Goal: Task Accomplishment & Management: Manage account settings

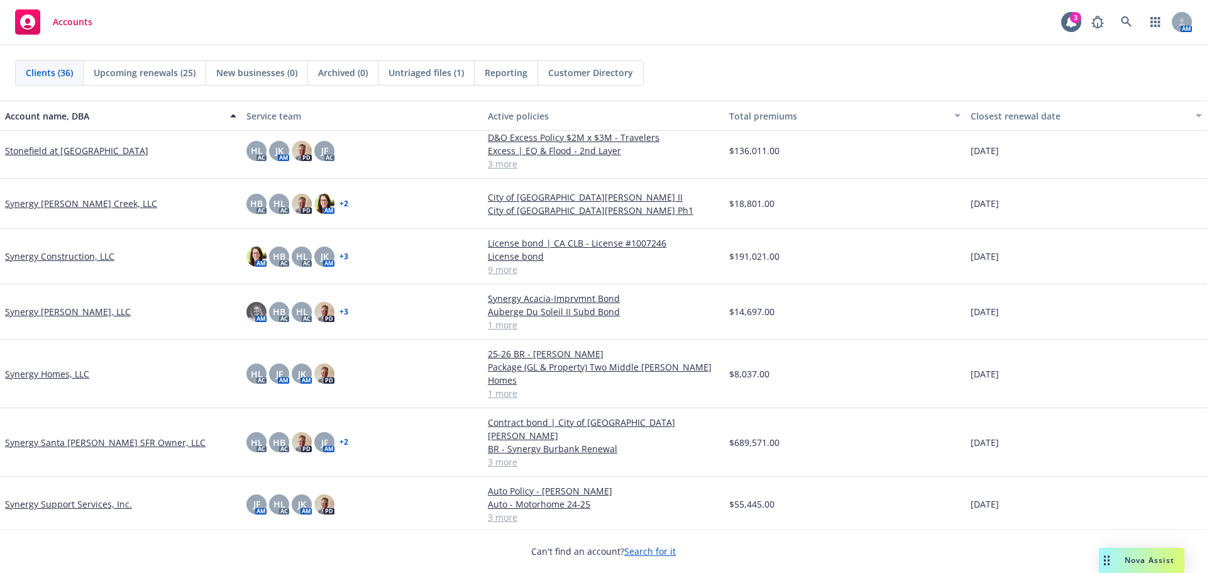
scroll to position [1456, 0]
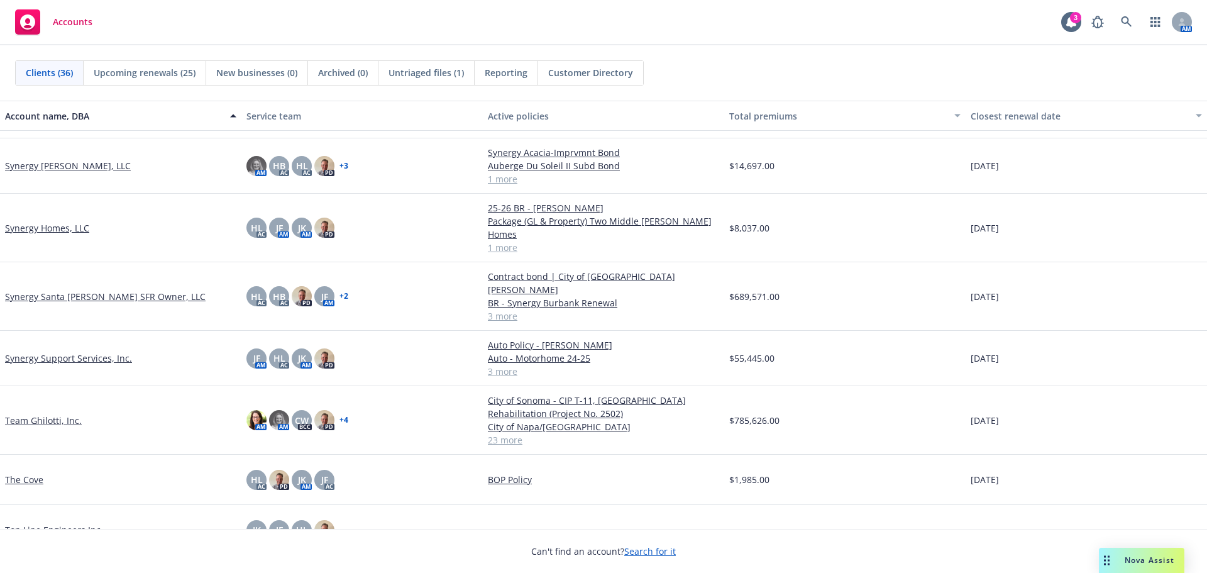
click at [51, 414] on link "Team Ghilotti, Inc." at bounding box center [43, 420] width 77 height 13
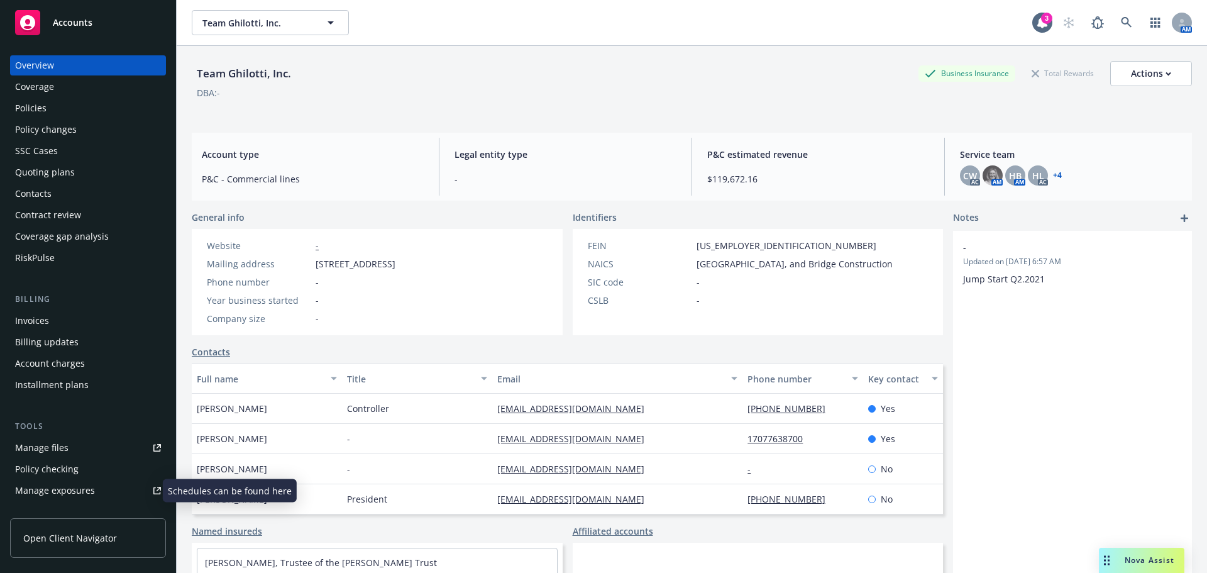
click at [85, 485] on div "Manage exposures" at bounding box center [55, 490] width 80 height 20
click at [108, 31] on div "Accounts" at bounding box center [88, 22] width 146 height 25
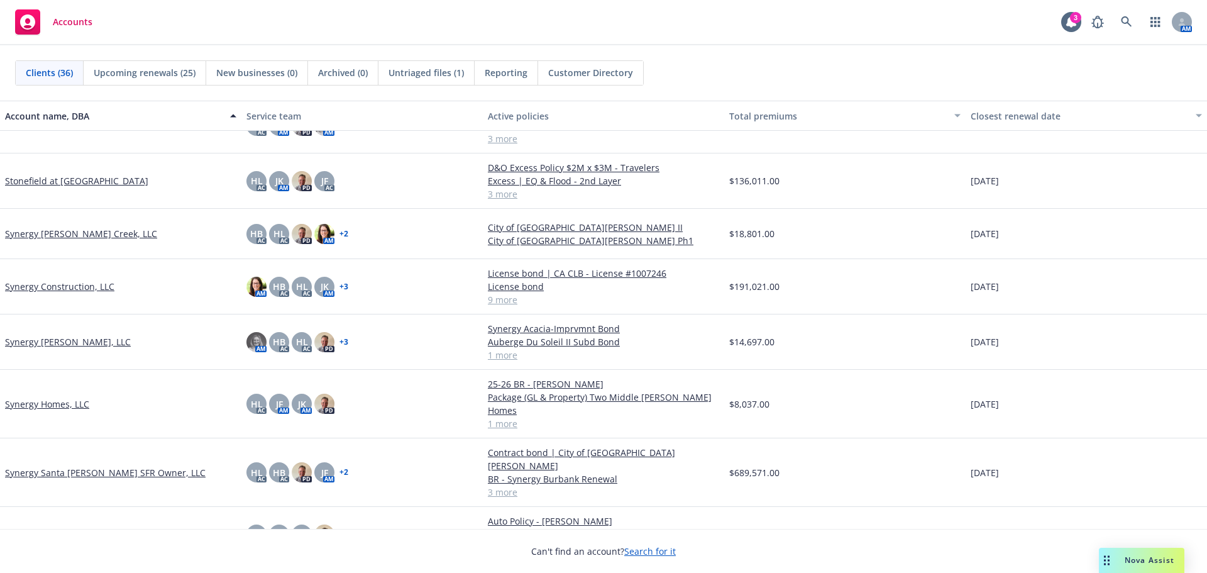
scroll to position [1232, 0]
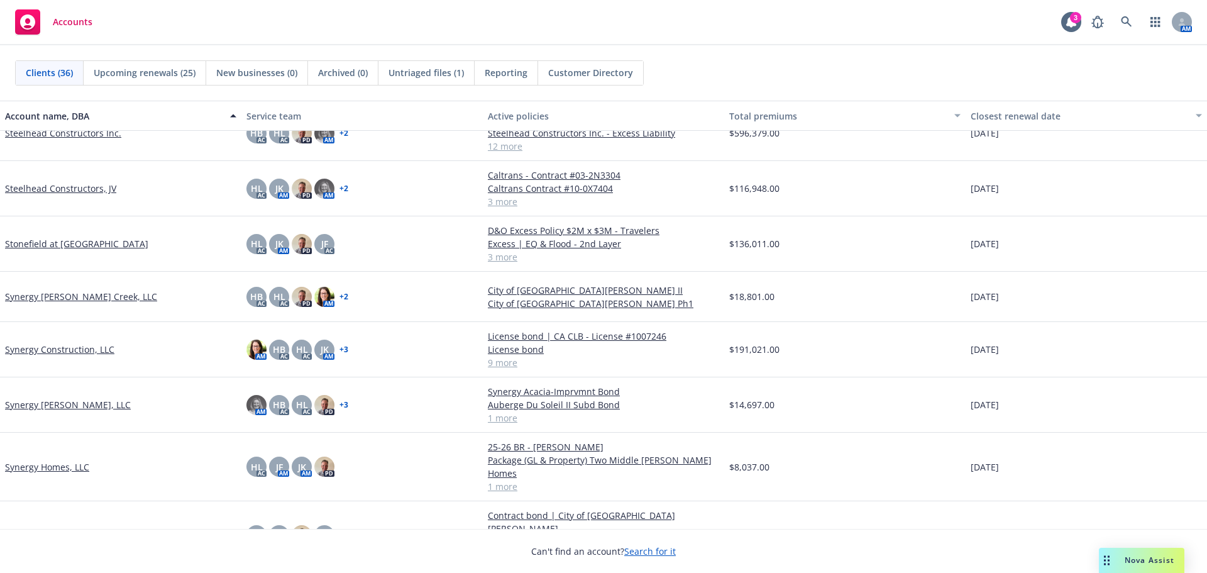
click at [128, 246] on link "Stonefield at [GEOGRAPHIC_DATA]" at bounding box center [76, 243] width 143 height 13
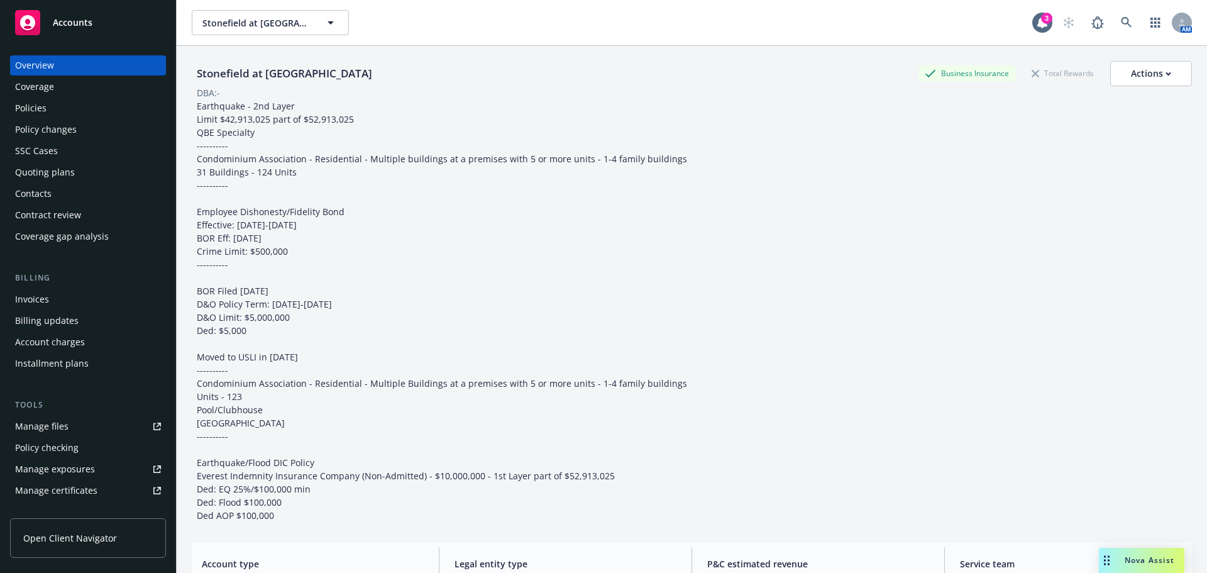
click at [61, 117] on div "Policies" at bounding box center [88, 108] width 146 height 20
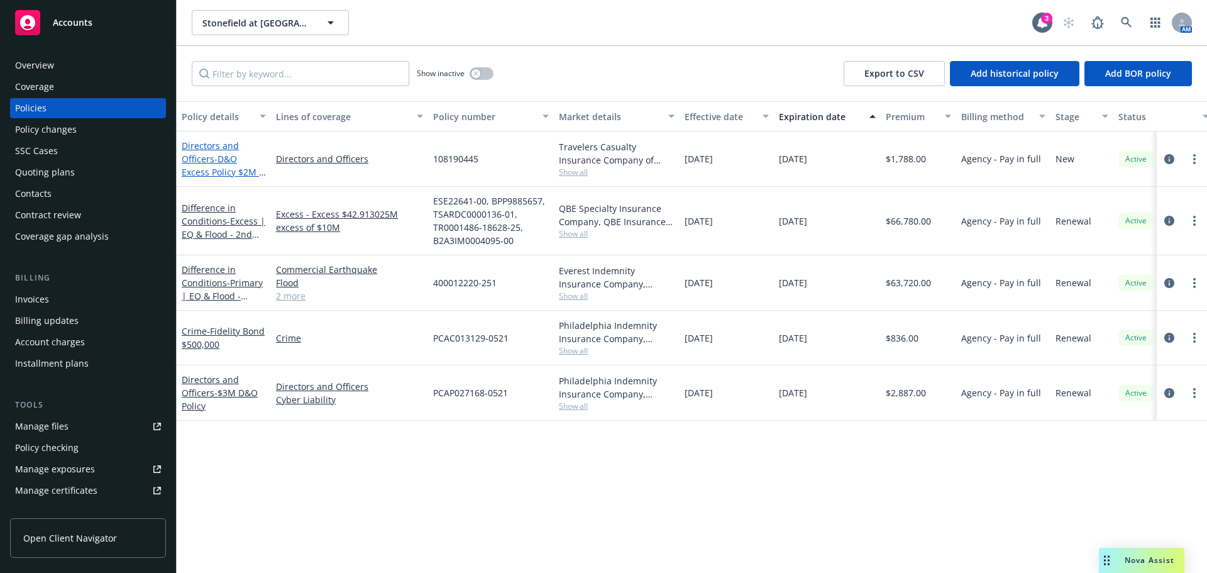
click at [241, 169] on span "- D&O Excess Policy $2M x $3M - Travelers" at bounding box center [224, 172] width 84 height 38
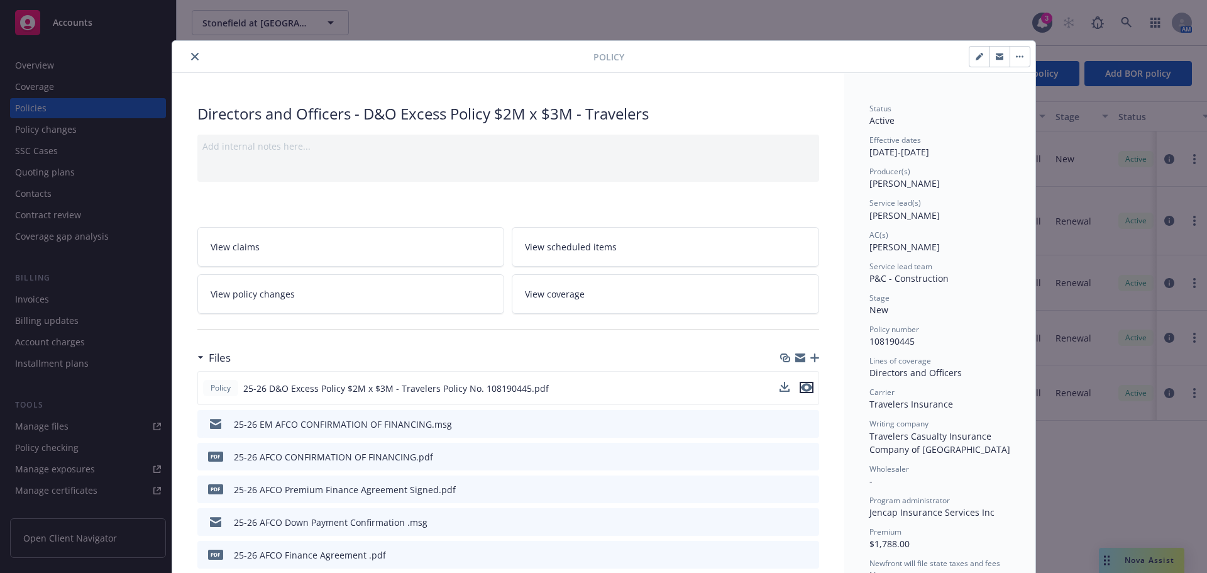
click at [804, 389] on icon "preview file" at bounding box center [806, 387] width 11 height 9
click at [191, 60] on button "close" at bounding box center [194, 56] width 15 height 15
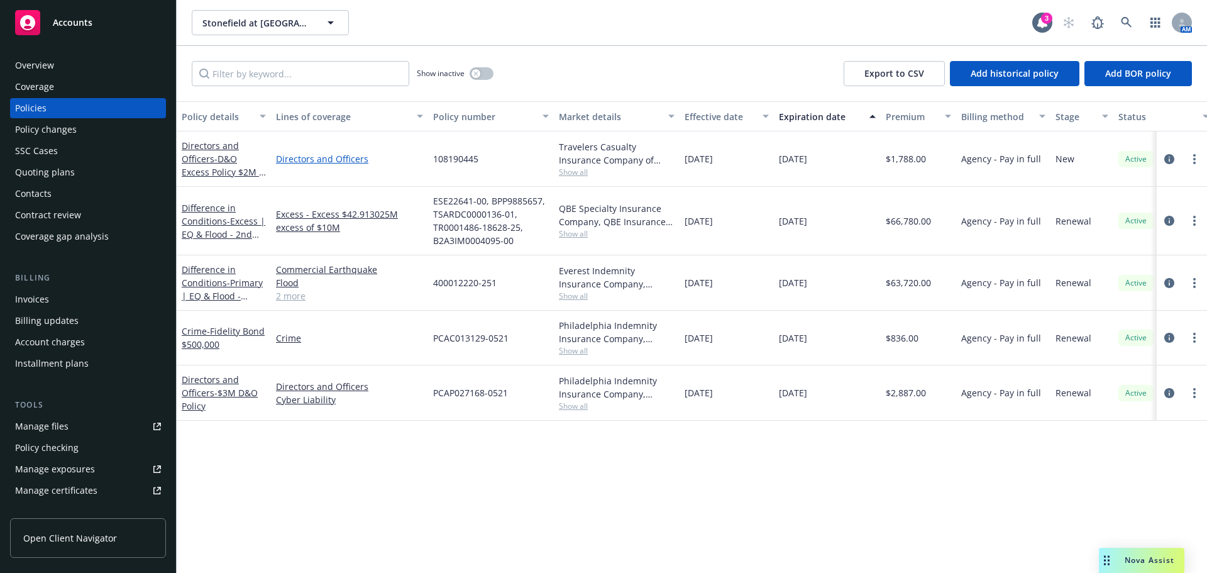
click at [321, 155] on link "Directors and Officers" at bounding box center [349, 158] width 147 height 13
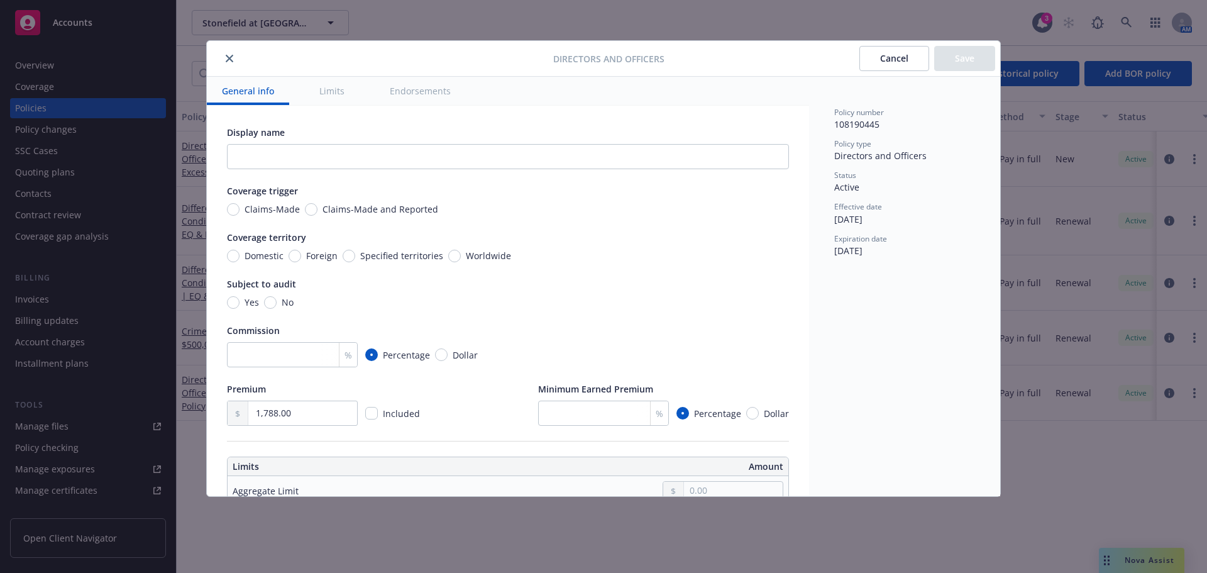
click at [325, 92] on button "Limits" at bounding box center [331, 91] width 55 height 28
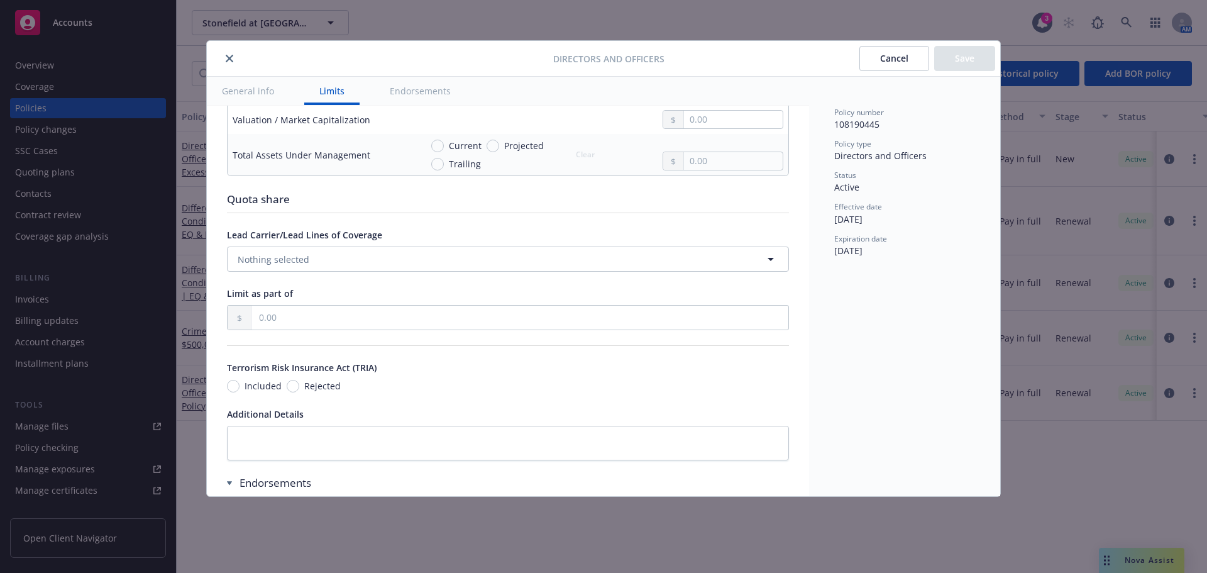
scroll to position [854, 0]
click at [237, 380] on input "Included" at bounding box center [233, 383] width 13 height 13
radio input "true"
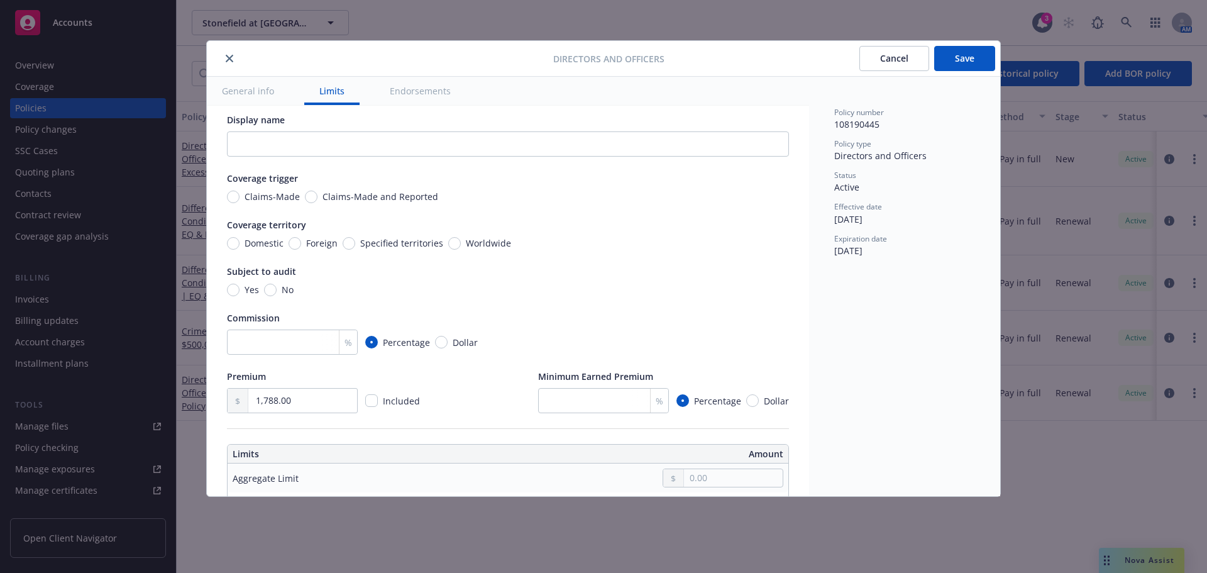
scroll to position [0, 0]
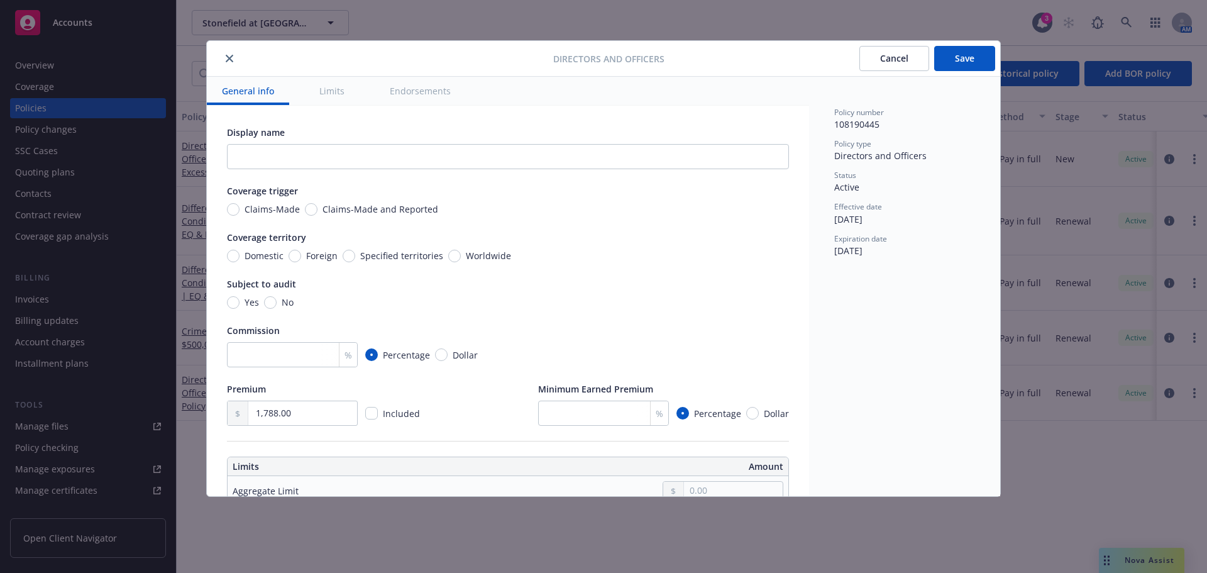
click at [941, 55] on button "Save" at bounding box center [964, 58] width 61 height 25
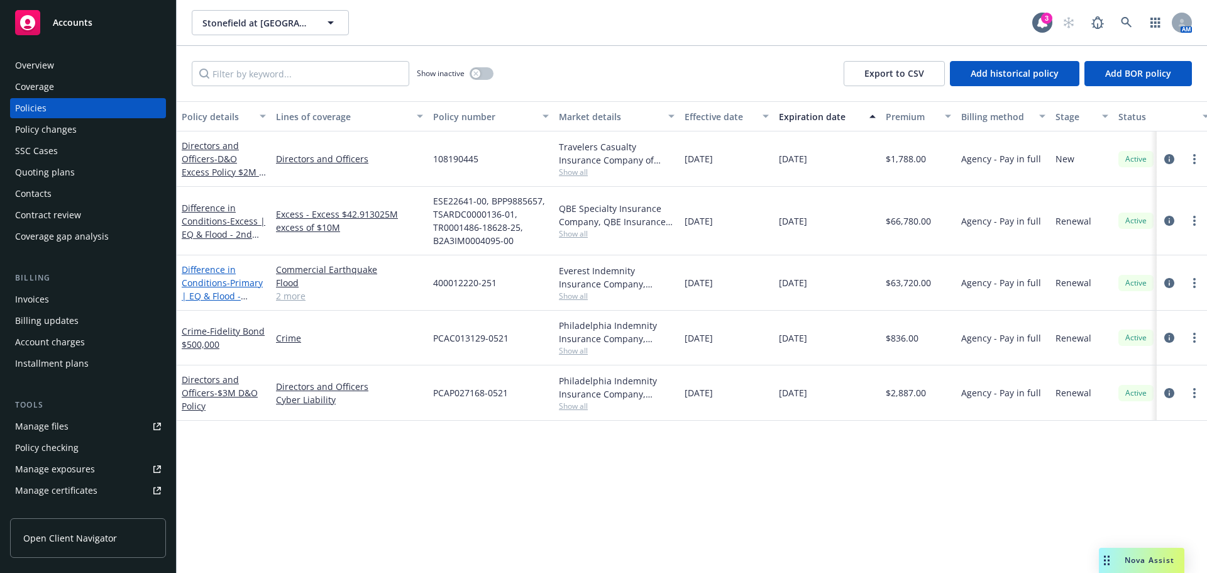
click at [213, 267] on link "Difference in Conditions - Primary | EQ & Flood - $10Mil Primary" at bounding box center [222, 289] width 81 height 52
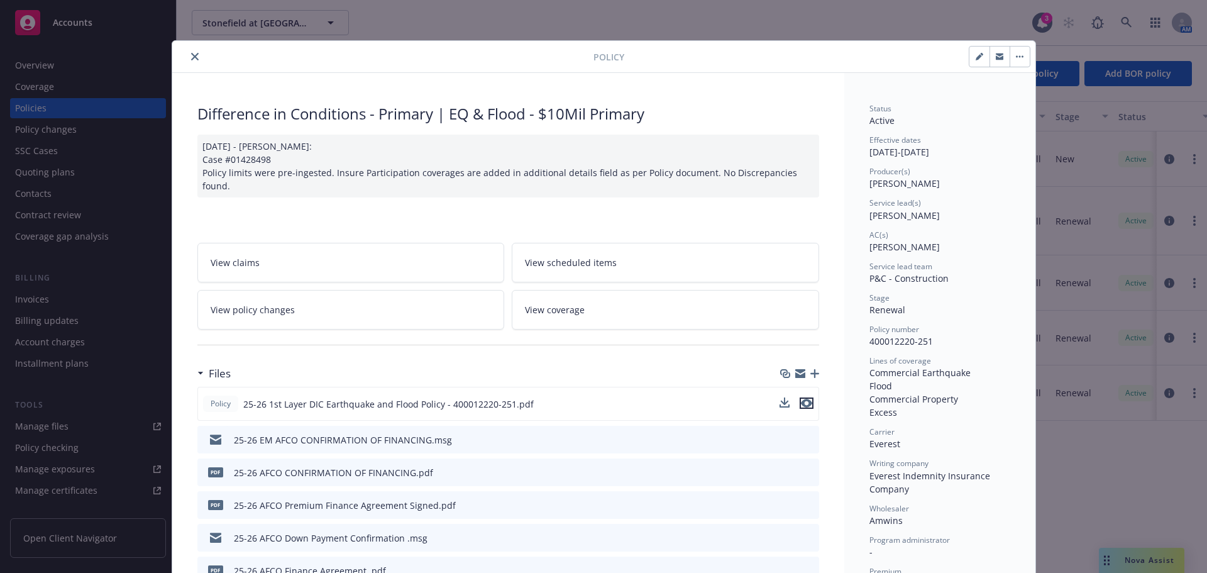
click at [801, 399] on icon "preview file" at bounding box center [806, 403] width 11 height 9
click at [192, 58] on icon "close" at bounding box center [195, 57] width 8 height 8
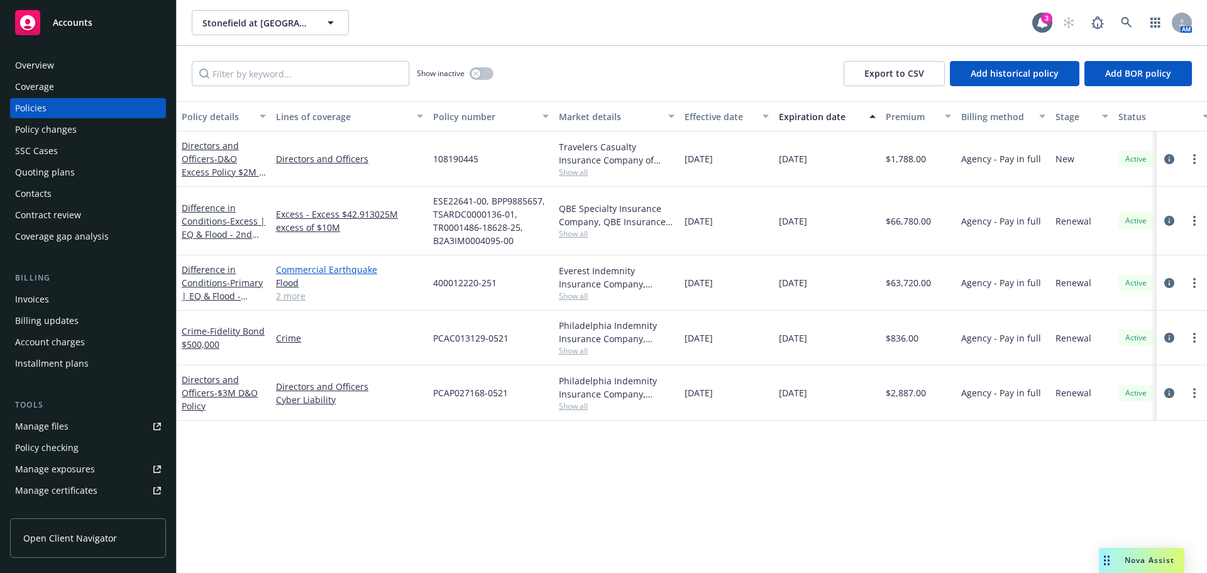
click at [364, 272] on link "Commercial Earthquake" at bounding box center [349, 269] width 147 height 13
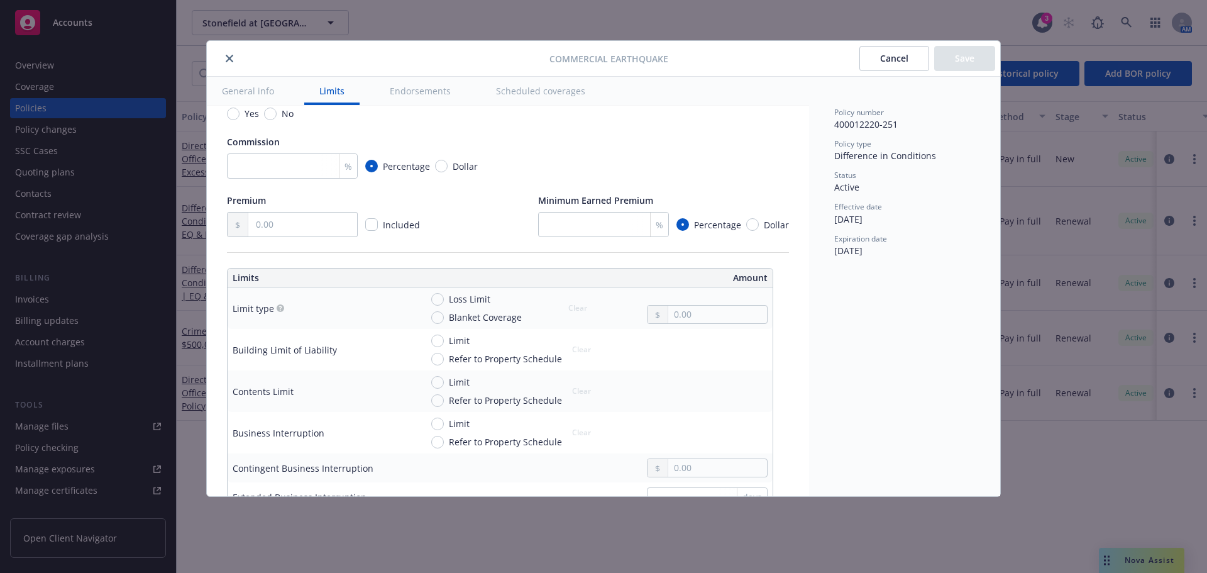
scroll to position [251, 0]
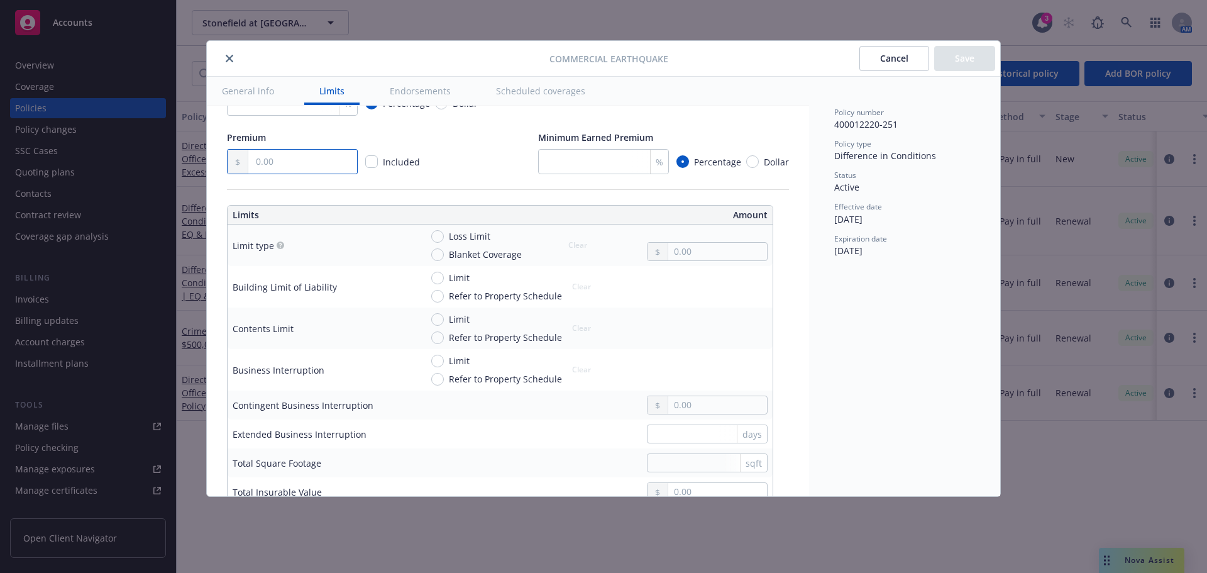
click at [338, 151] on input "text" at bounding box center [302, 162] width 109 height 24
type input "63,720.00"
click at [473, 170] on div "Premium 63,720.00 Included Minimum Earned Premium % Percentage Dollar" at bounding box center [508, 152] width 562 height 43
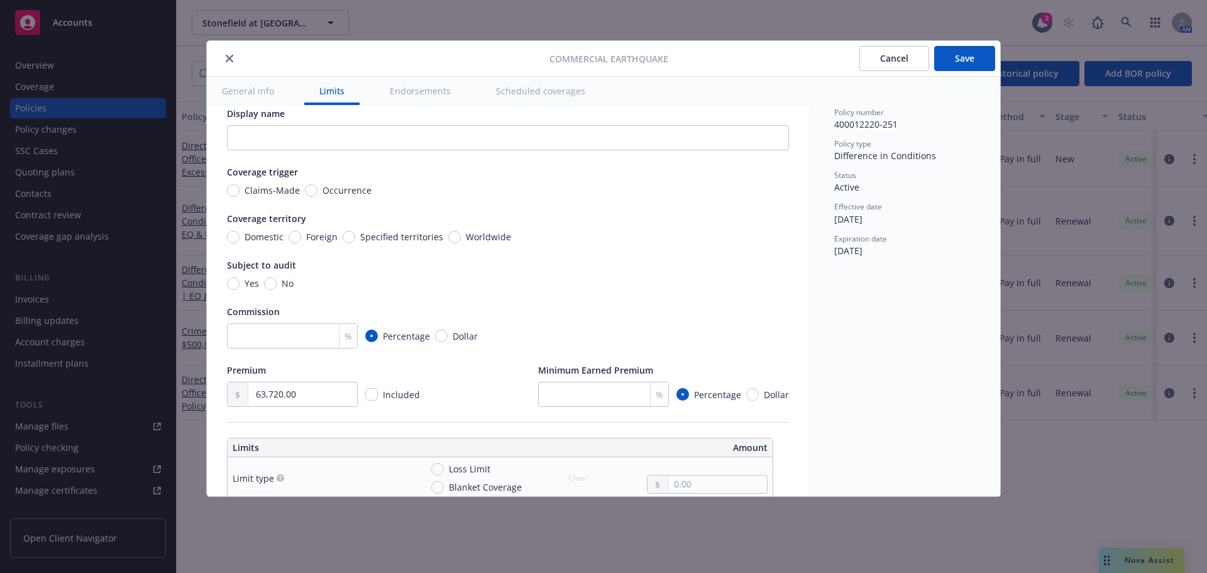
scroll to position [0, 0]
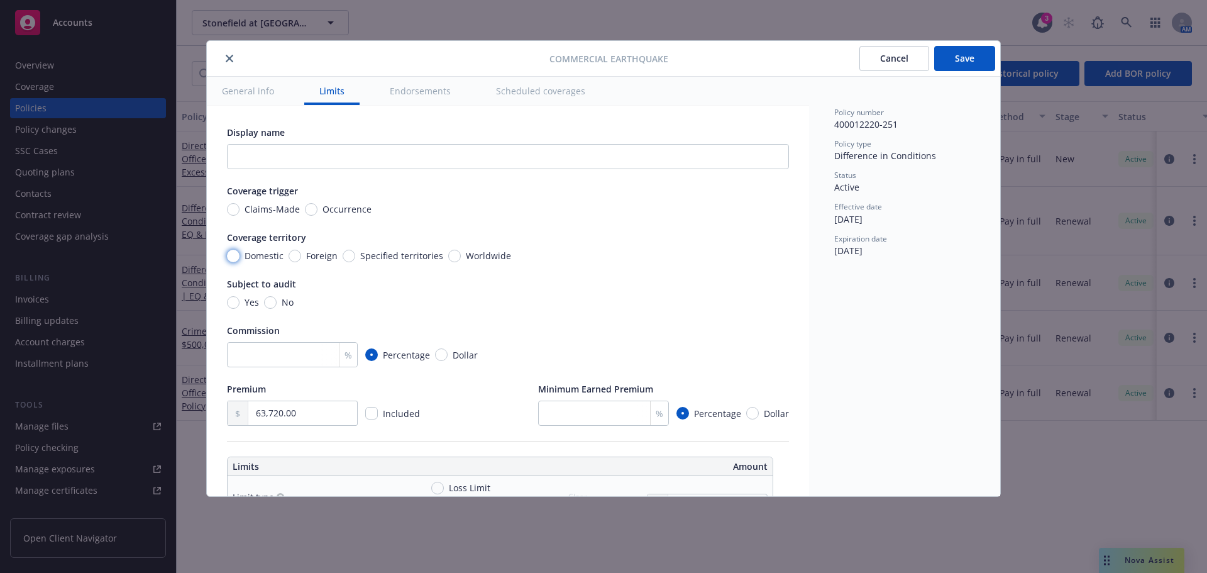
click at [238, 257] on input "Domestic" at bounding box center [233, 256] width 13 height 13
radio input "true"
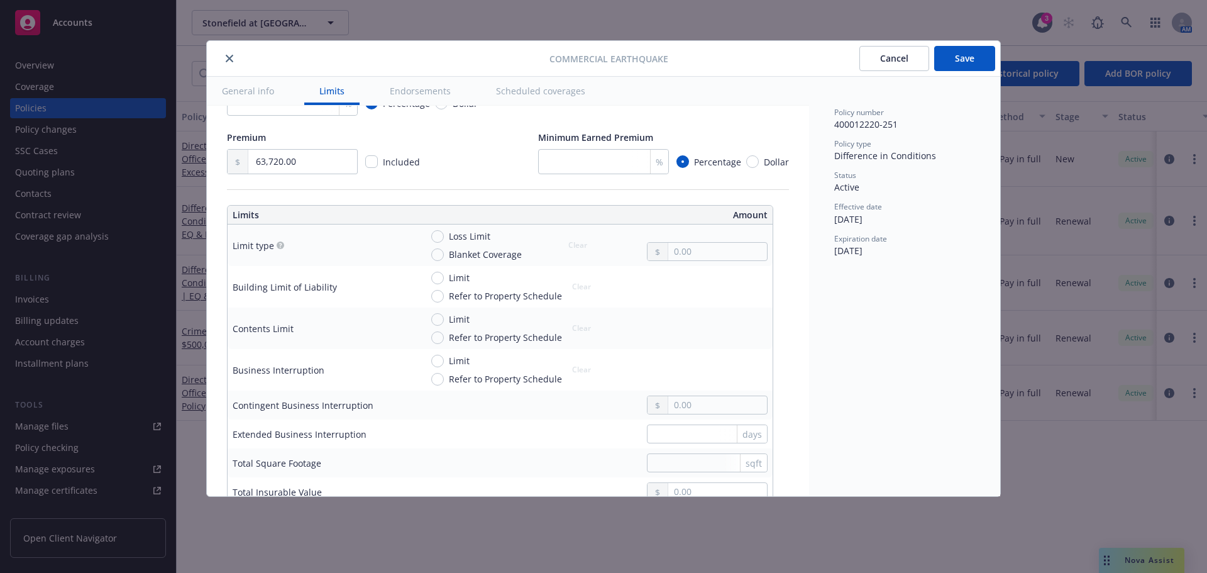
scroll to position [314, 0]
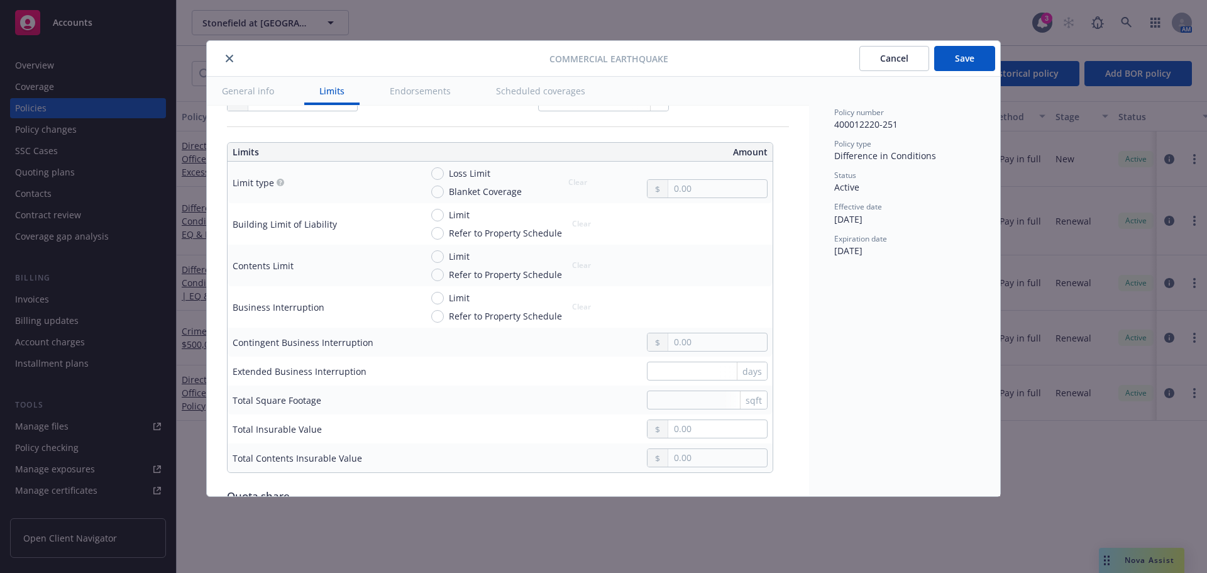
click at [963, 63] on button "Save" at bounding box center [964, 58] width 61 height 25
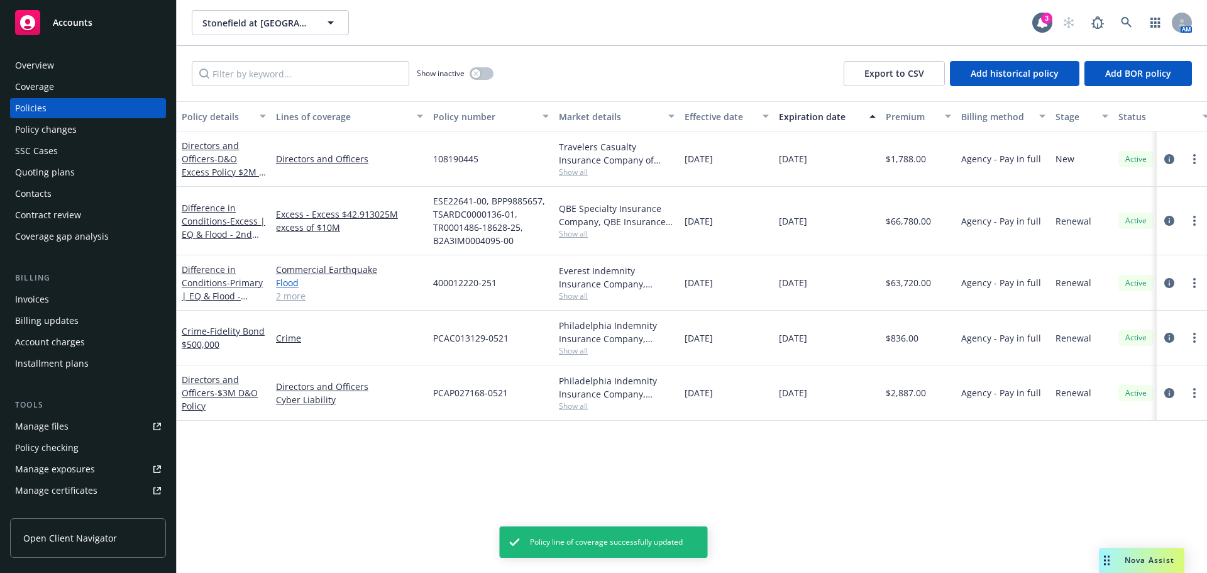
click at [289, 283] on link "Flood" at bounding box center [349, 282] width 147 height 13
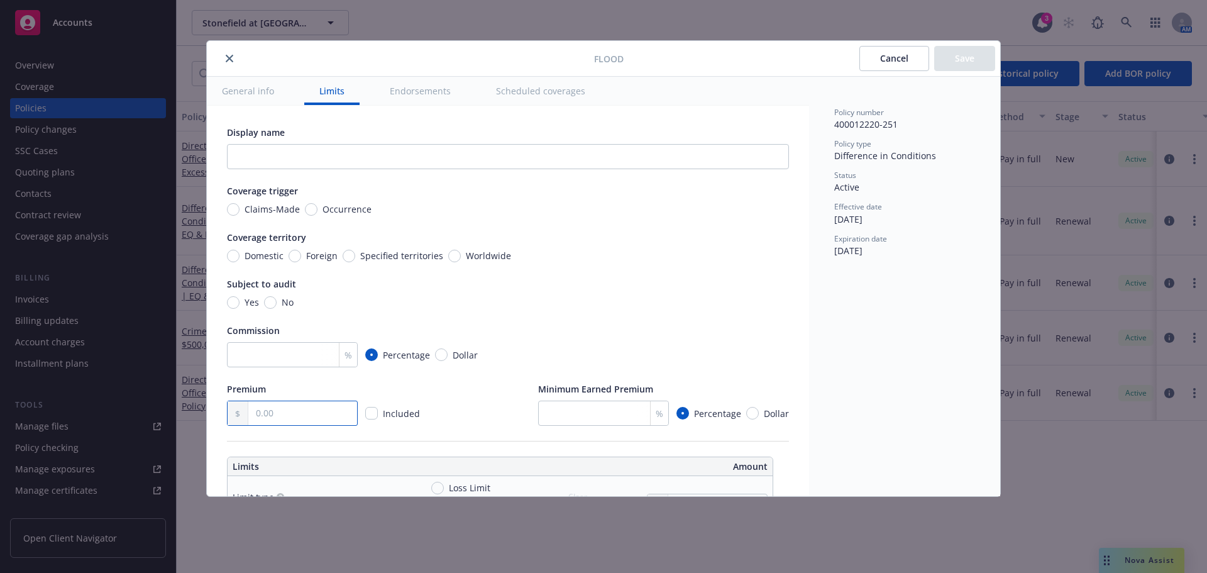
click at [308, 411] on input "text" at bounding box center [302, 413] width 109 height 24
type input "63,720.00"
click at [236, 258] on input "Domestic" at bounding box center [233, 256] width 13 height 13
radio input "true"
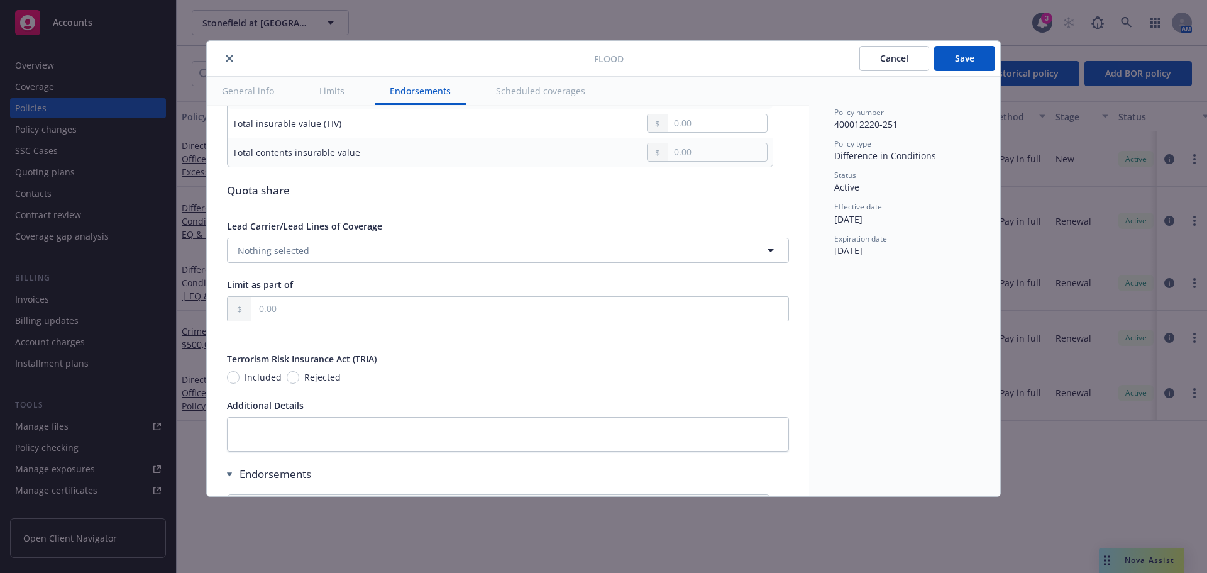
scroll to position [629, 0]
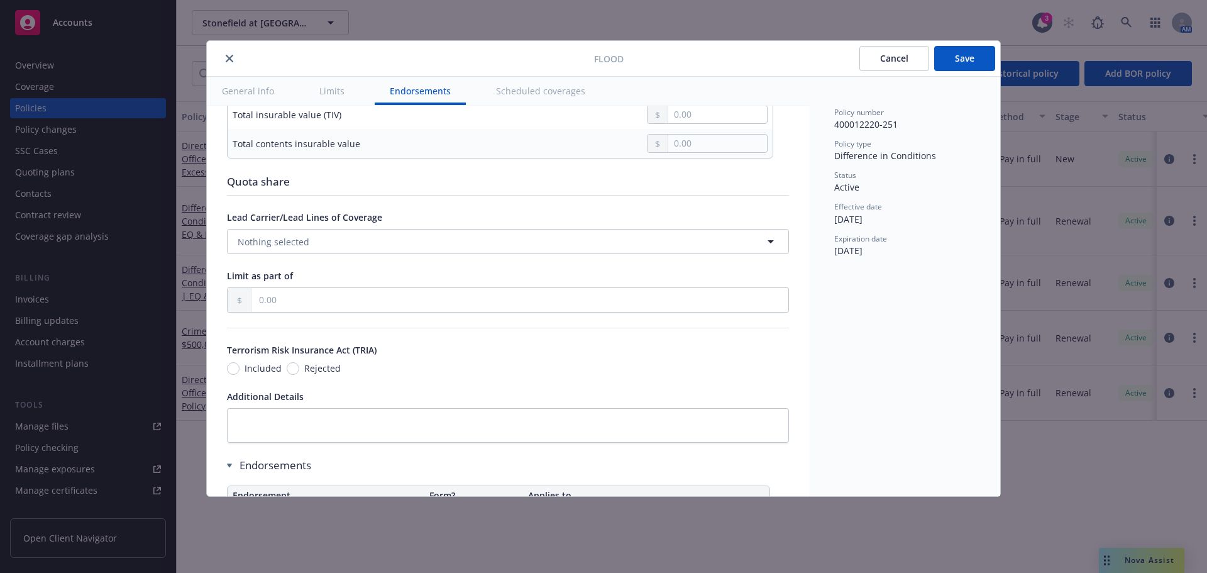
click at [966, 53] on button "Save" at bounding box center [964, 58] width 61 height 25
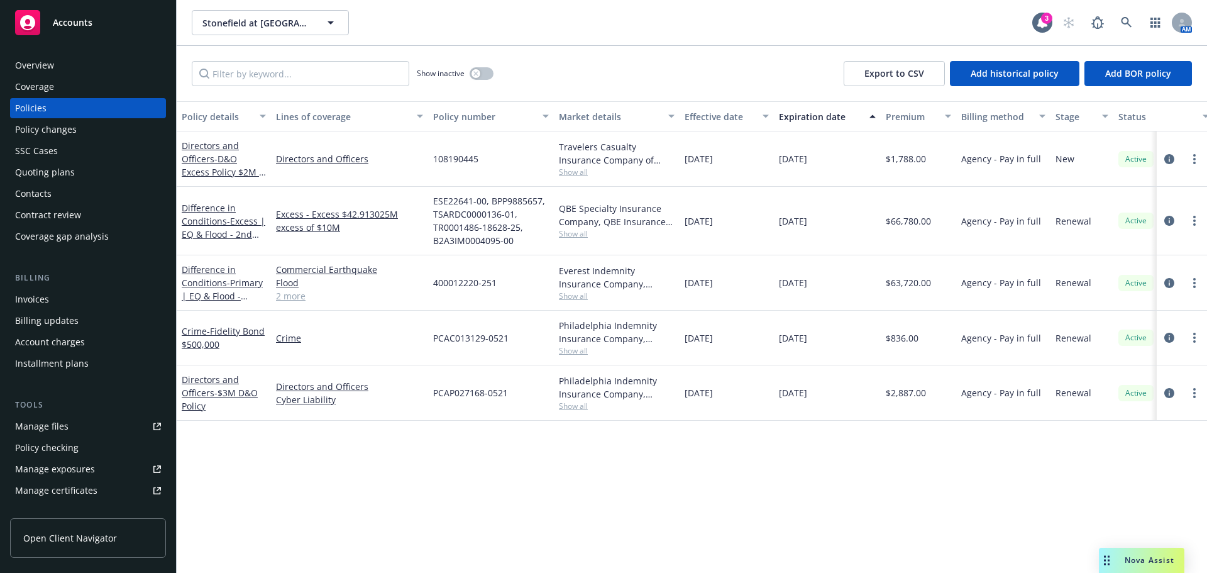
click at [65, 27] on span "Accounts" at bounding box center [73, 23] width 40 height 10
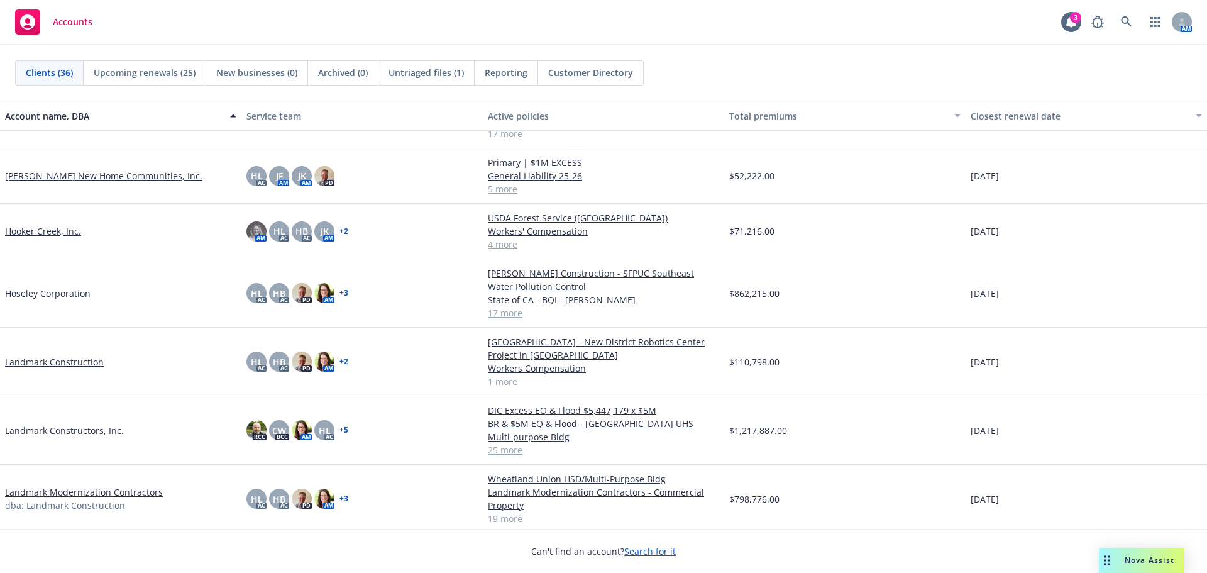
scroll to position [754, 0]
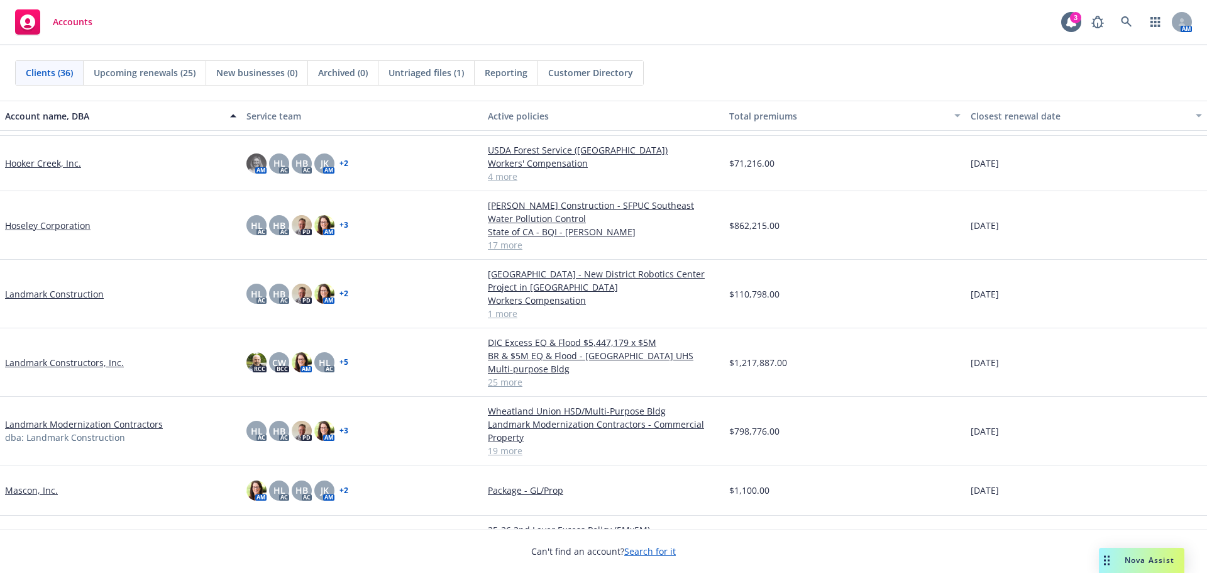
click at [94, 365] on link "Landmark Constructors, Inc." at bounding box center [64, 362] width 119 height 13
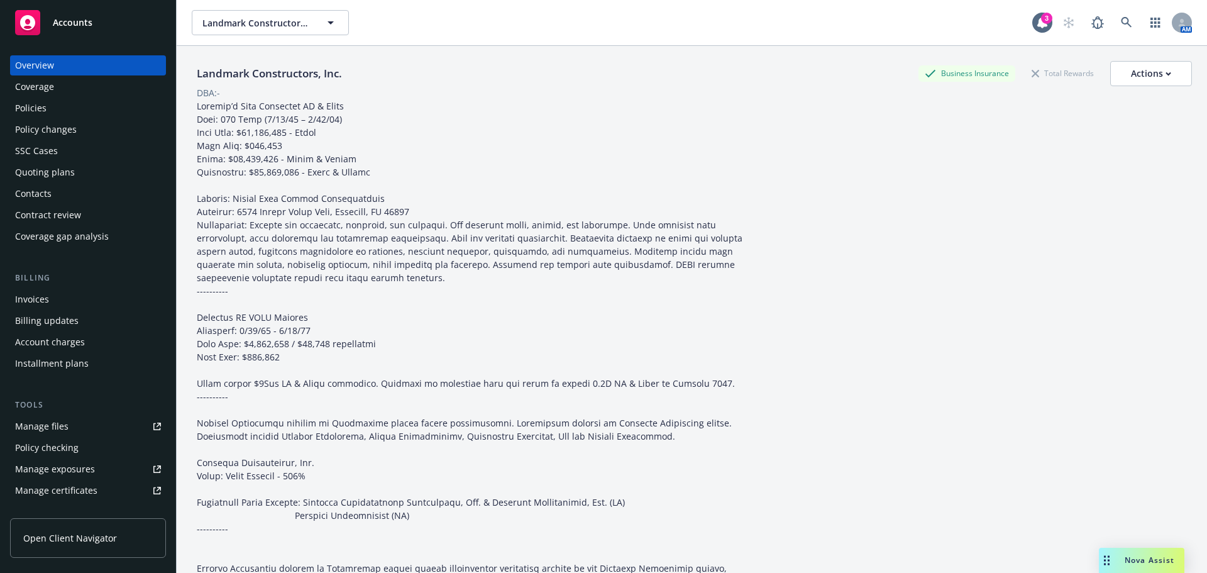
click at [50, 109] on div "Policies" at bounding box center [88, 108] width 146 height 20
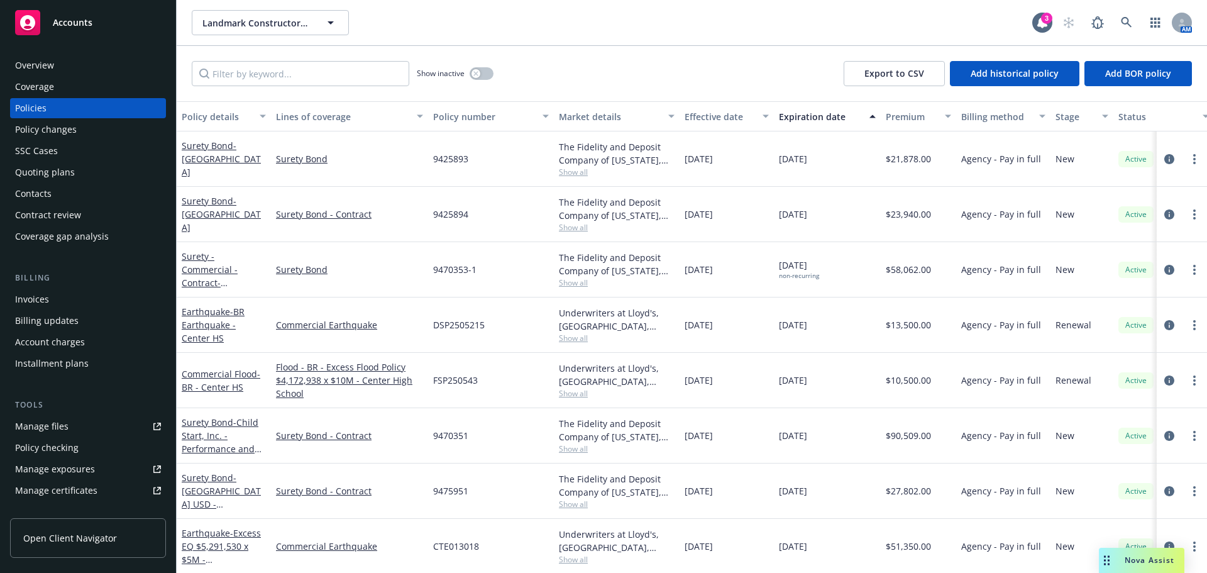
click at [97, 23] on div "Accounts" at bounding box center [88, 22] width 146 height 25
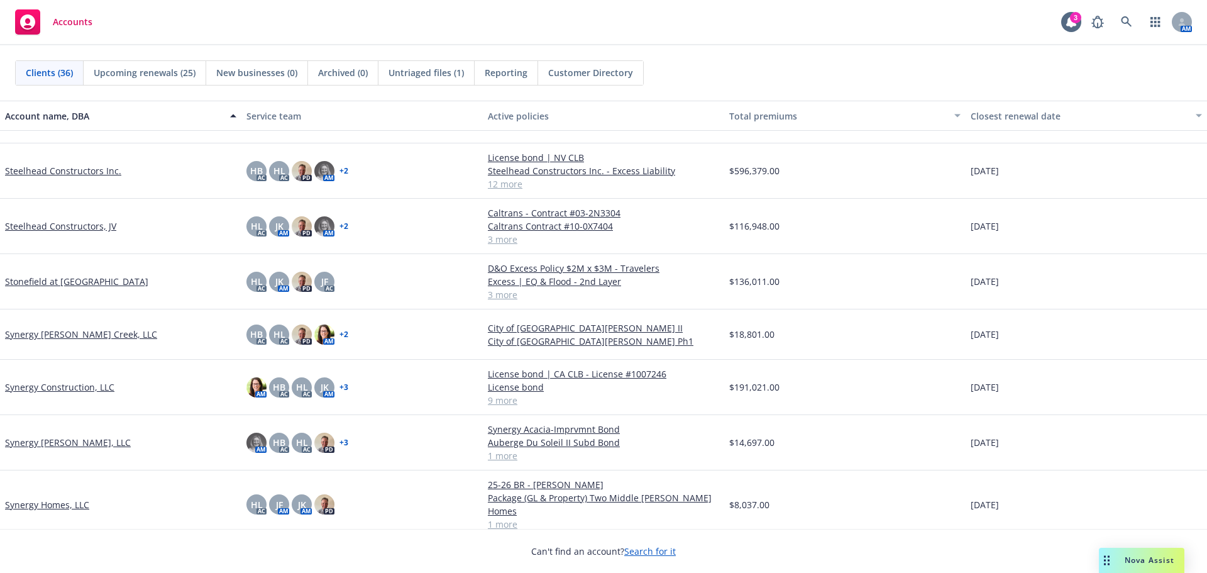
scroll to position [1413, 0]
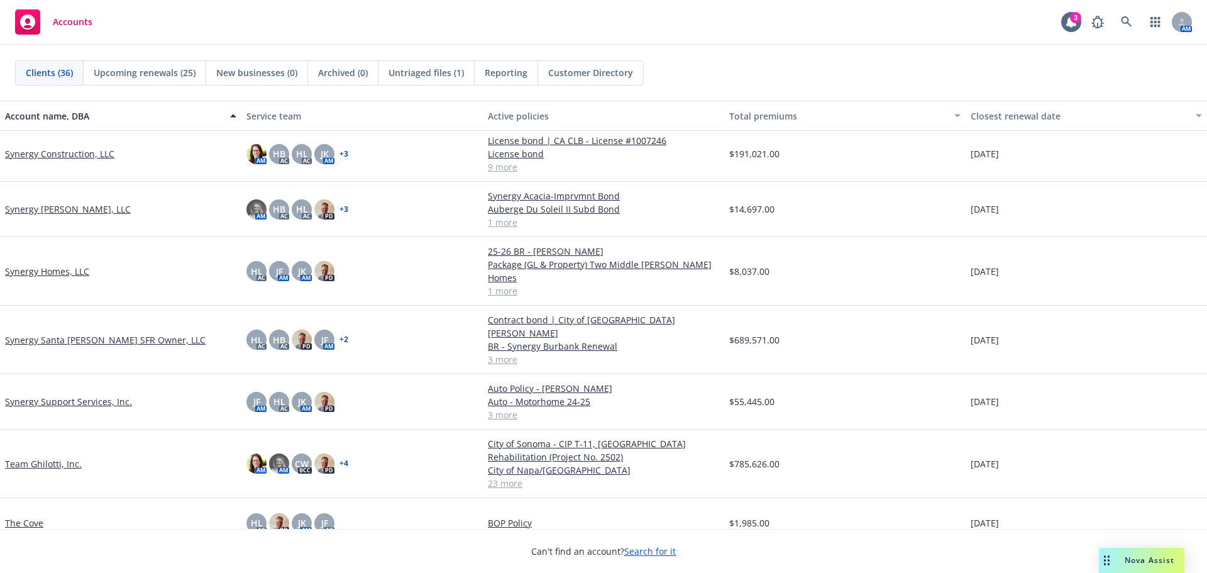
click at [61, 457] on link "Team Ghilotti, Inc." at bounding box center [43, 463] width 77 height 13
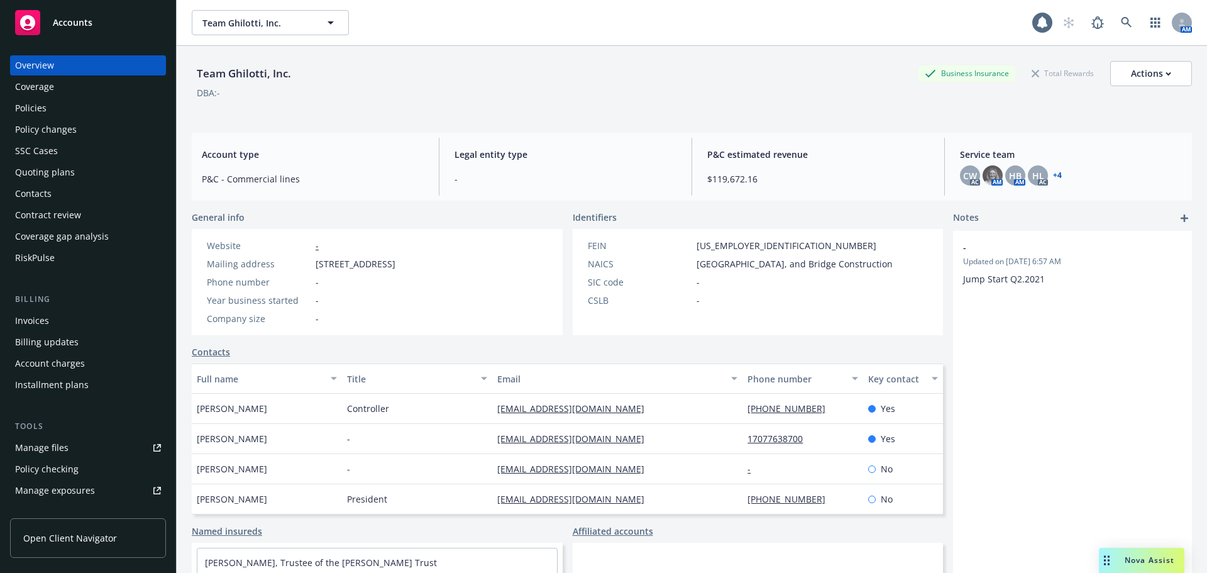
click at [92, 484] on div "Manage exposures" at bounding box center [55, 490] width 80 height 20
click at [117, 26] on div "Accounts" at bounding box center [88, 22] width 146 height 25
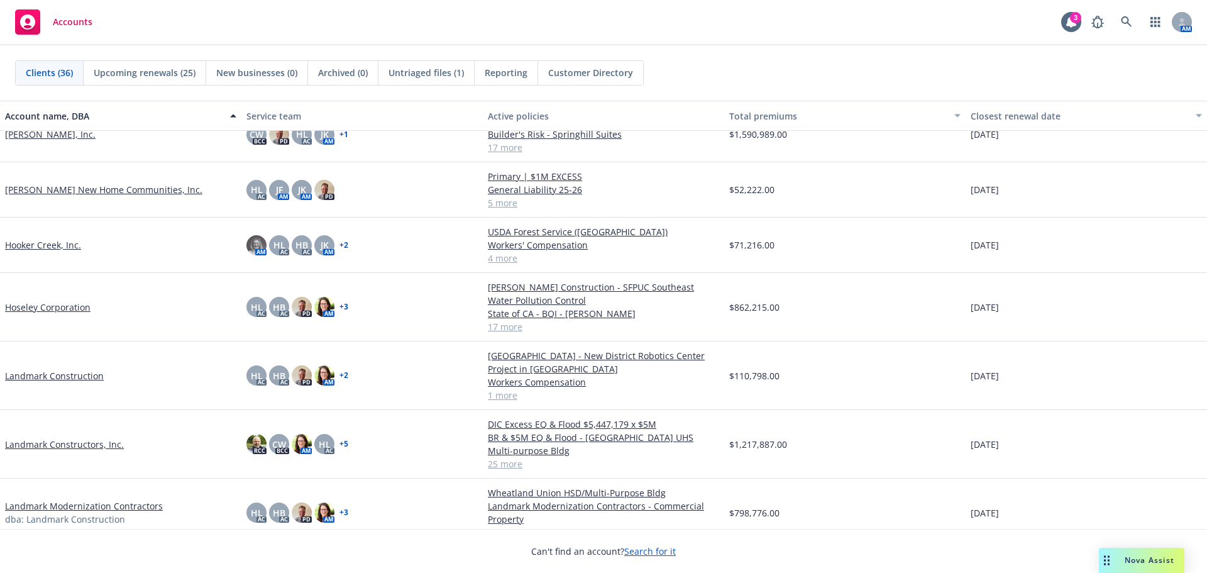
scroll to position [692, 0]
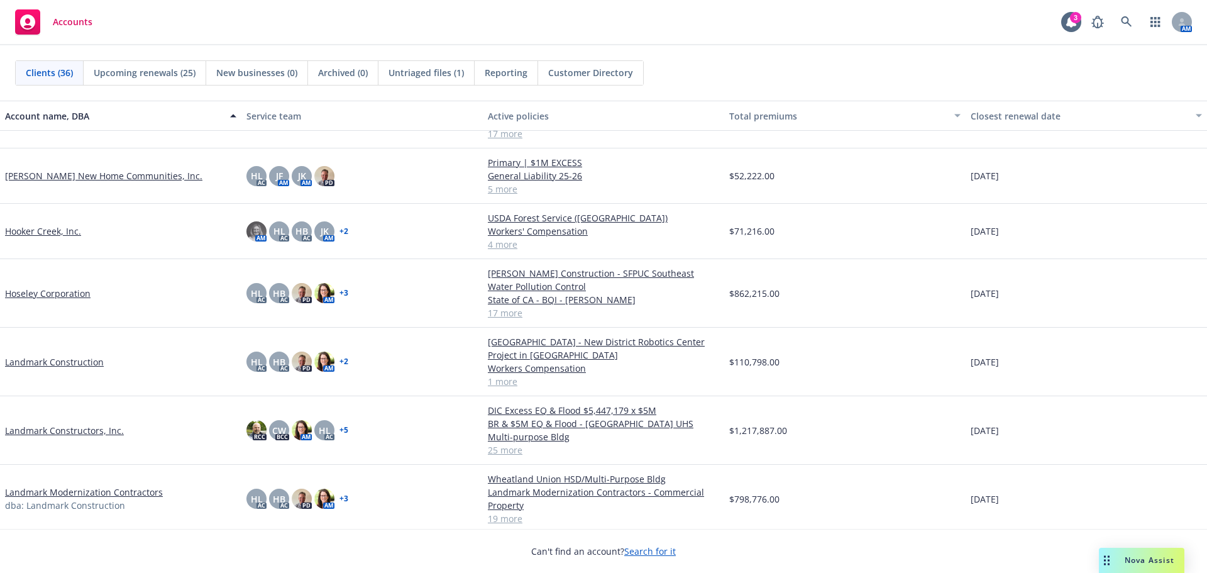
click at [86, 431] on link "Landmark Constructors, Inc." at bounding box center [64, 430] width 119 height 13
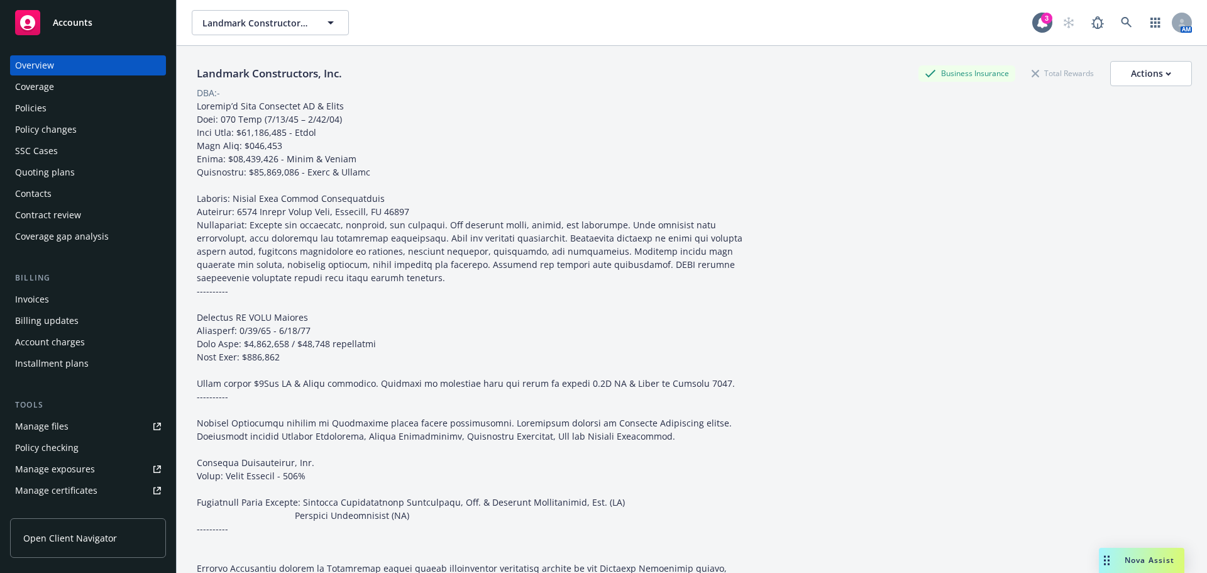
click at [36, 111] on div "Policies" at bounding box center [30, 108] width 31 height 20
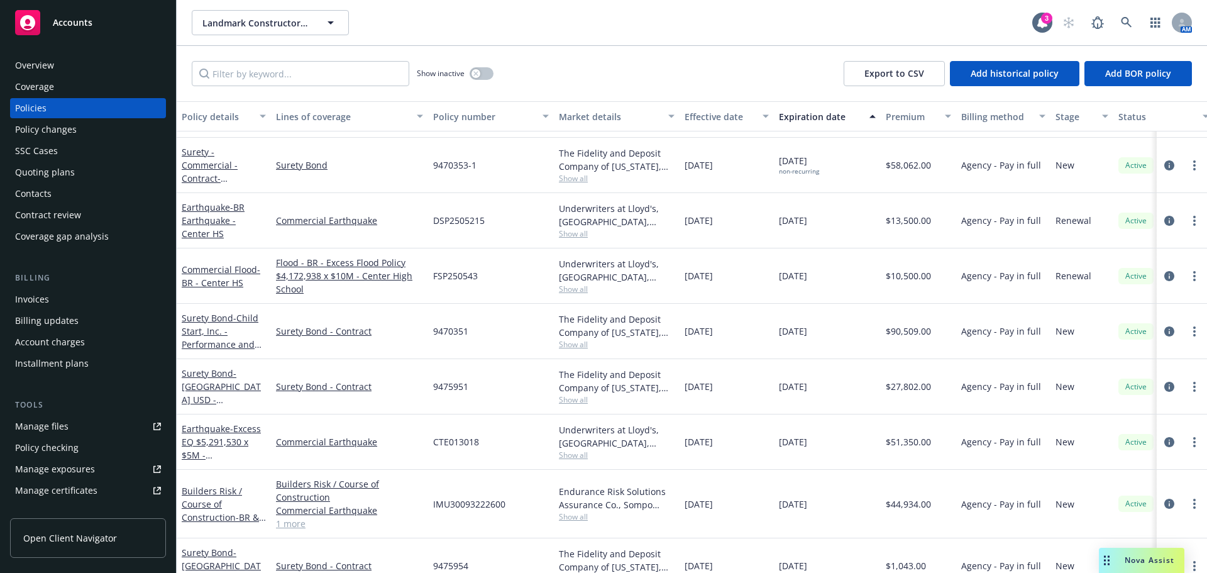
scroll to position [126, 0]
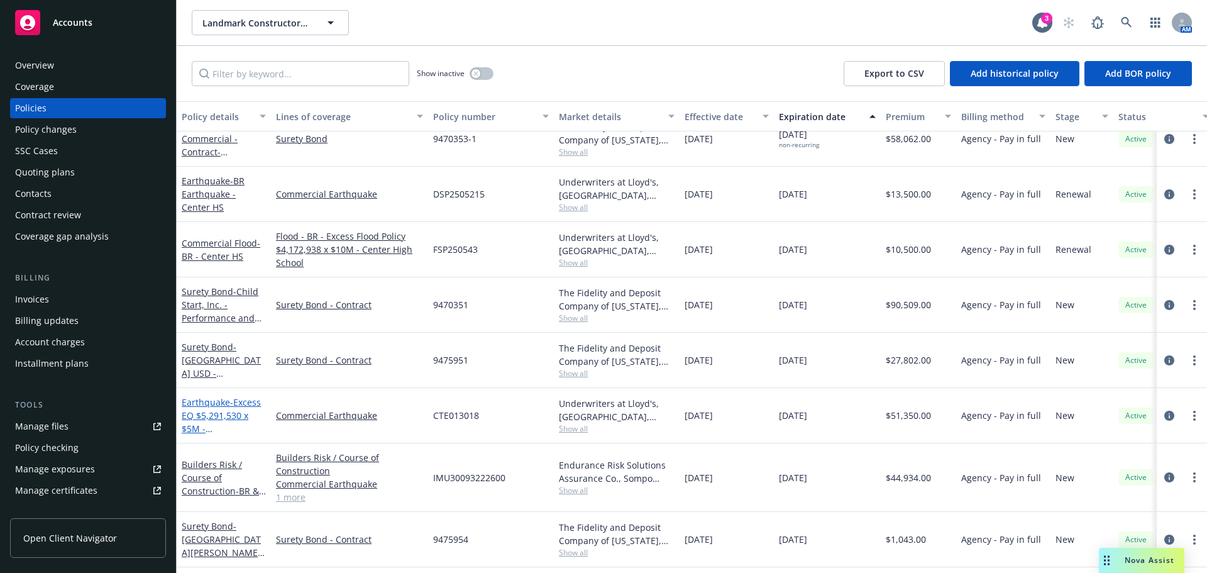
click at [213, 423] on span "- Excess EQ $5,291,530 x $5M - Winters Wagoneer" at bounding box center [221, 428] width 79 height 65
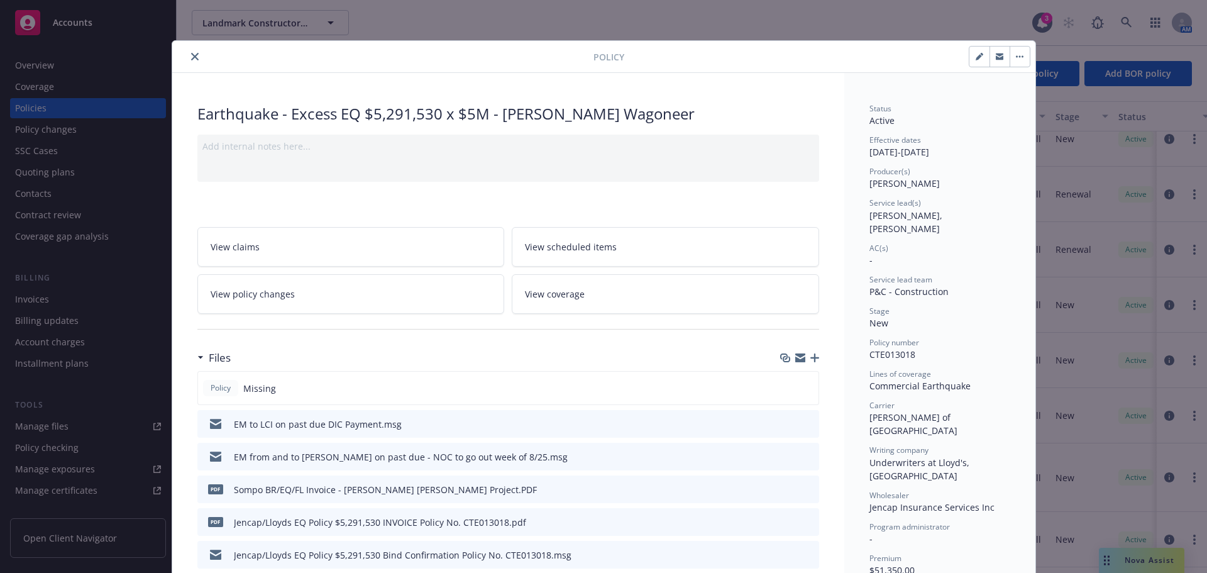
click at [194, 58] on button "close" at bounding box center [194, 56] width 15 height 15
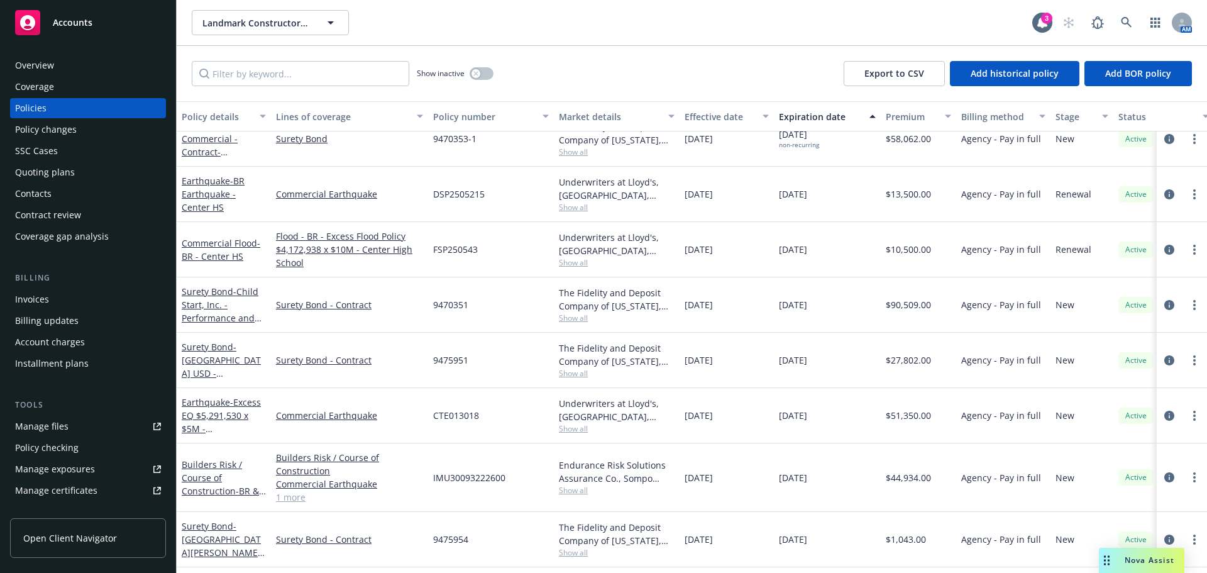
click at [109, 30] on div "Accounts" at bounding box center [88, 22] width 146 height 25
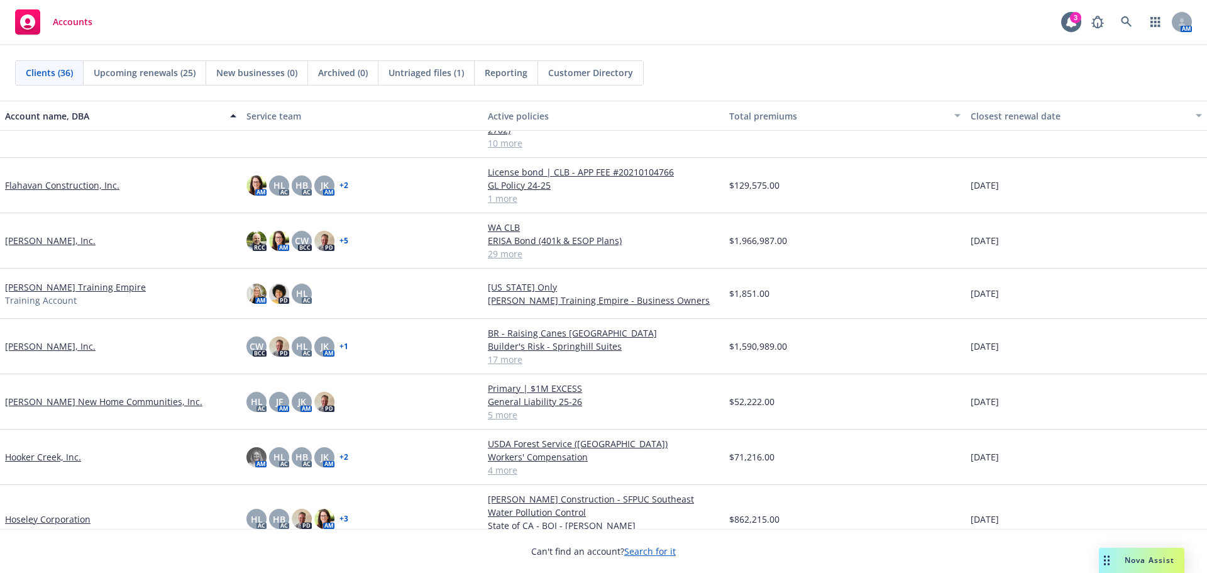
scroll to position [566, 0]
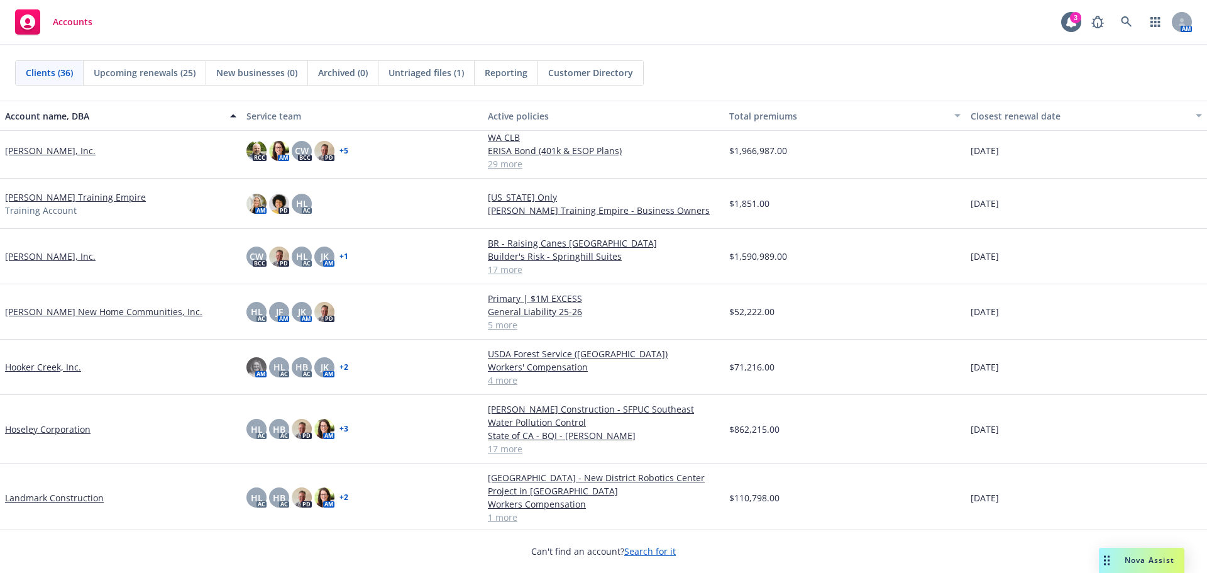
click at [57, 426] on link "Hoseley Corporation" at bounding box center [48, 428] width 86 height 13
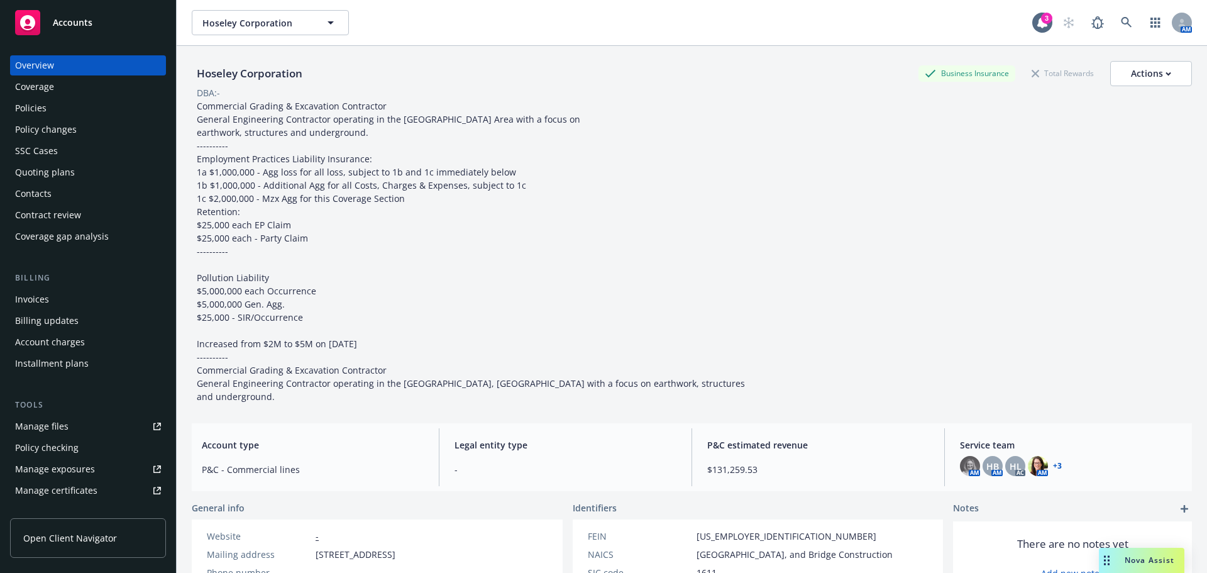
click at [104, 106] on div "Policies" at bounding box center [88, 108] width 146 height 20
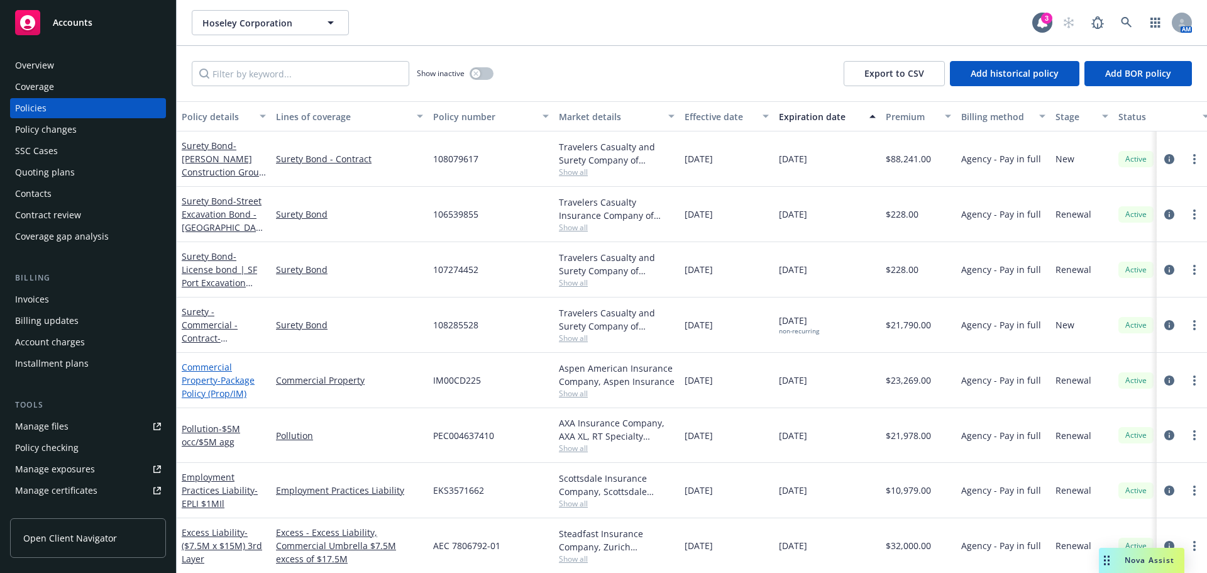
click at [243, 380] on span "- Package Policy (Prop/IM)" at bounding box center [218, 386] width 73 height 25
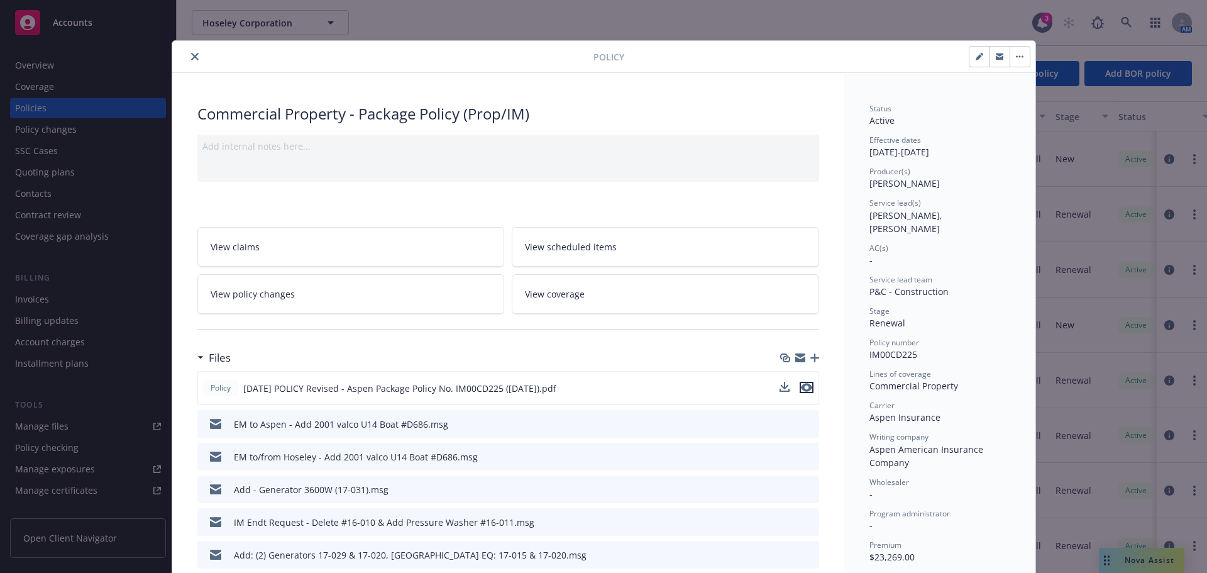
click at [803, 385] on icon "preview file" at bounding box center [806, 387] width 11 height 9
click at [194, 57] on button "close" at bounding box center [194, 56] width 15 height 15
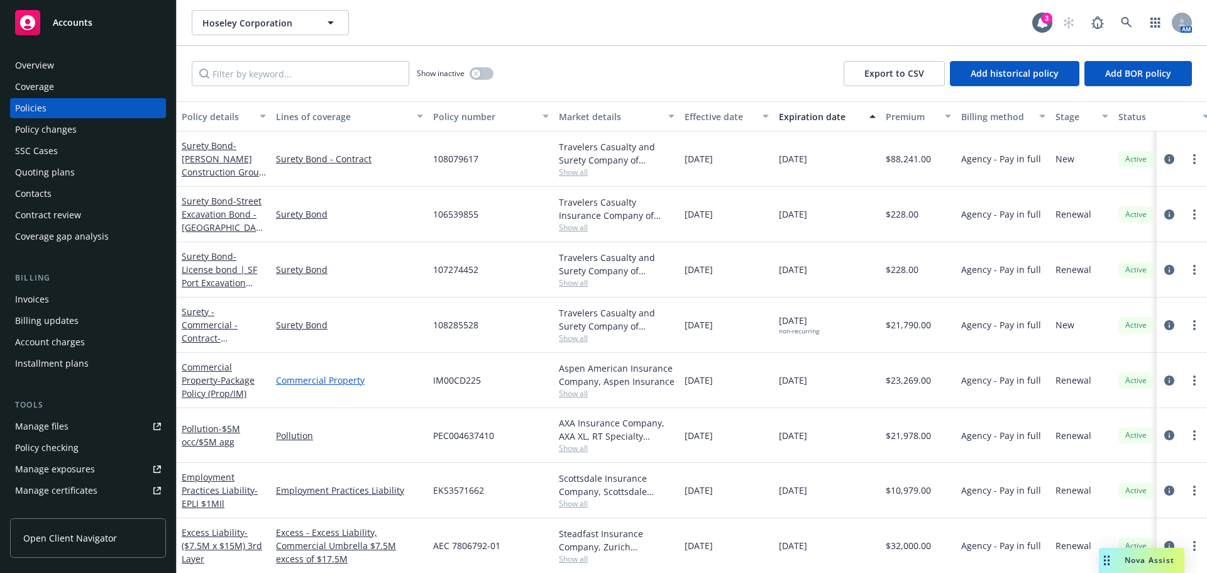
click at [316, 378] on link "Commercial Property" at bounding box center [349, 379] width 147 height 13
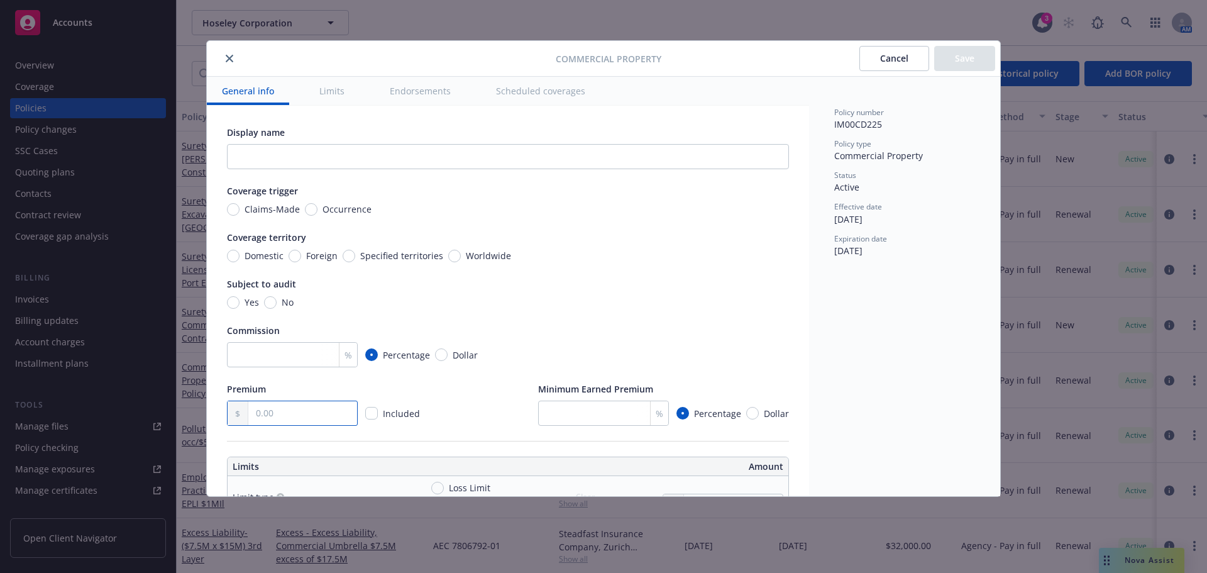
click at [288, 407] on input "text" at bounding box center [302, 413] width 109 height 24
type input "25,387.00"
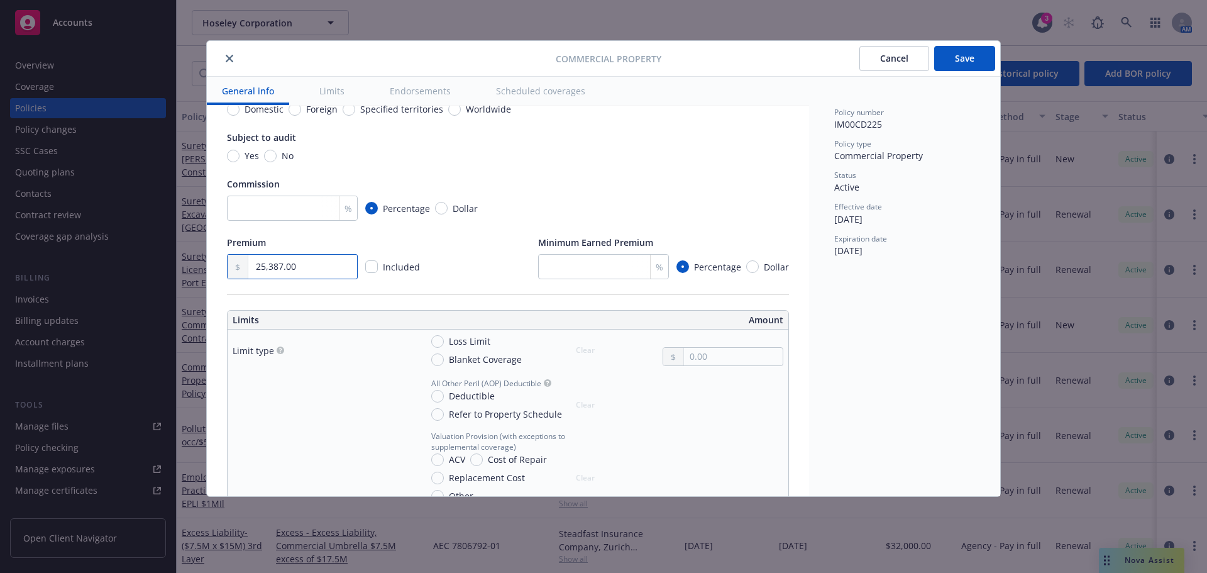
scroll to position [189, 0]
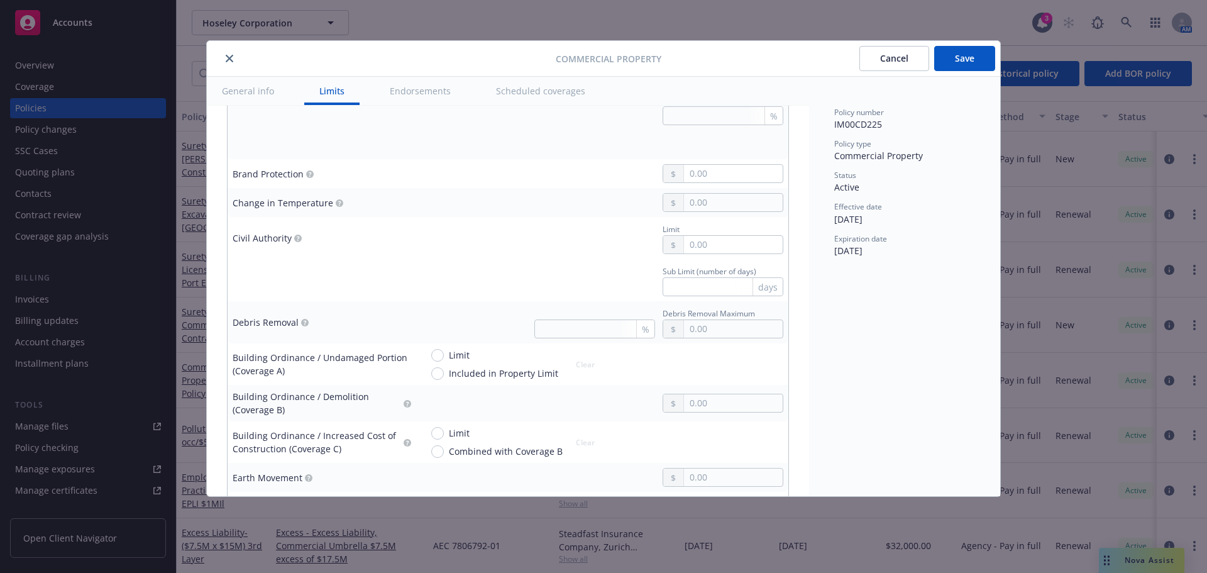
scroll to position [1069, 0]
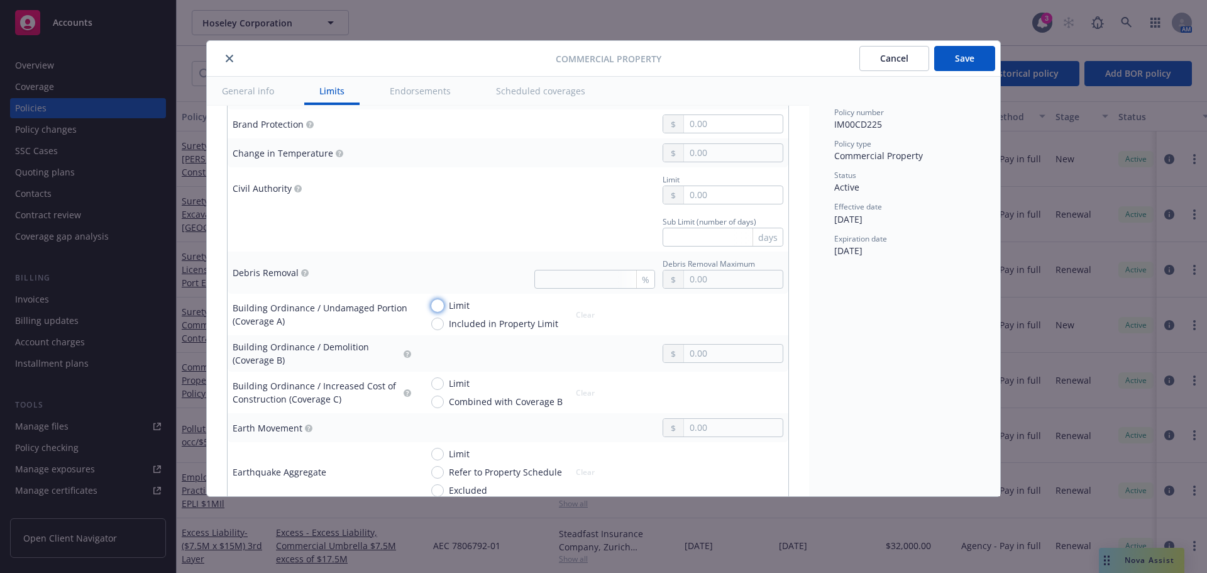
click at [441, 304] on input "Limit" at bounding box center [437, 305] width 13 height 13
radio input "true"
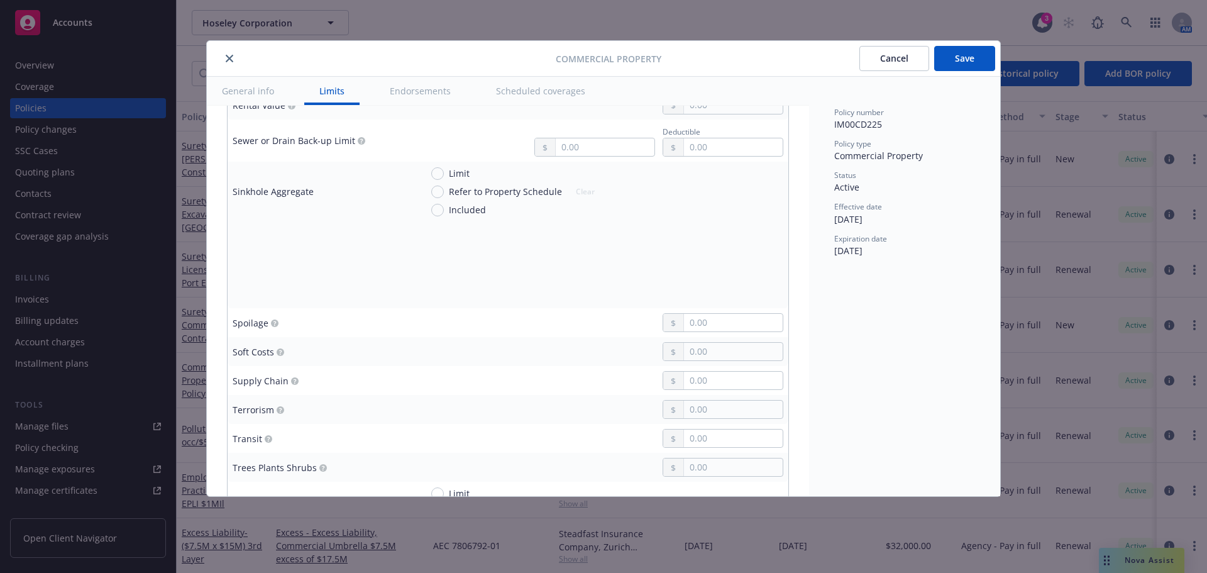
scroll to position [3081, 0]
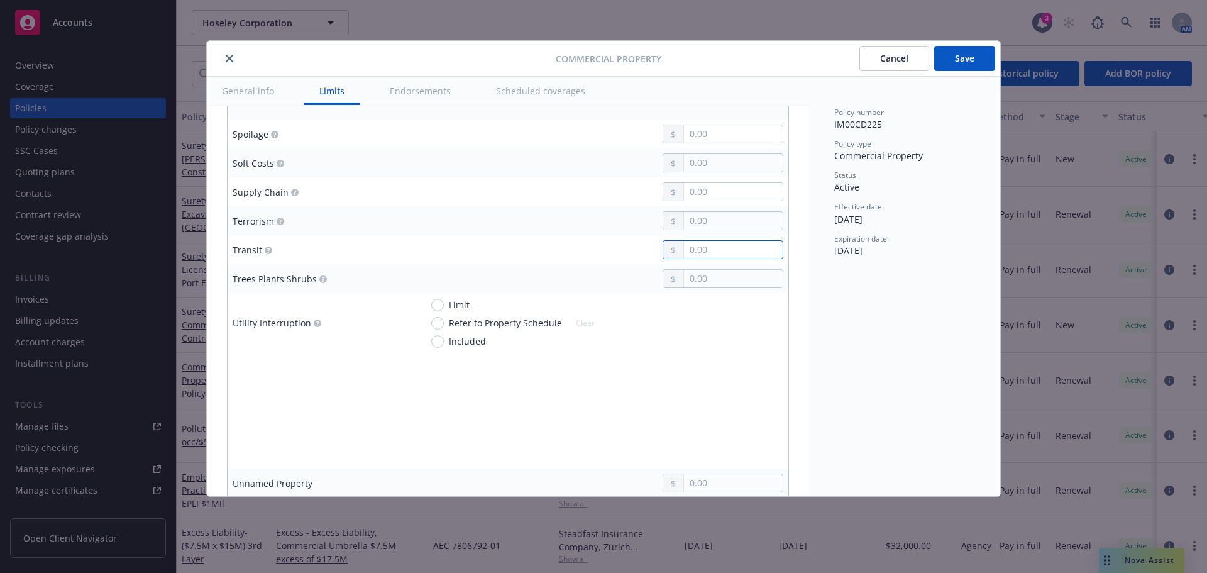
click at [718, 250] on input "text" at bounding box center [733, 250] width 99 height 18
type input "50,000.00"
click at [878, 315] on div "Policy number IM00CD225 Policy type Commercial Property Status Active Effective…" at bounding box center [904, 286] width 191 height 419
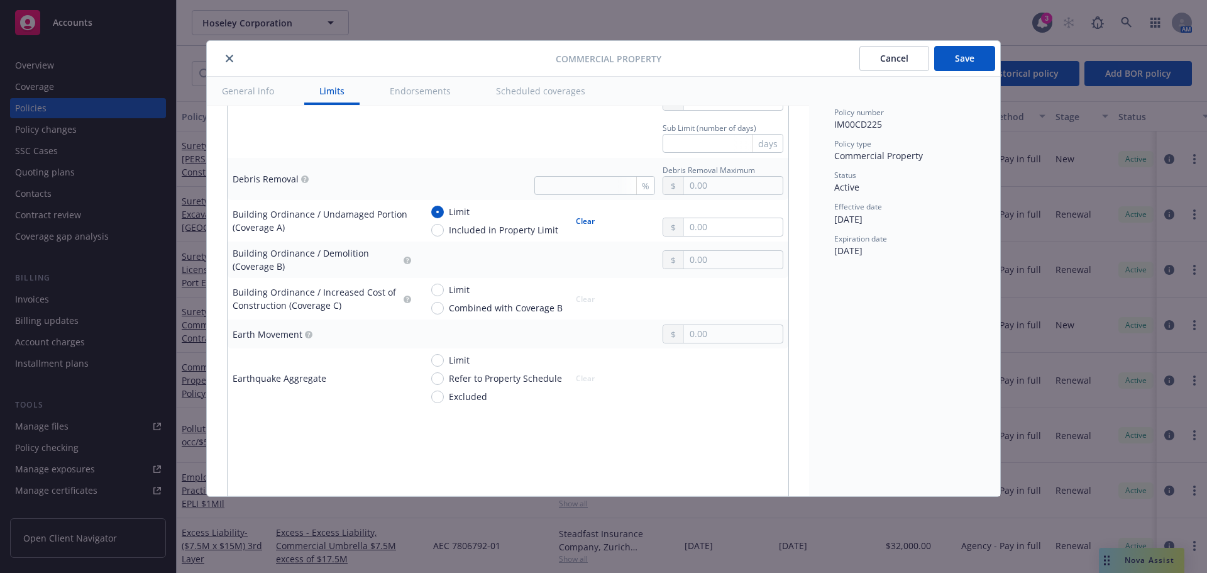
scroll to position [1132, 0]
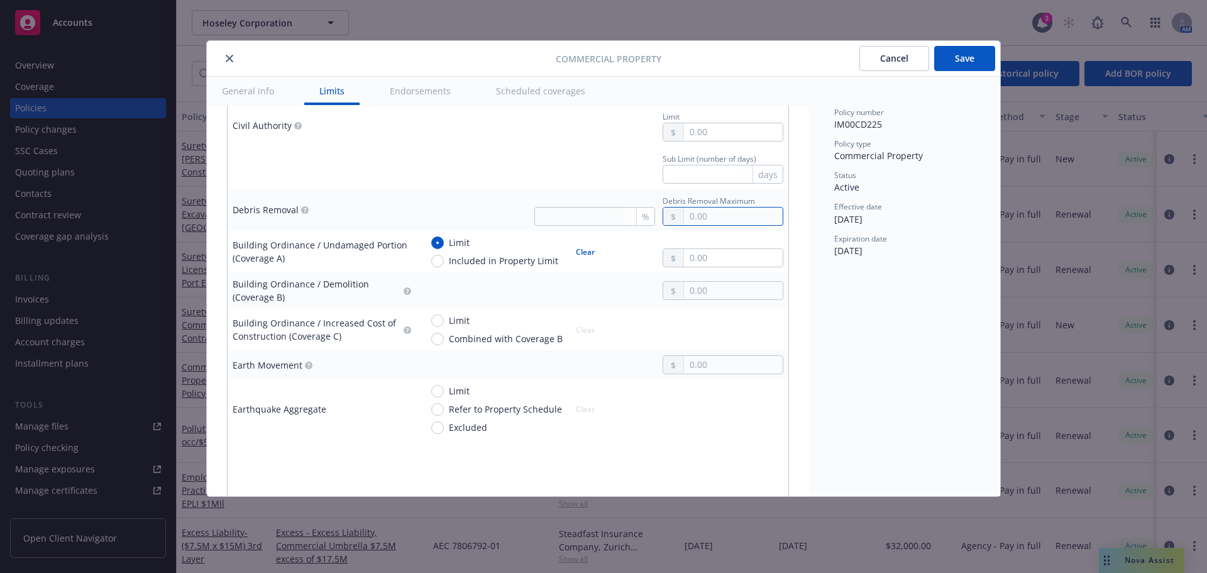
click at [685, 214] on input "text" at bounding box center [733, 216] width 99 height 18
type input "50,000.00"
click at [856, 283] on div "Policy number IM00CD225 Policy type Commercial Property Status Active Effective…" at bounding box center [904, 286] width 191 height 419
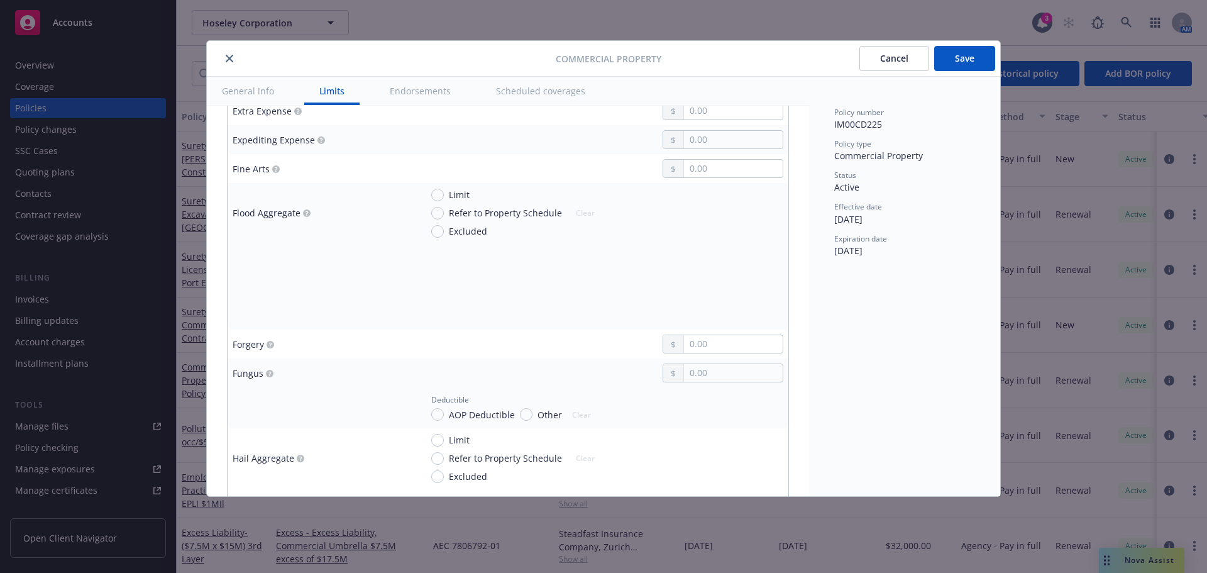
scroll to position [1760, 0]
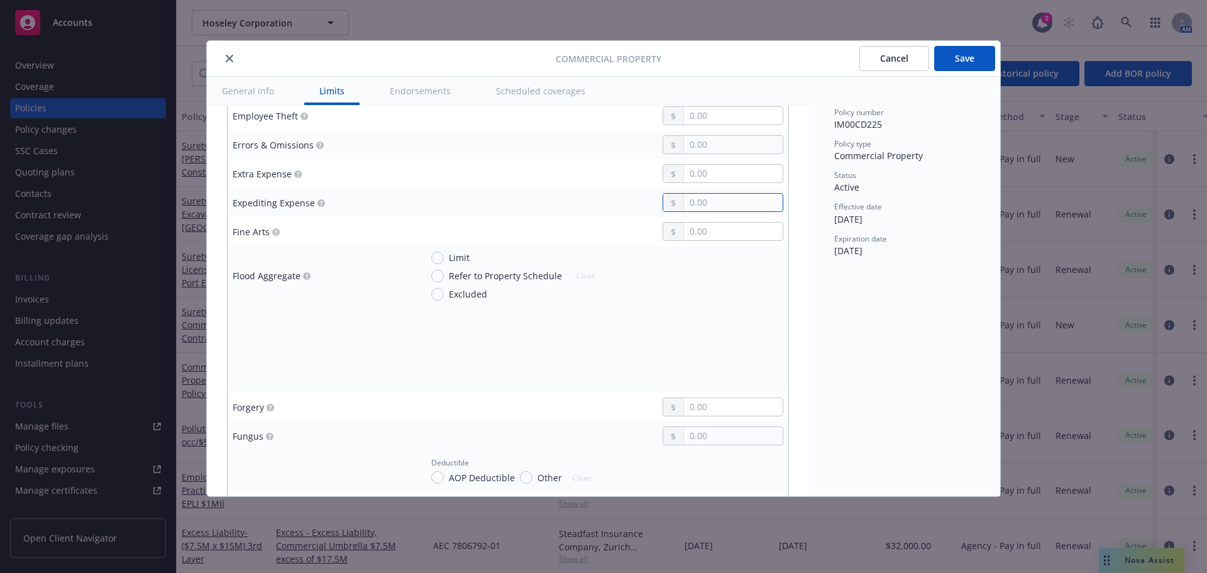
click at [723, 202] on input "text" at bounding box center [733, 203] width 99 height 18
type input "50,000.00"
click at [891, 309] on div "Policy number IM00CD225 Policy type Commercial Property Status Active Effective…" at bounding box center [904, 286] width 191 height 419
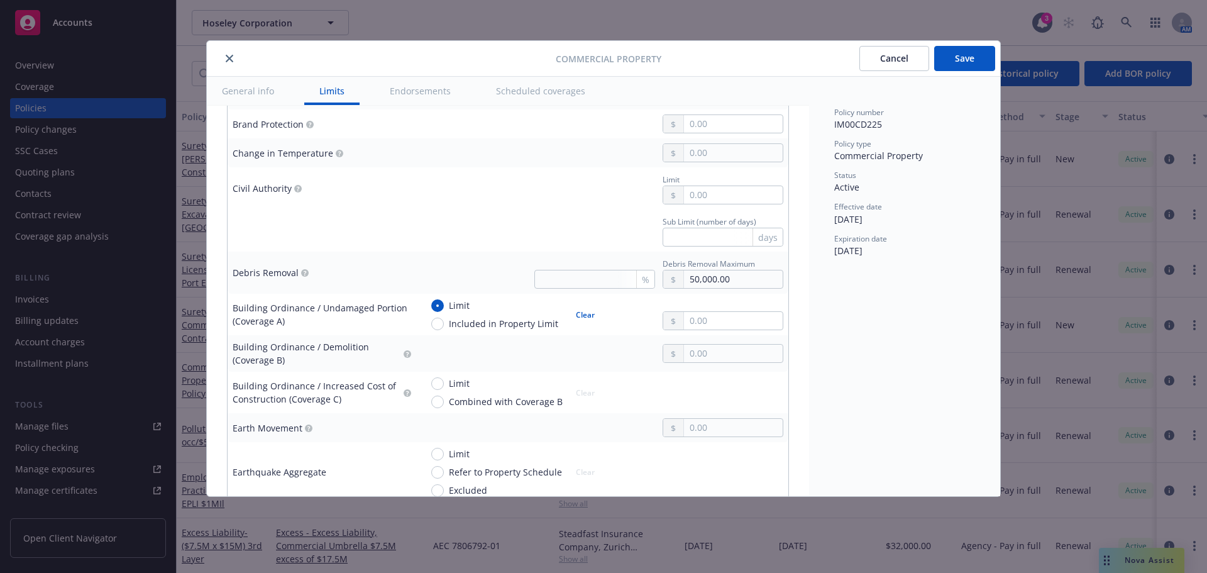
scroll to position [1132, 0]
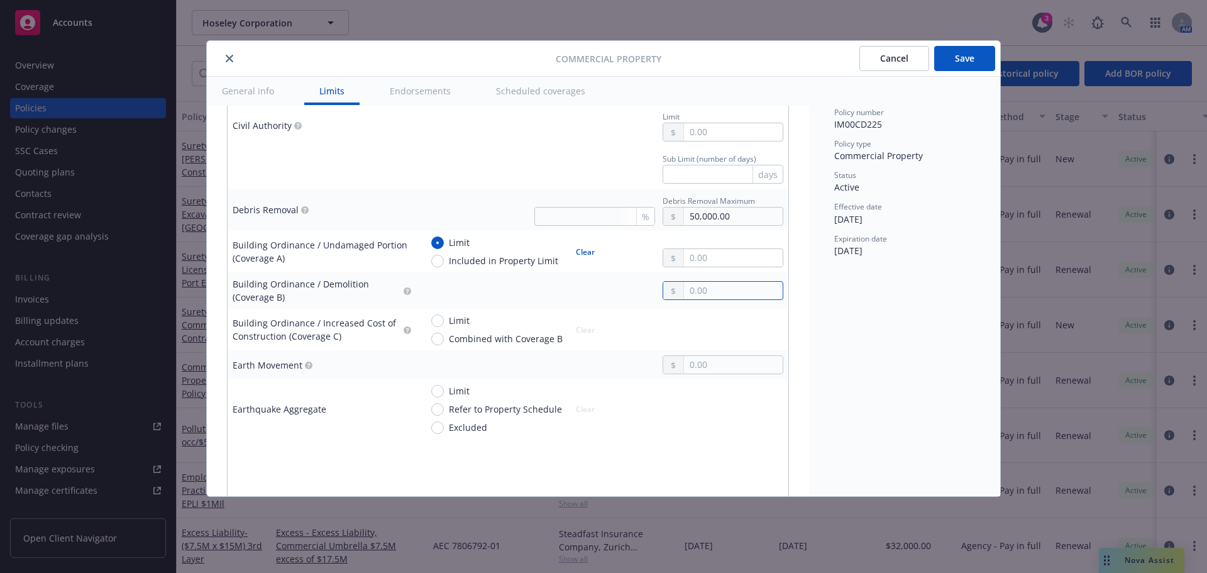
click at [693, 287] on input "text" at bounding box center [733, 291] width 99 height 18
type input "100,000.00"
click at [905, 314] on div "Policy number IM00CD225 Policy type Commercial Property Status Active Effective…" at bounding box center [904, 286] width 191 height 419
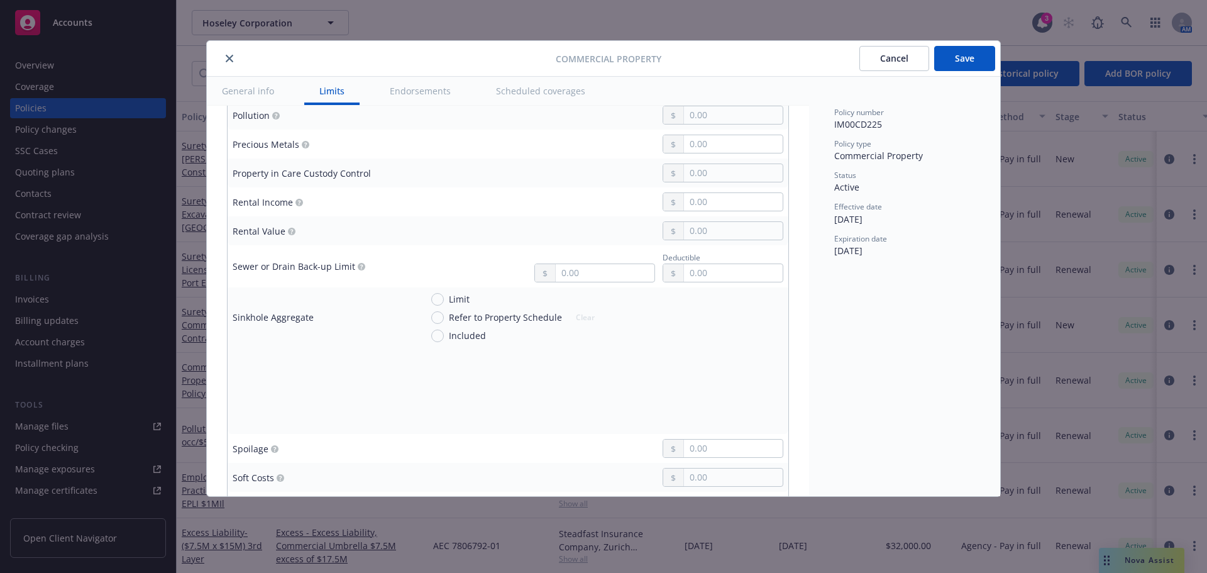
scroll to position [2703, 0]
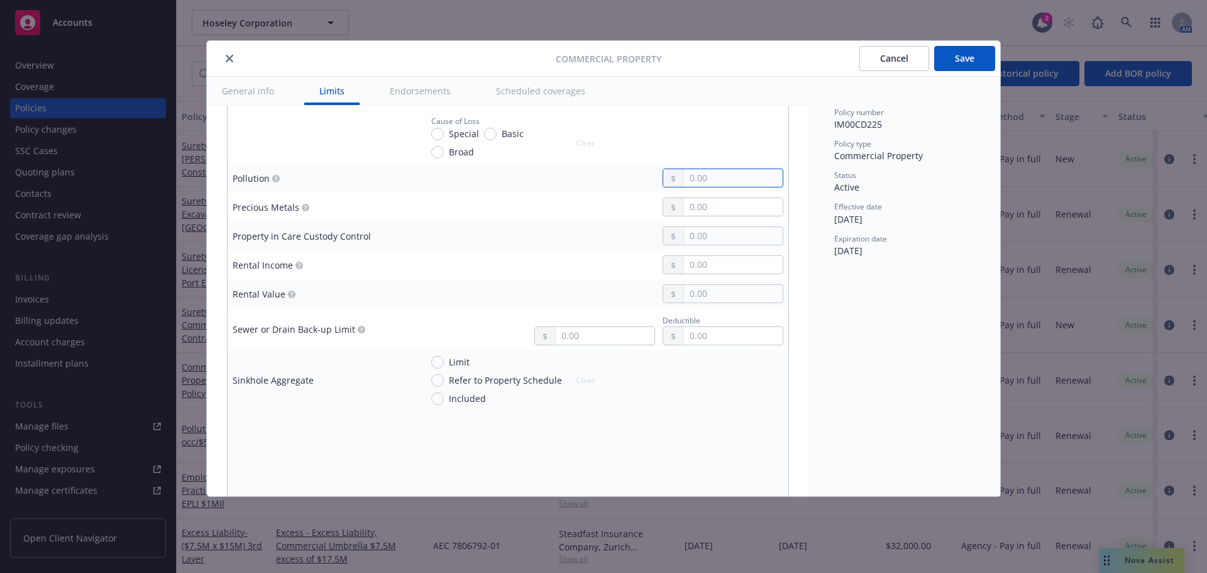
click at [714, 182] on input "text" at bounding box center [733, 178] width 99 height 18
type input "50,000.00"
click at [903, 270] on div "Policy number IM00CD225 Policy type Commercial Property Status Active Effective…" at bounding box center [904, 286] width 191 height 419
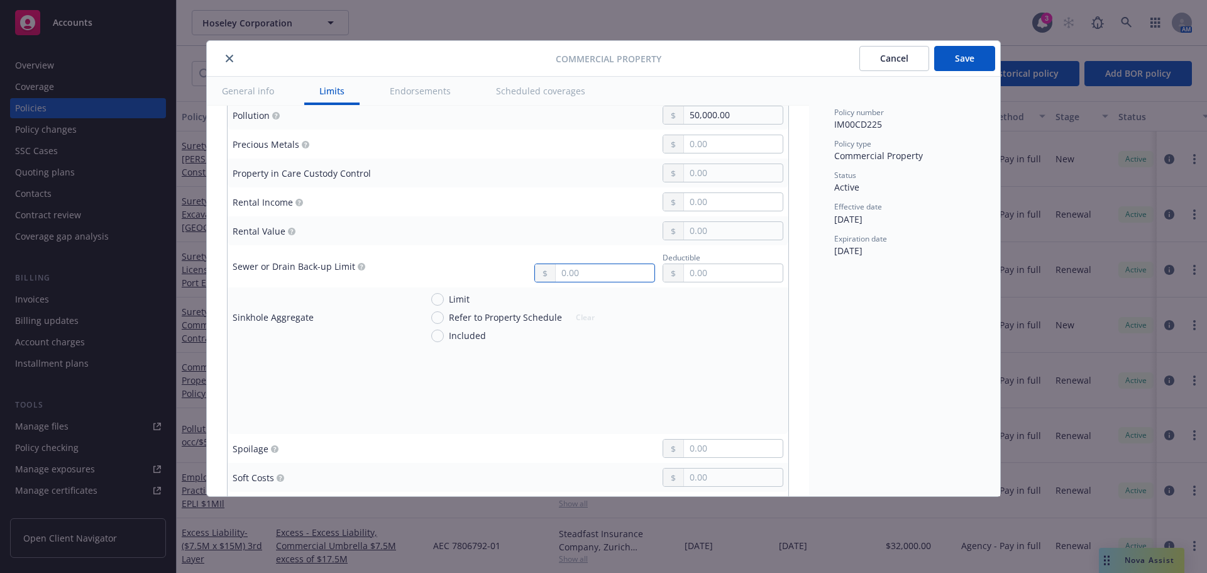
click at [565, 265] on input "text" at bounding box center [605, 273] width 99 height 18
type input "50,000.00"
click at [862, 334] on div "Policy number IM00CD225 Policy type Commercial Property Status Active Effective…" at bounding box center [904, 286] width 191 height 419
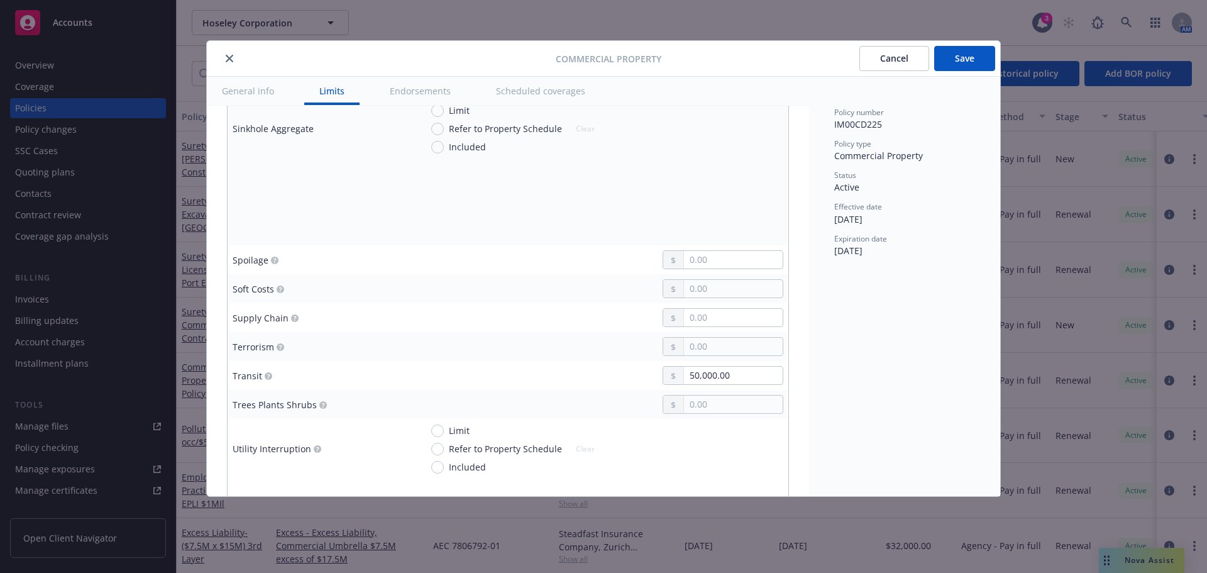
scroll to position [3018, 0]
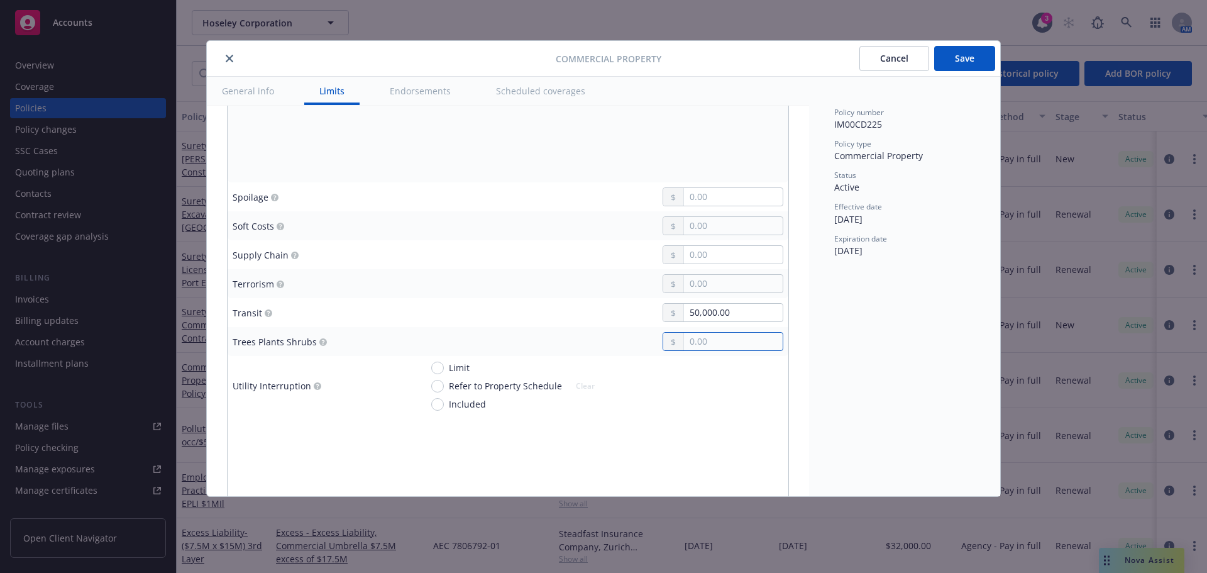
click at [719, 344] on input "text" at bounding box center [733, 342] width 99 height 18
type input "50,000.00"
click at [917, 363] on div "Policy number IM00CD225 Policy type Commercial Property Status Active Effective…" at bounding box center [904, 286] width 191 height 419
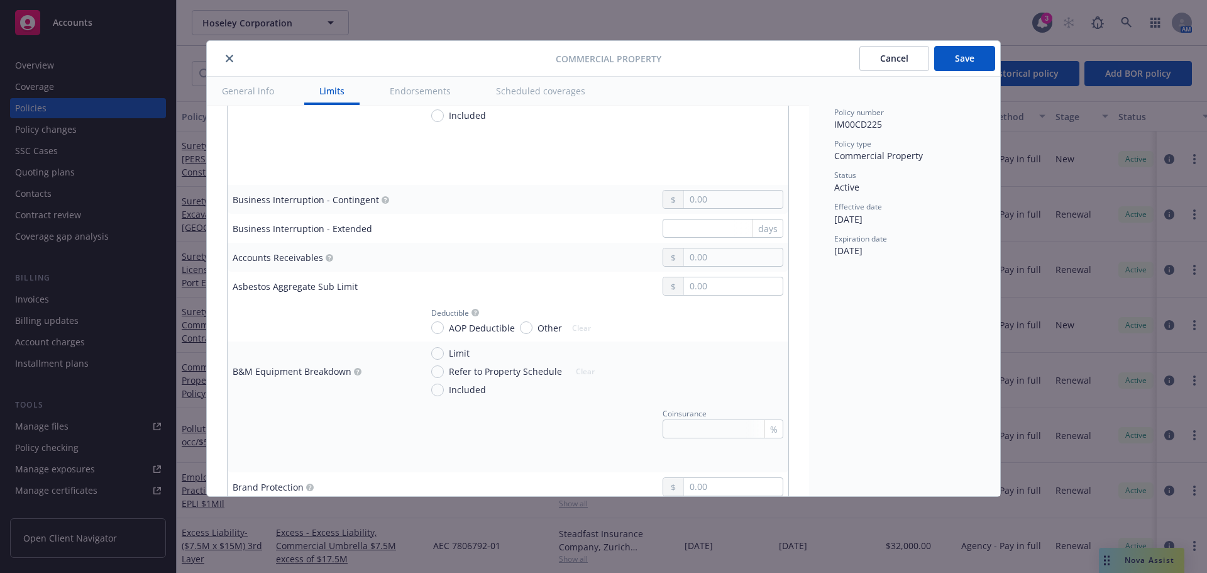
scroll to position [692, 0]
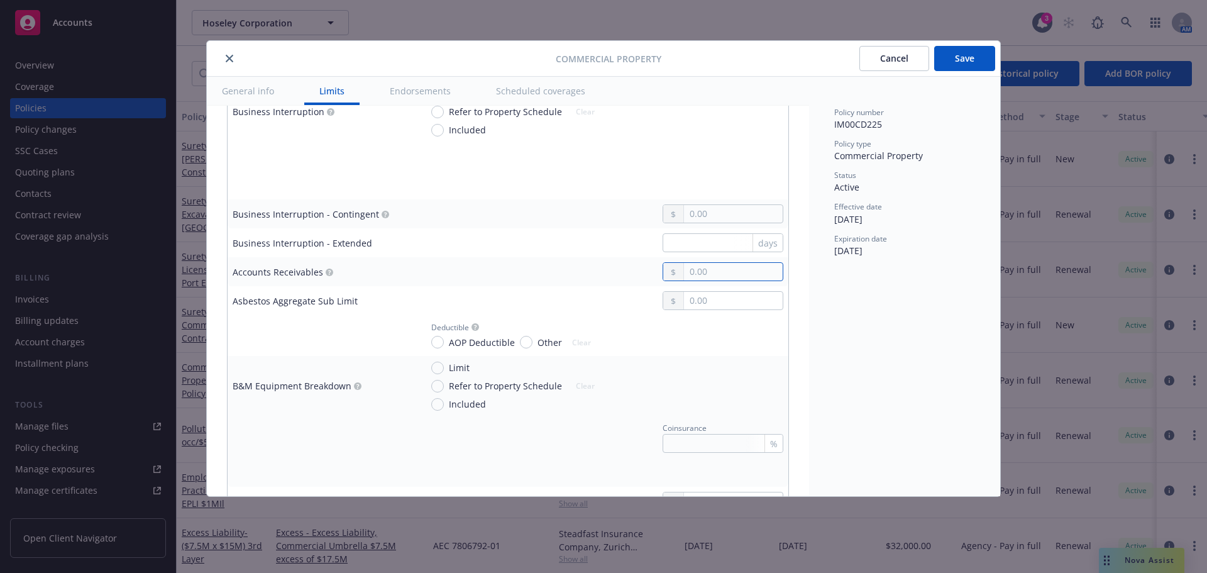
click at [688, 272] on input "text" at bounding box center [733, 272] width 99 height 18
type input "50,000.00"
click at [867, 301] on div "Policy number IM00CD225 Policy type Commercial Property Status Active Effective…" at bounding box center [904, 286] width 191 height 419
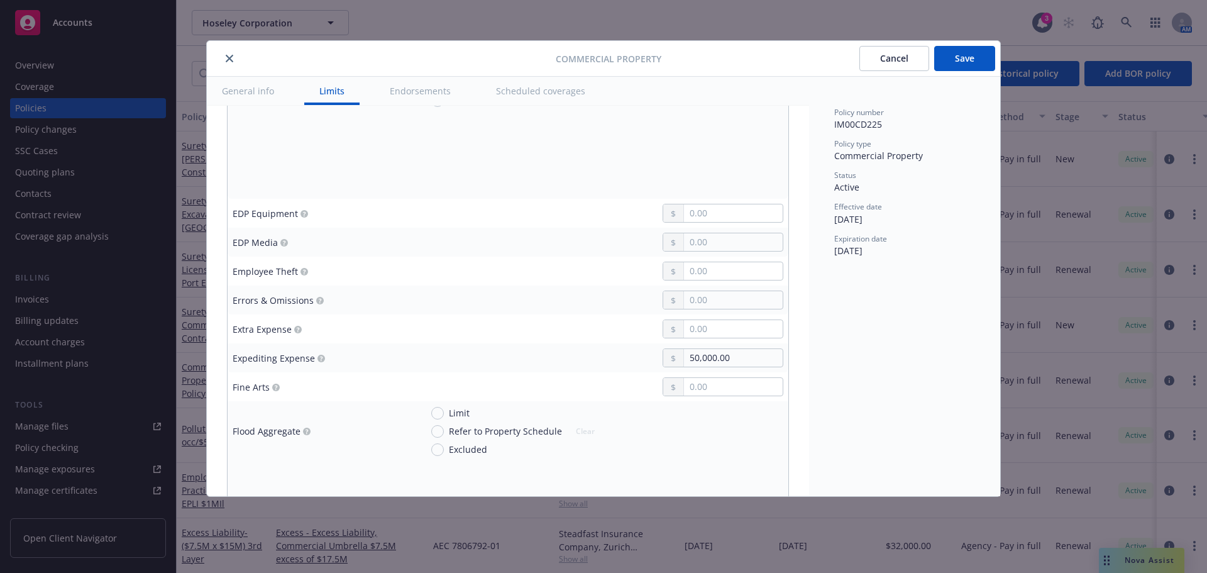
scroll to position [1635, 0]
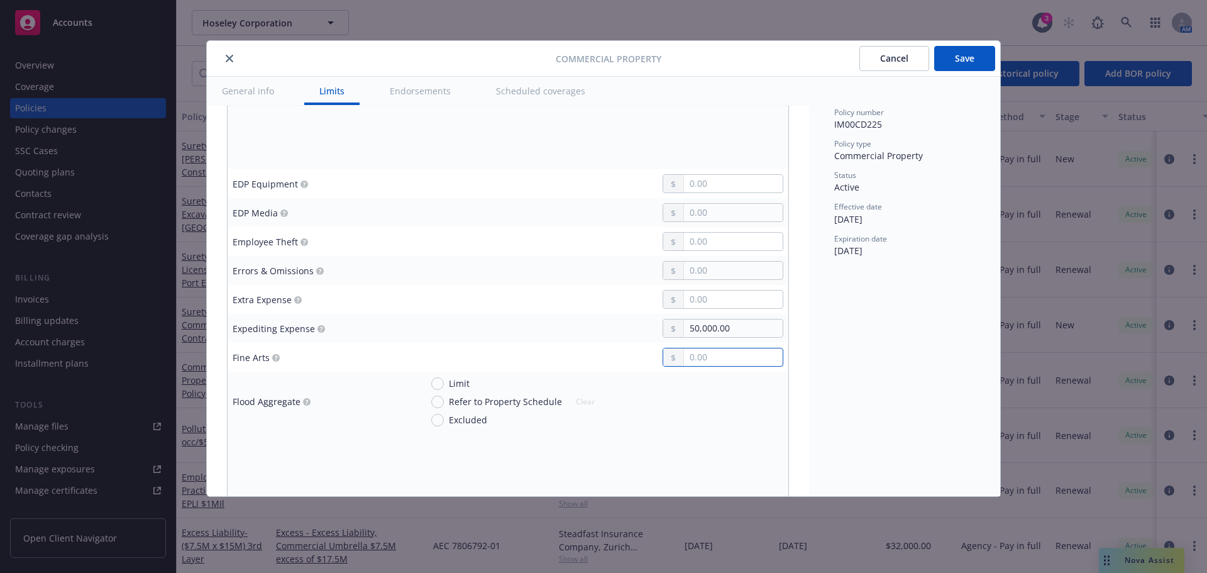
click at [704, 360] on input "text" at bounding box center [733, 357] width 99 height 18
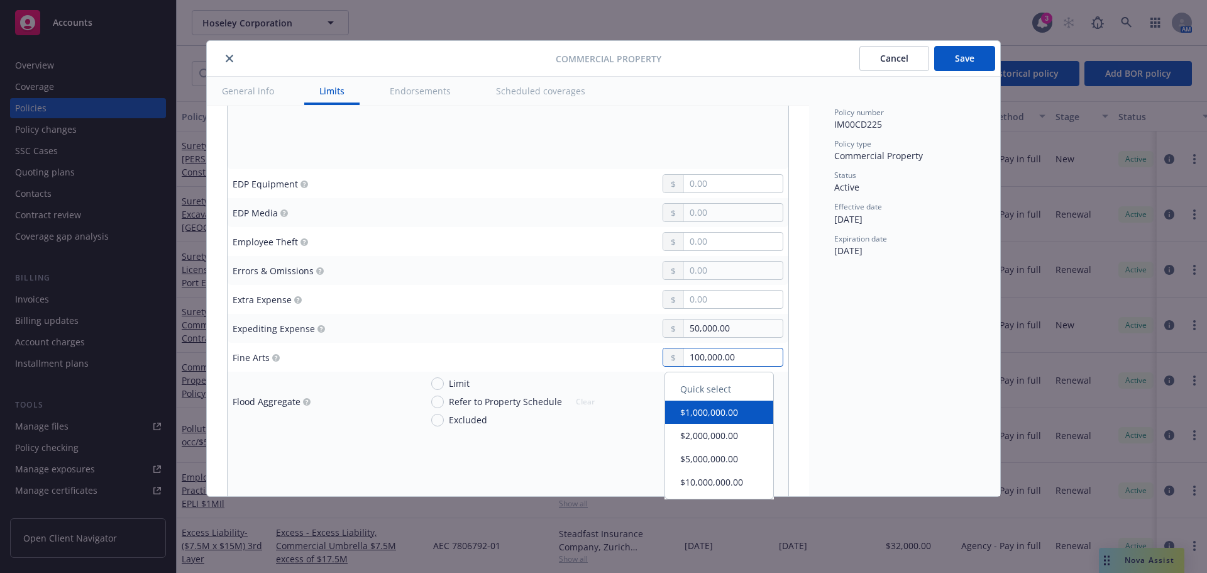
type input "100,000.00"
click at [921, 348] on div "Policy number IM00CD225 Policy type Commercial Property Status Active Effective…" at bounding box center [904, 286] width 191 height 419
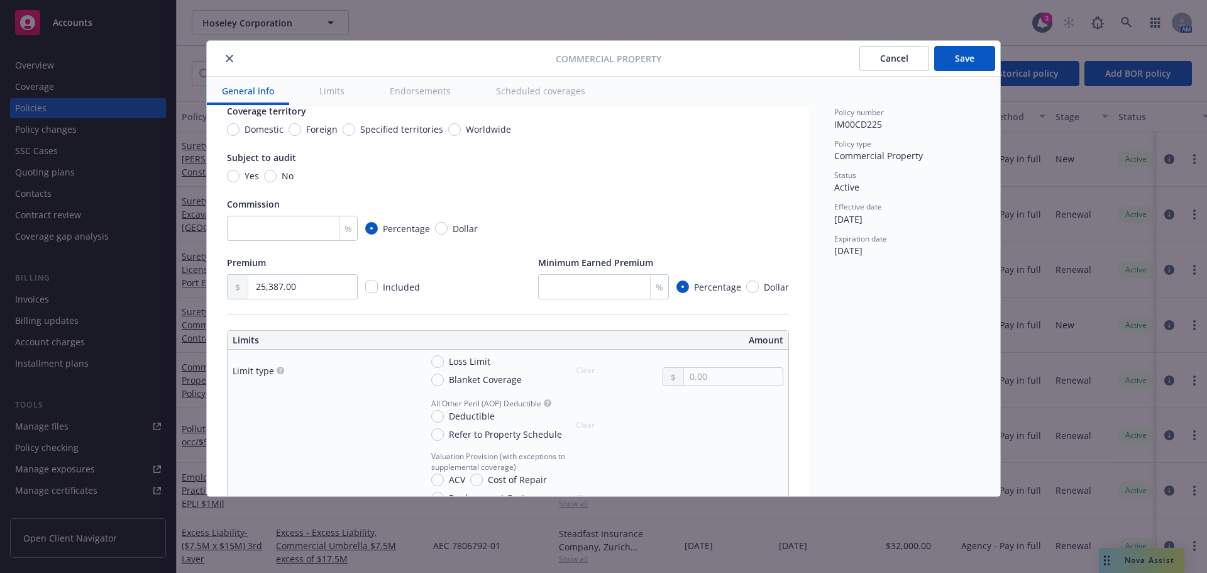
scroll to position [126, 0]
click at [975, 56] on button "Save" at bounding box center [964, 58] width 61 height 25
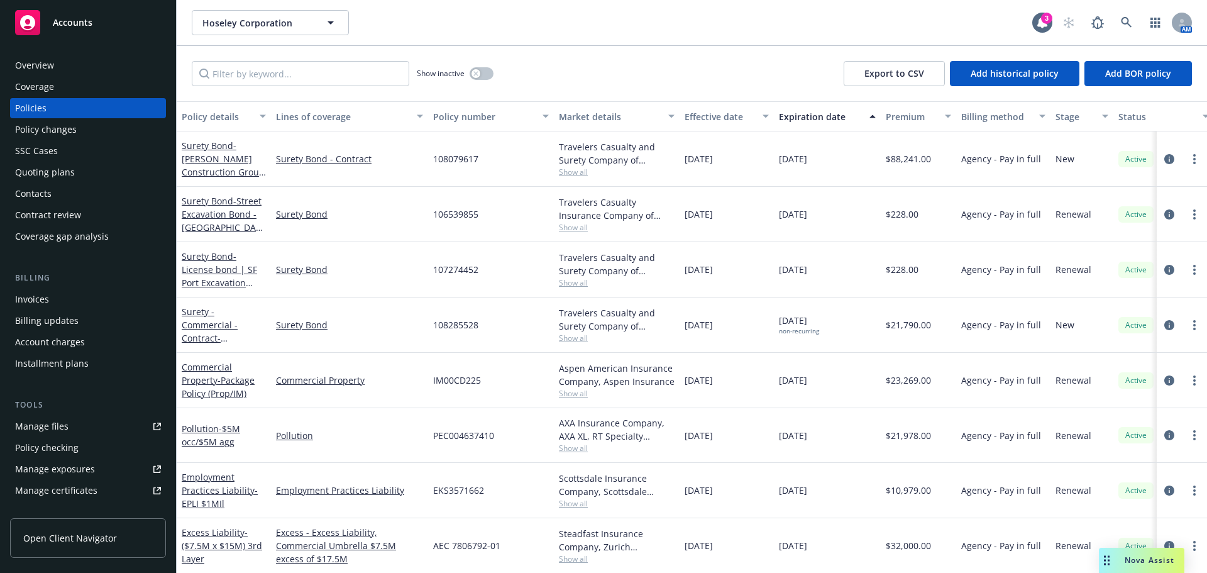
click at [110, 27] on div "Accounts" at bounding box center [88, 22] width 146 height 25
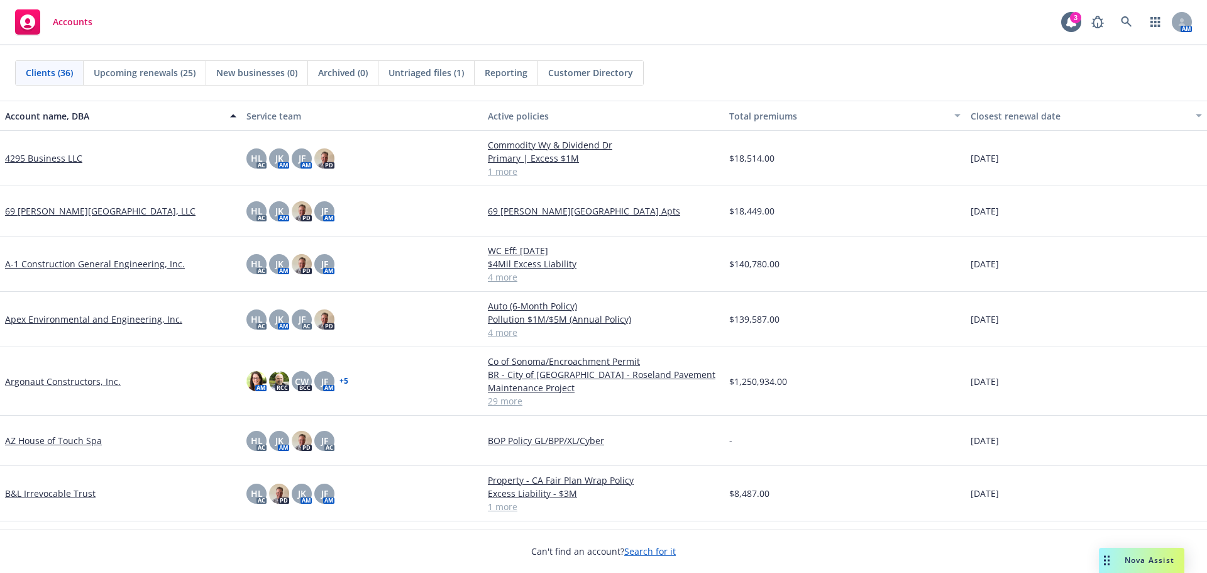
click at [64, 156] on link "4295 Business LLC" at bounding box center [43, 158] width 77 height 13
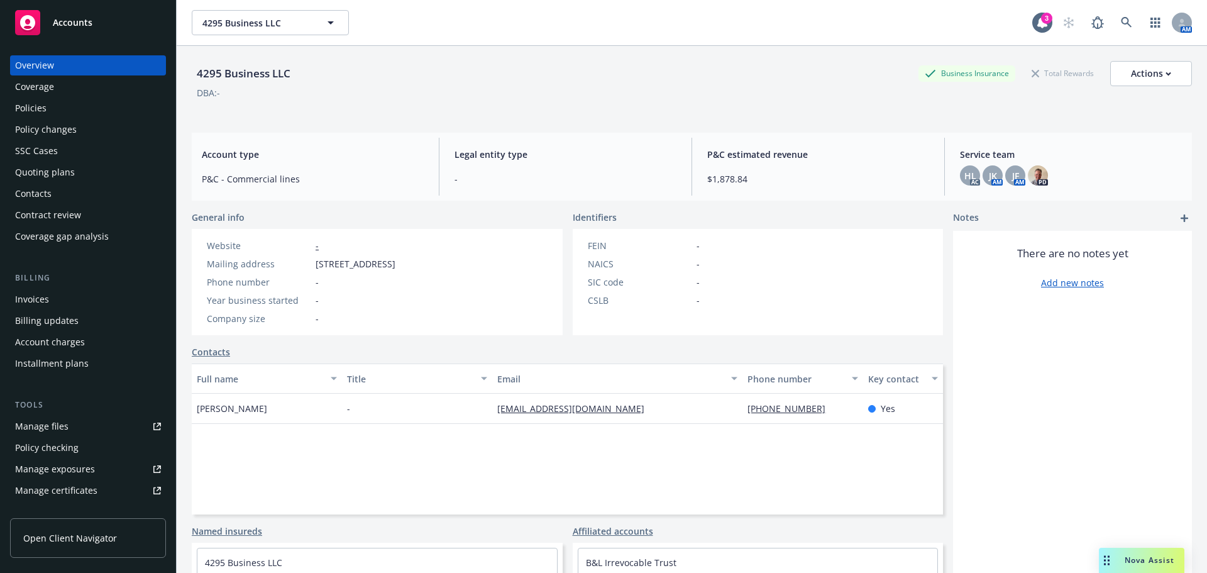
click at [87, 420] on link "Manage files" at bounding box center [88, 426] width 156 height 20
click at [125, 23] on div "Accounts" at bounding box center [88, 22] width 146 height 25
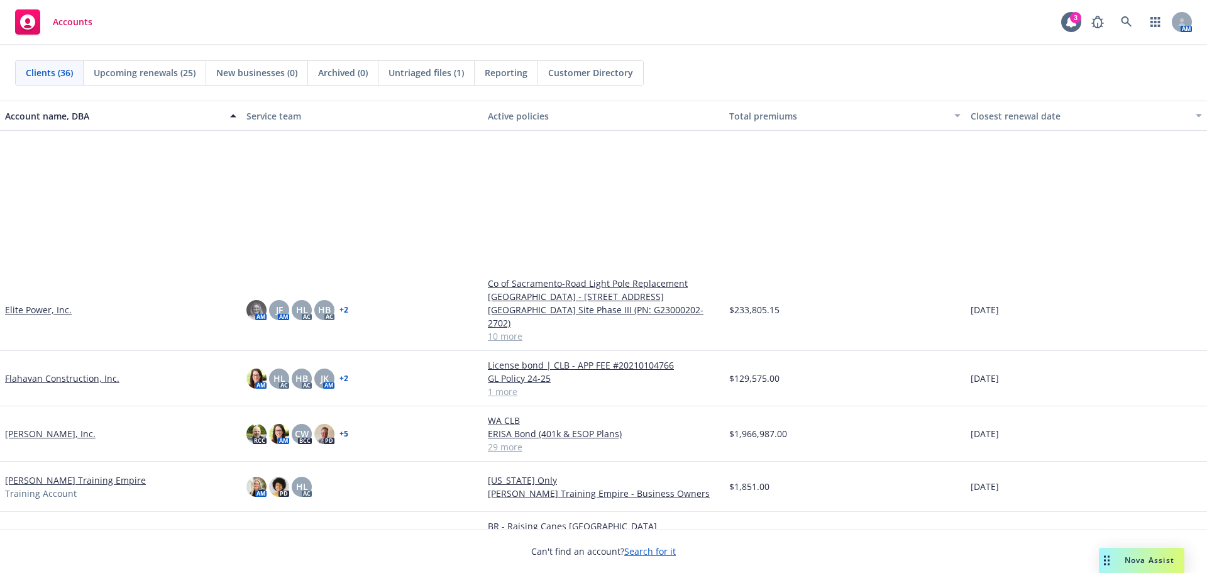
scroll to position [566, 0]
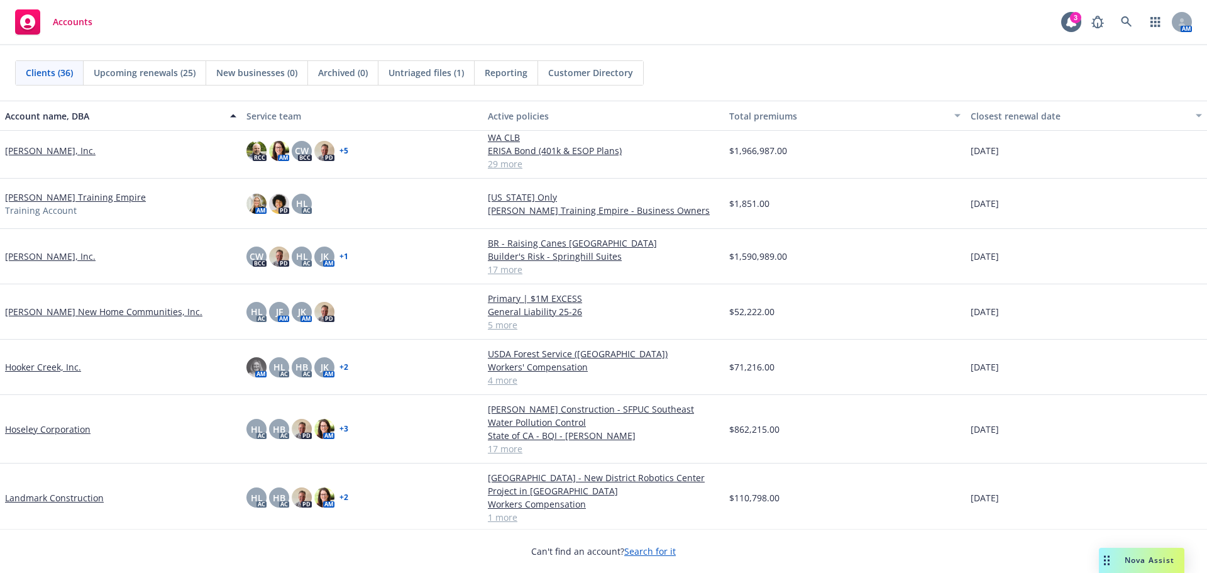
click at [70, 365] on link "Hooker Creek, Inc." at bounding box center [43, 366] width 76 height 13
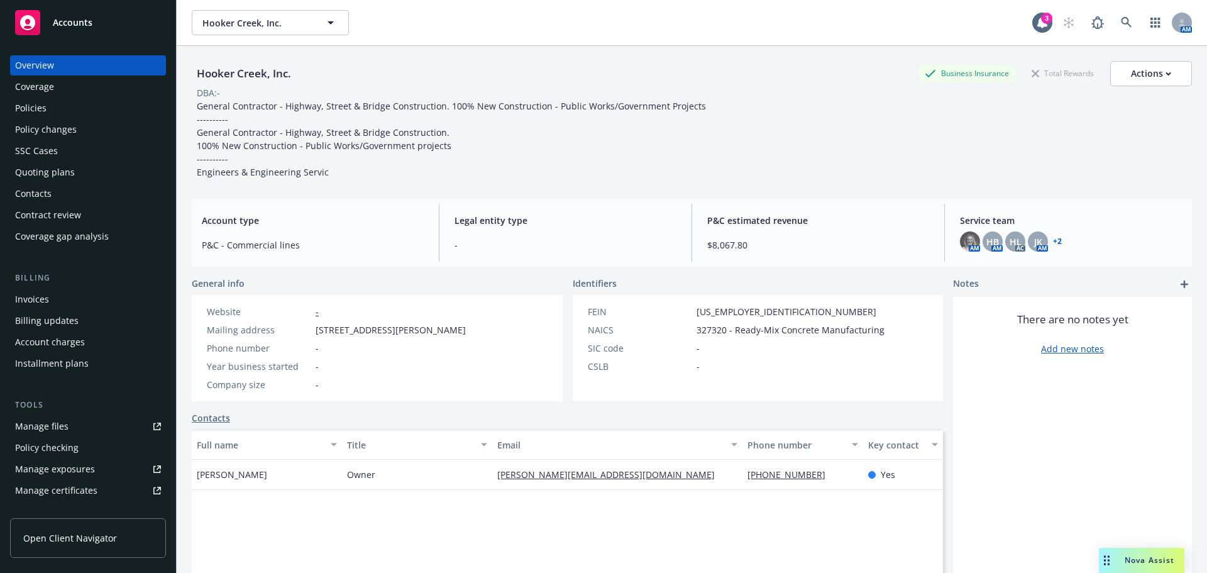
click at [74, 114] on div "Policies" at bounding box center [88, 108] width 146 height 20
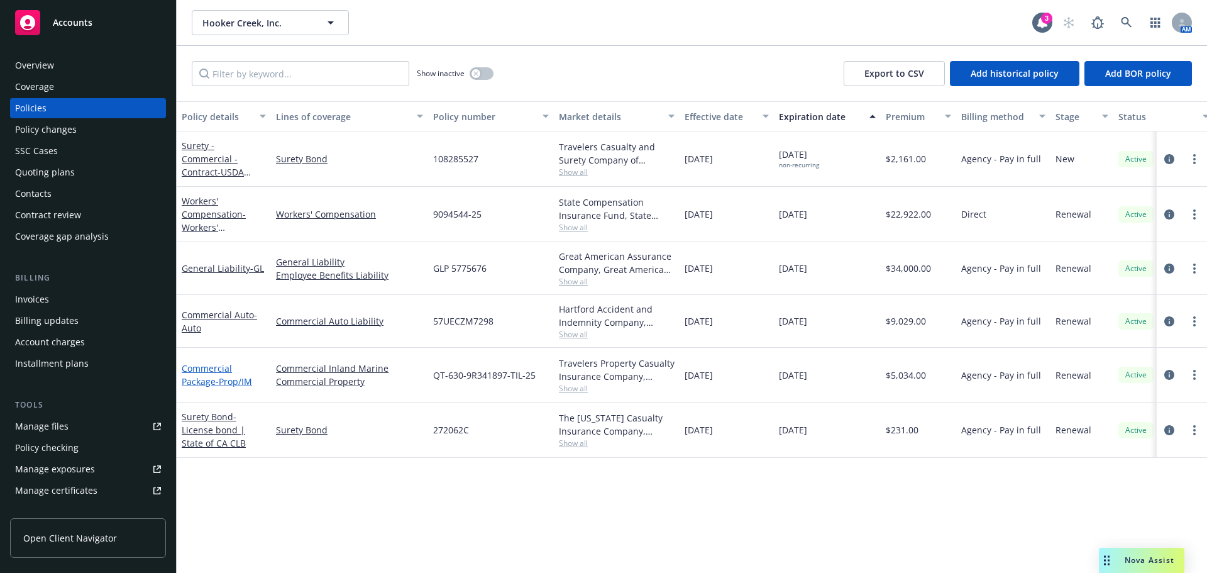
click at [229, 369] on link "Commercial Package - Prop/IM" at bounding box center [217, 374] width 70 height 25
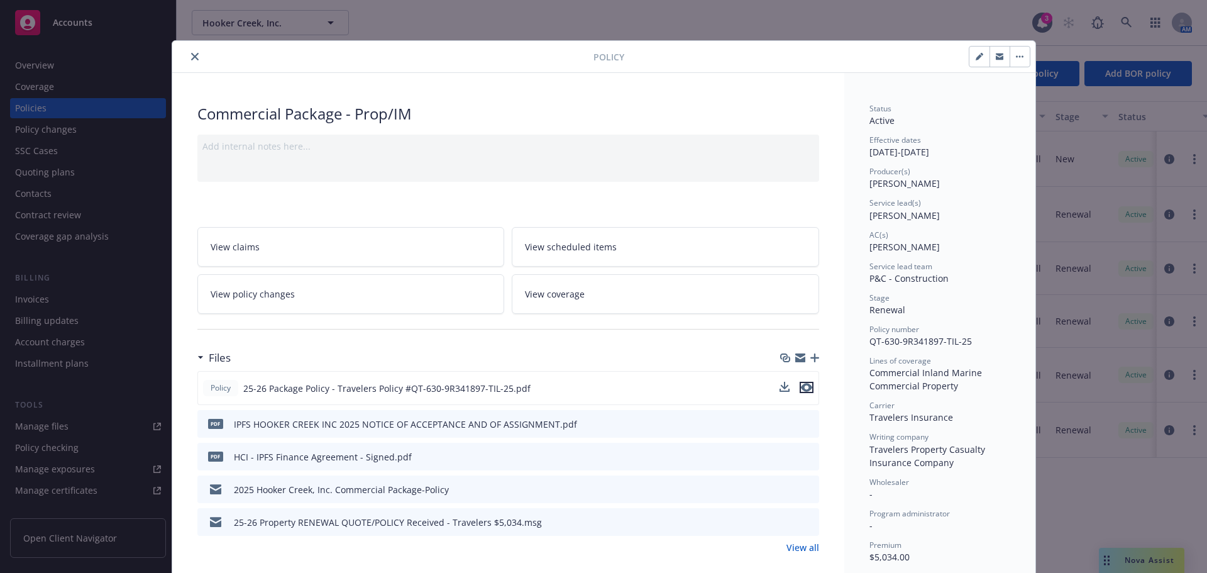
click at [801, 389] on icon "preview file" at bounding box center [806, 387] width 11 height 9
click at [191, 55] on icon "close" at bounding box center [195, 57] width 8 height 8
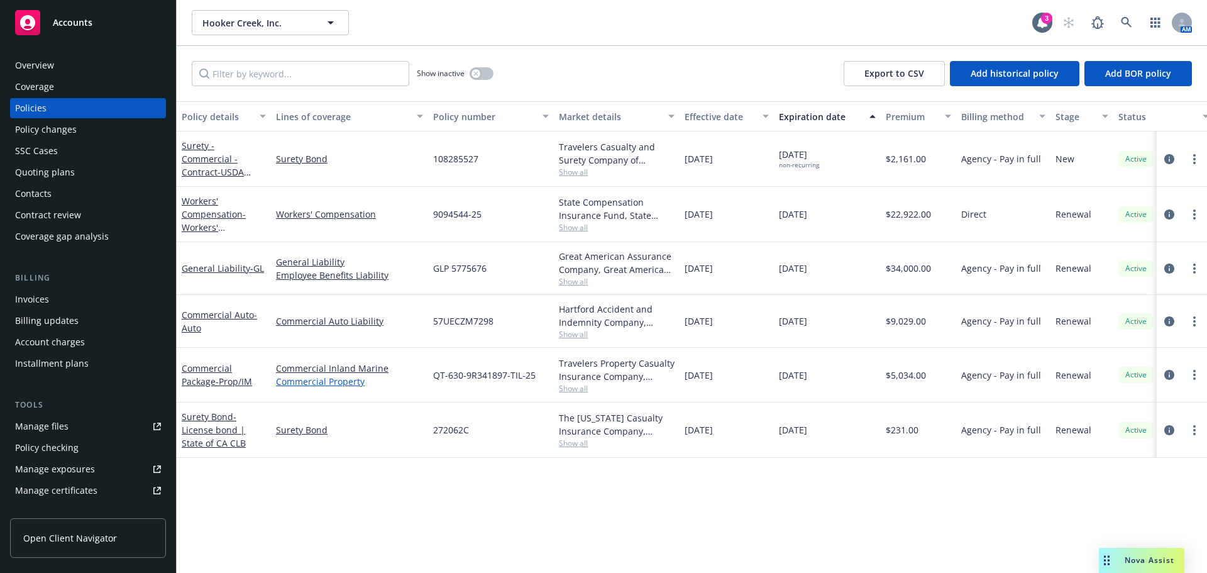
click at [353, 381] on link "Commercial Property" at bounding box center [349, 381] width 147 height 13
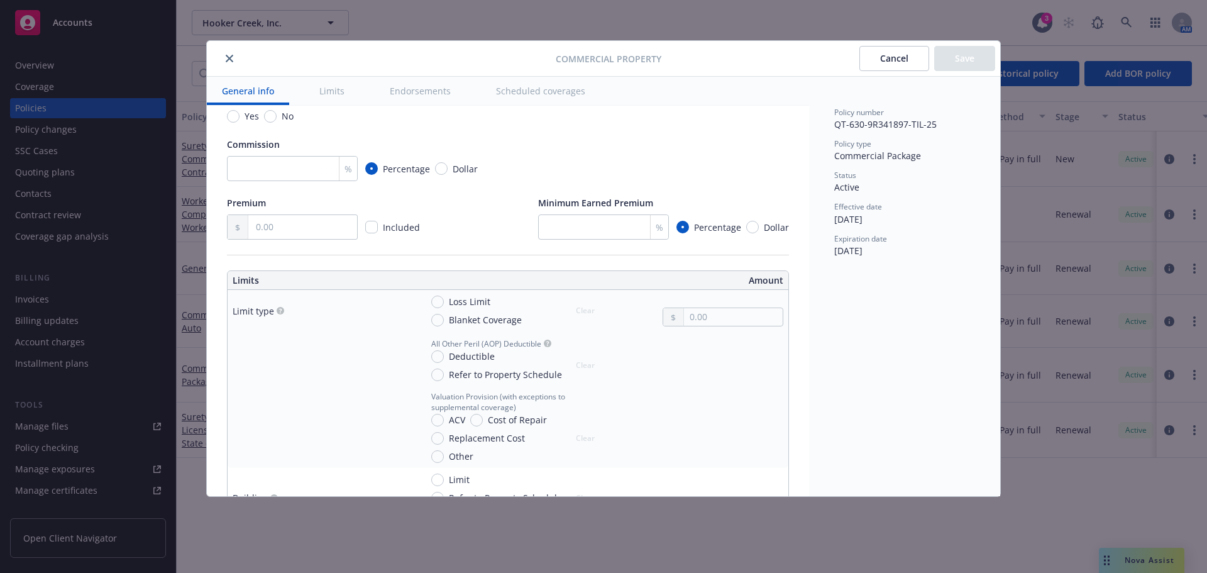
scroll to position [251, 0]
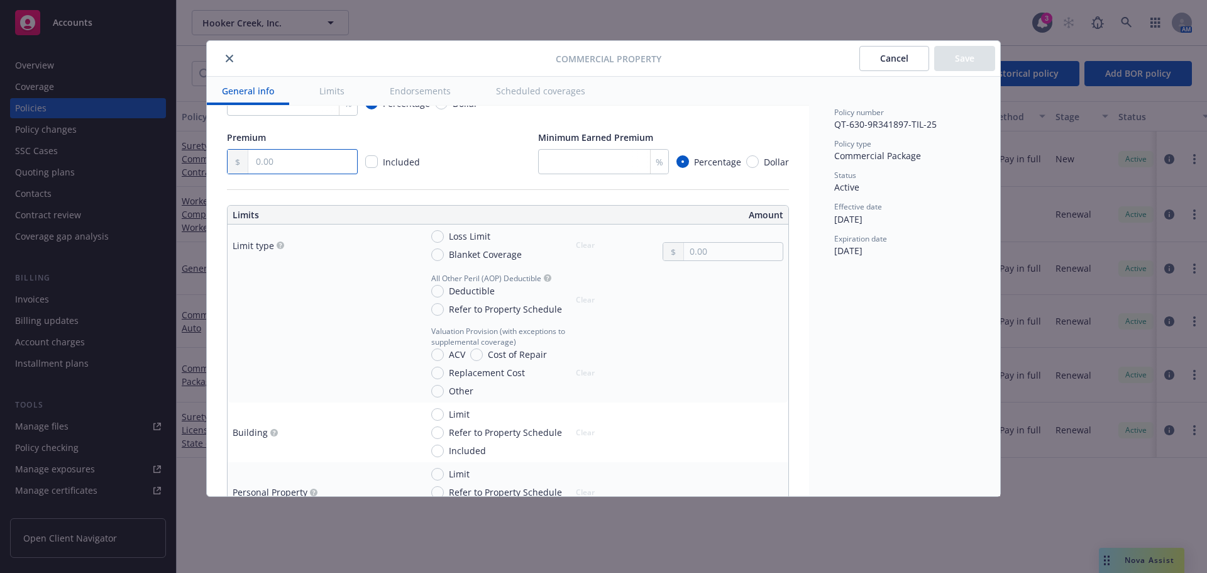
click at [294, 168] on input "text" at bounding box center [302, 162] width 109 height 24
type input "5,034.00"
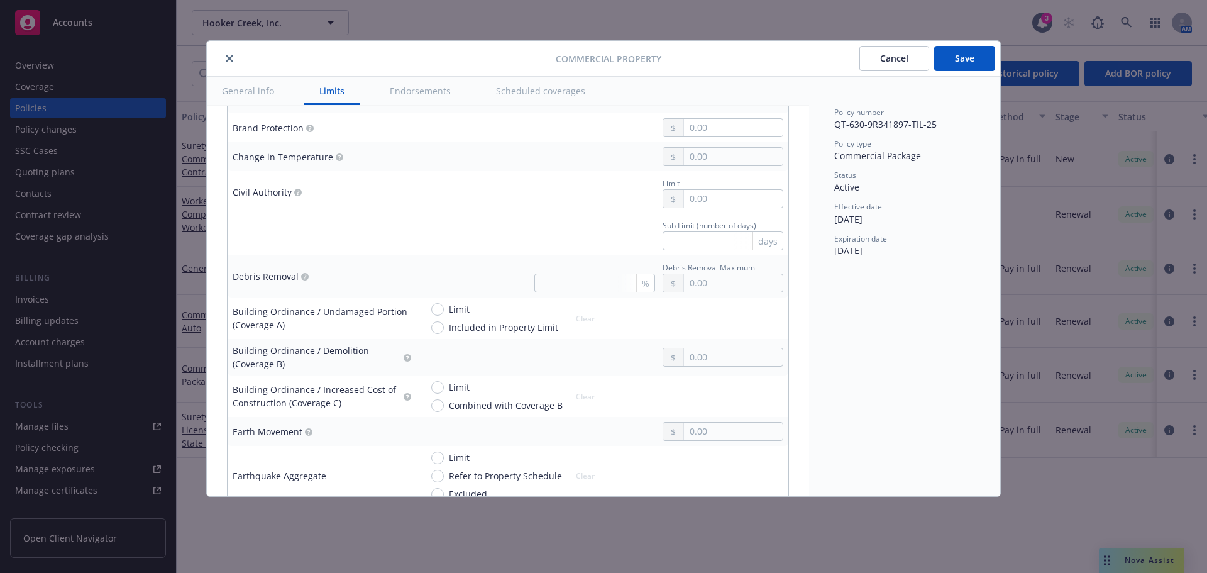
scroll to position [1069, 0]
click at [699, 281] on input "text" at bounding box center [733, 279] width 99 height 18
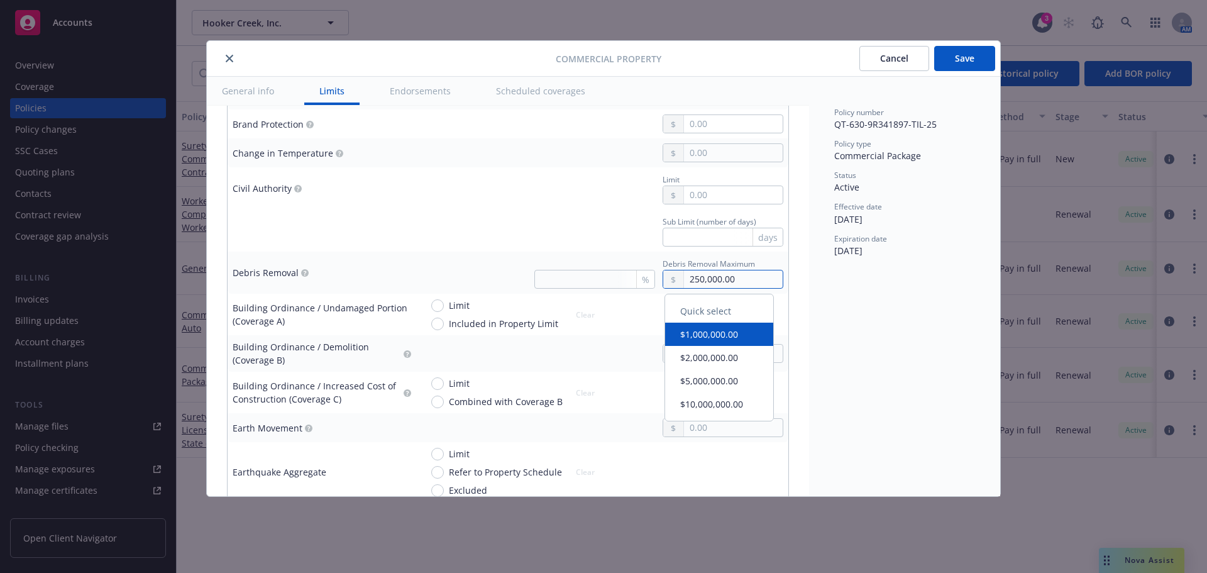
type input "250,000.00"
click at [841, 300] on div "Policy number QT-630-9R341897-TIL-25 Policy type Commercial Package Status Acti…" at bounding box center [904, 286] width 191 height 419
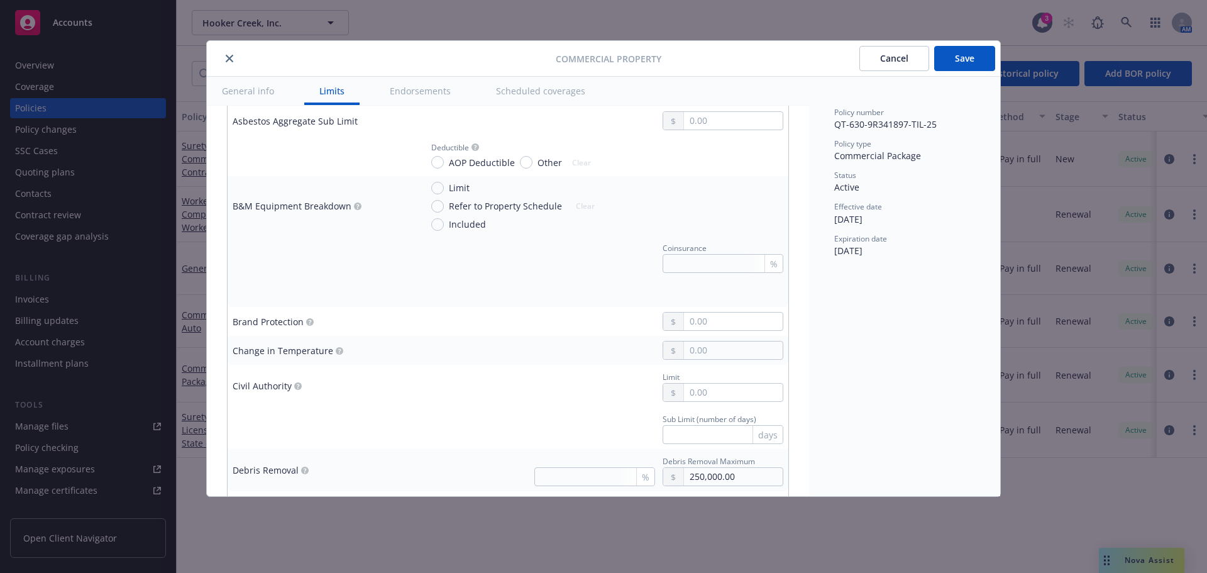
scroll to position [817, 0]
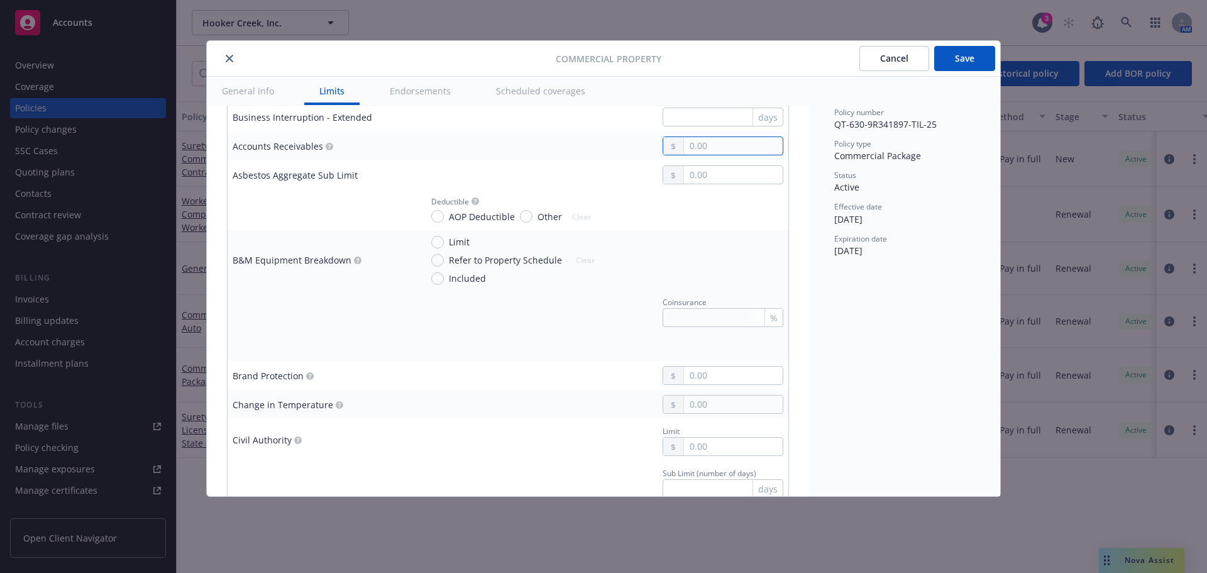
click at [710, 139] on input "text" at bounding box center [733, 146] width 99 height 18
type input "50,000.00"
click at [888, 309] on div "Policy number QT-630-9R341897-TIL-25 Policy type Commercial Package Status Acti…" at bounding box center [904, 286] width 191 height 419
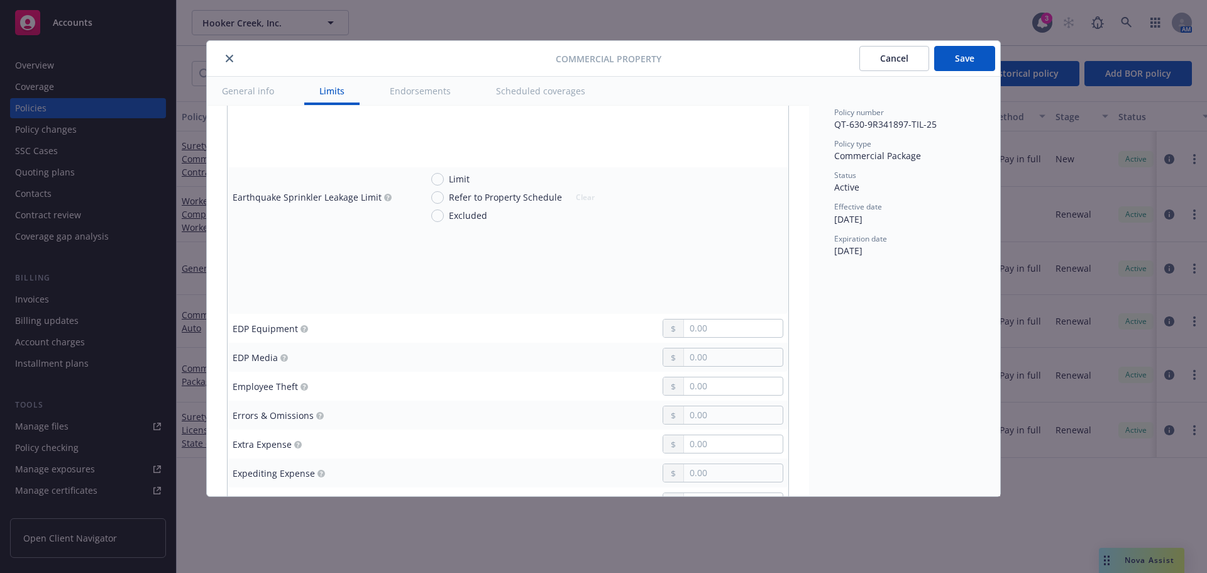
scroll to position [1572, 0]
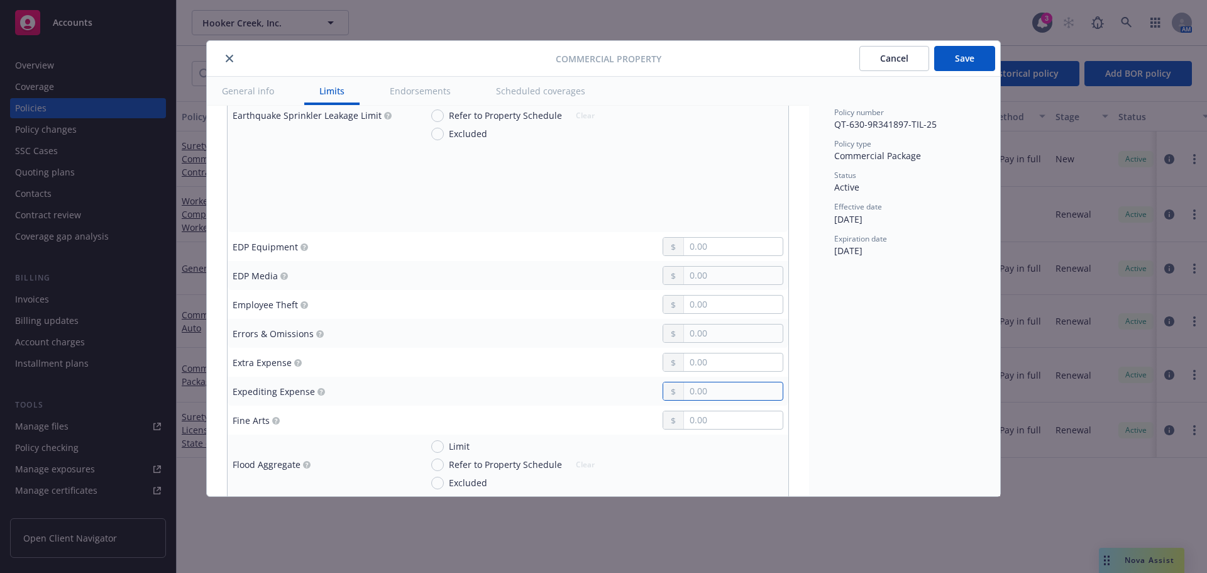
click at [684, 394] on input "text" at bounding box center [733, 391] width 99 height 18
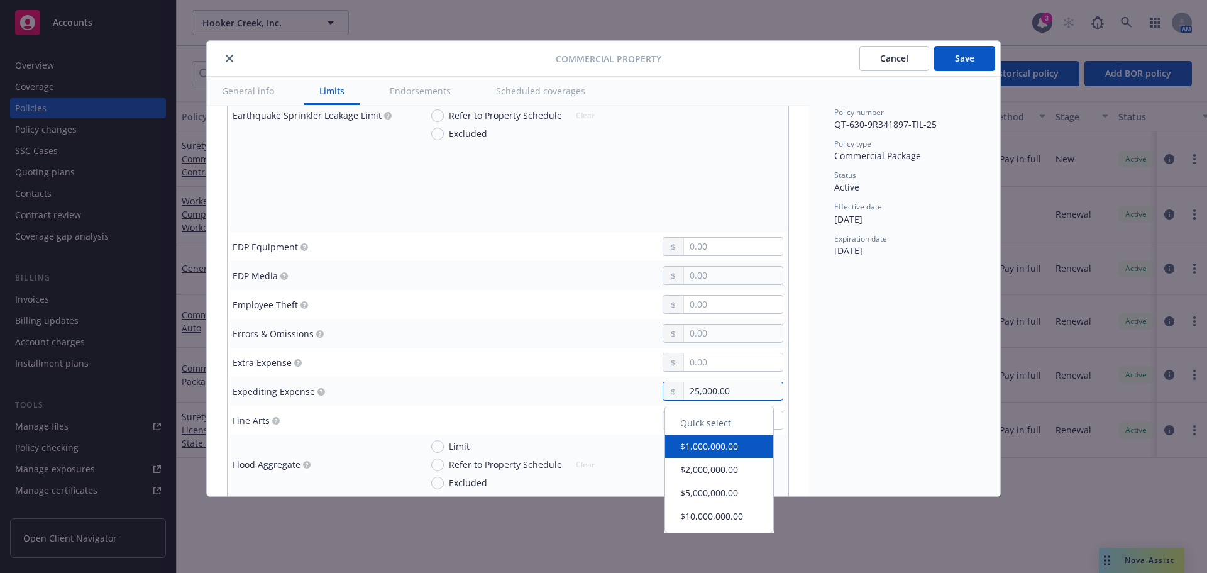
type input "25,000.00"
click at [819, 400] on div "Policy number QT-630-9R341897-TIL-25 Policy type Commercial Package Status Acti…" at bounding box center [904, 286] width 191 height 419
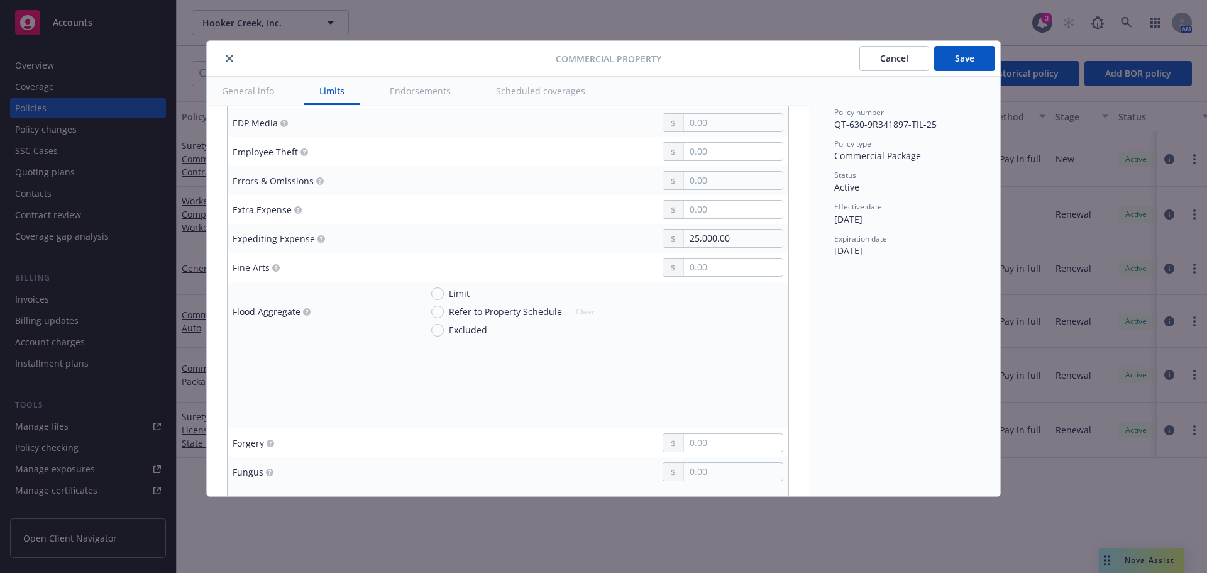
scroll to position [1635, 0]
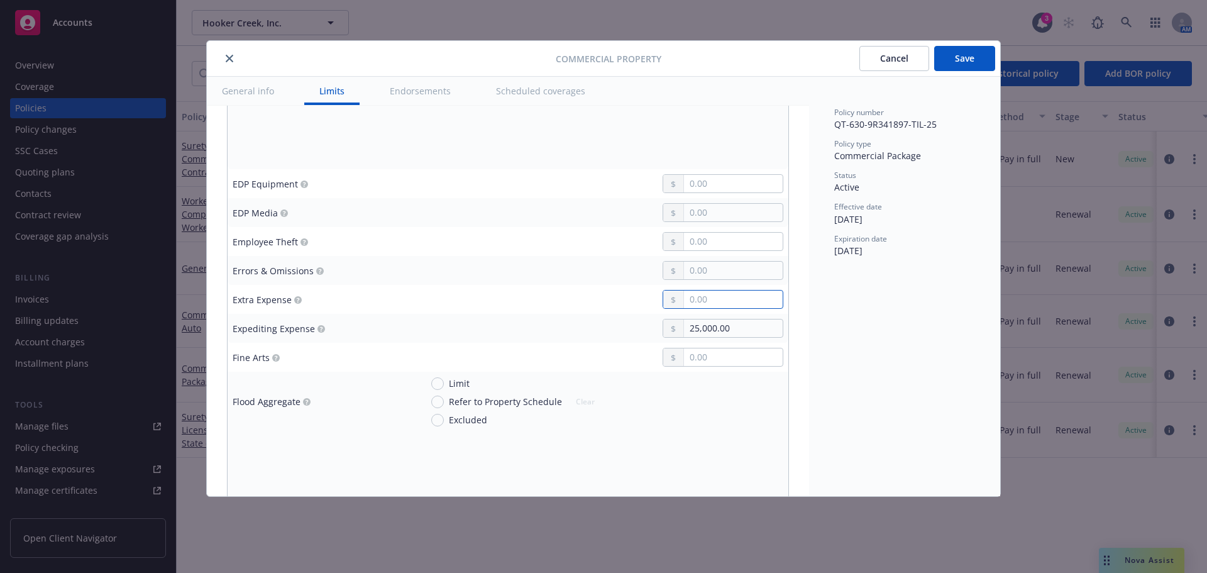
click at [695, 290] on input "text" at bounding box center [733, 299] width 99 height 18
type input "25,000.00"
click at [850, 341] on div "Policy number QT-630-9R341897-TIL-25 Policy type Commercial Package Status Acti…" at bounding box center [904, 286] width 191 height 419
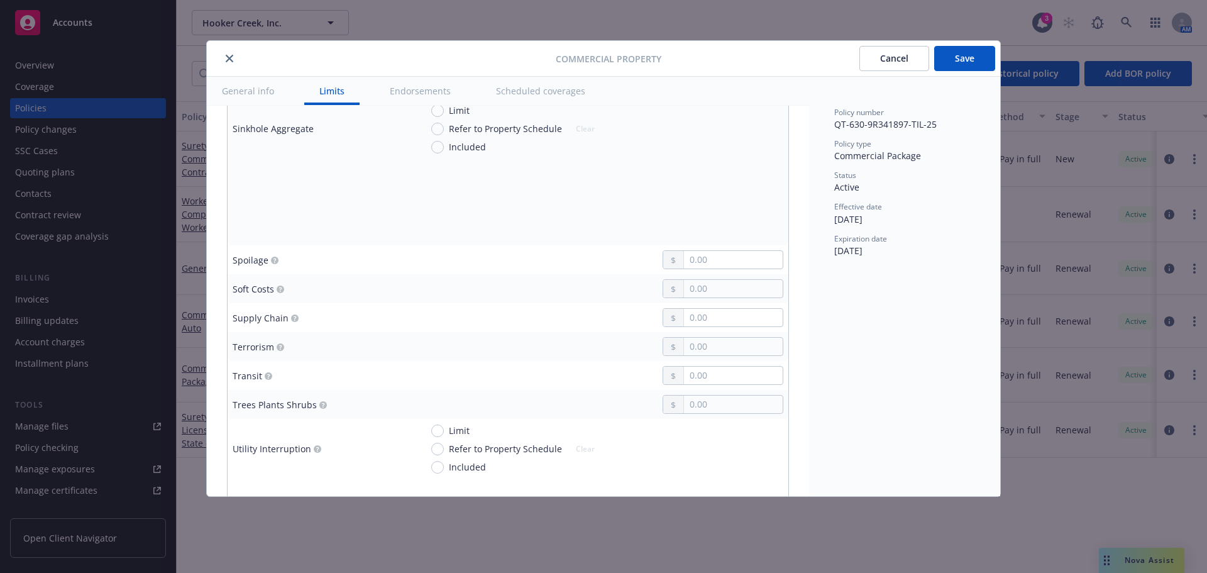
scroll to position [3018, 0]
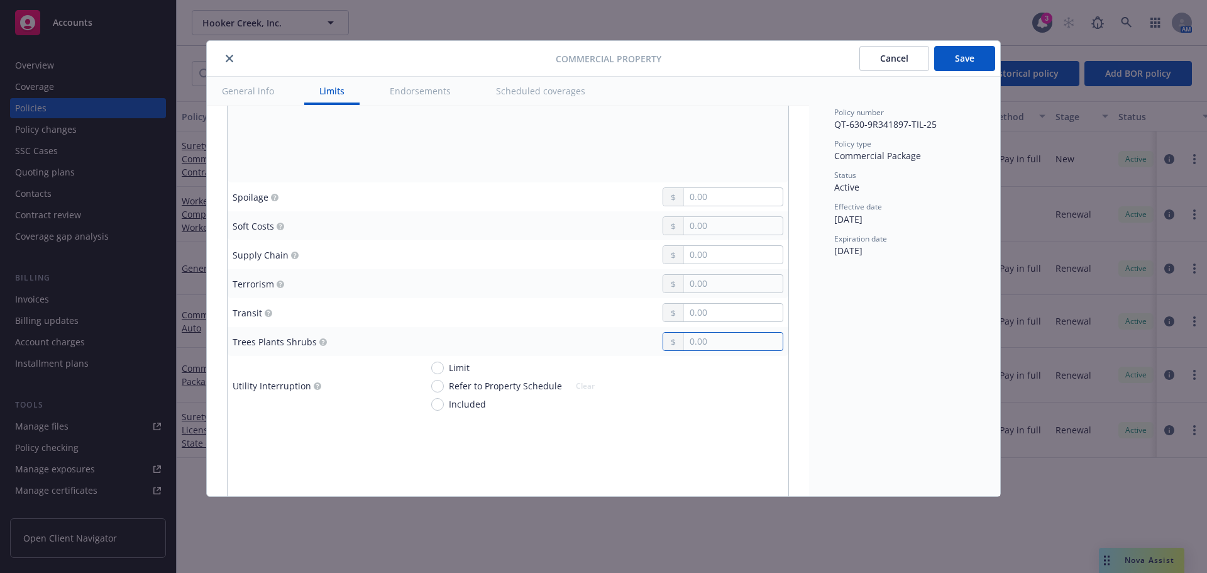
click at [721, 342] on input "text" at bounding box center [733, 342] width 99 height 18
type input "2,500.00"
click at [845, 374] on div "Policy number QT-630-9R341897-TIL-25 Policy type Commercial Package Status Acti…" at bounding box center [904, 286] width 191 height 419
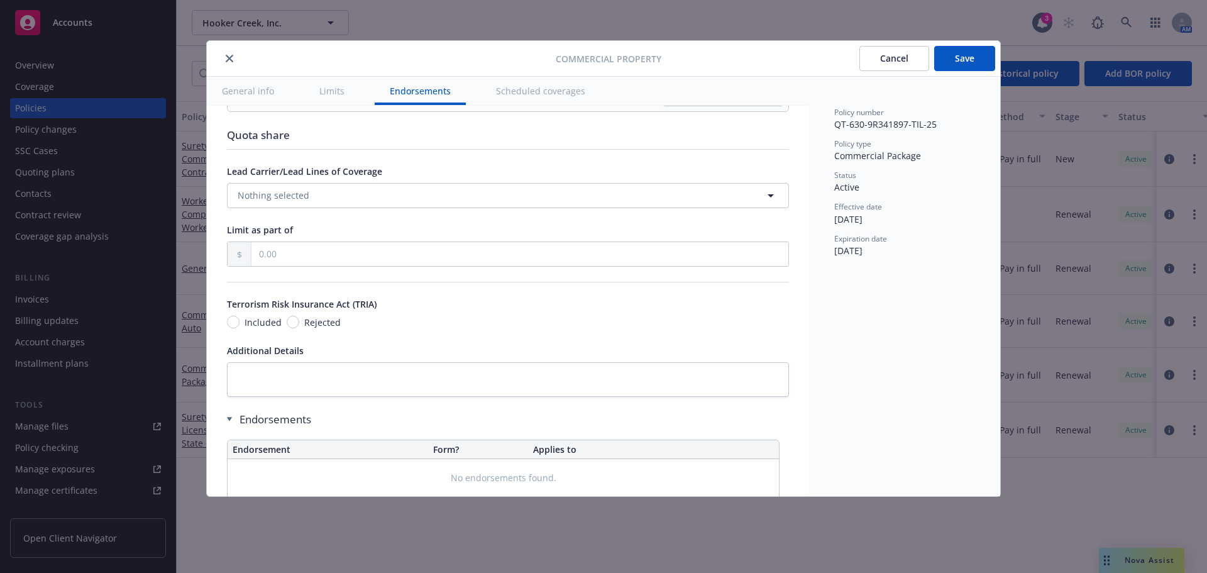
scroll to position [3835, 0]
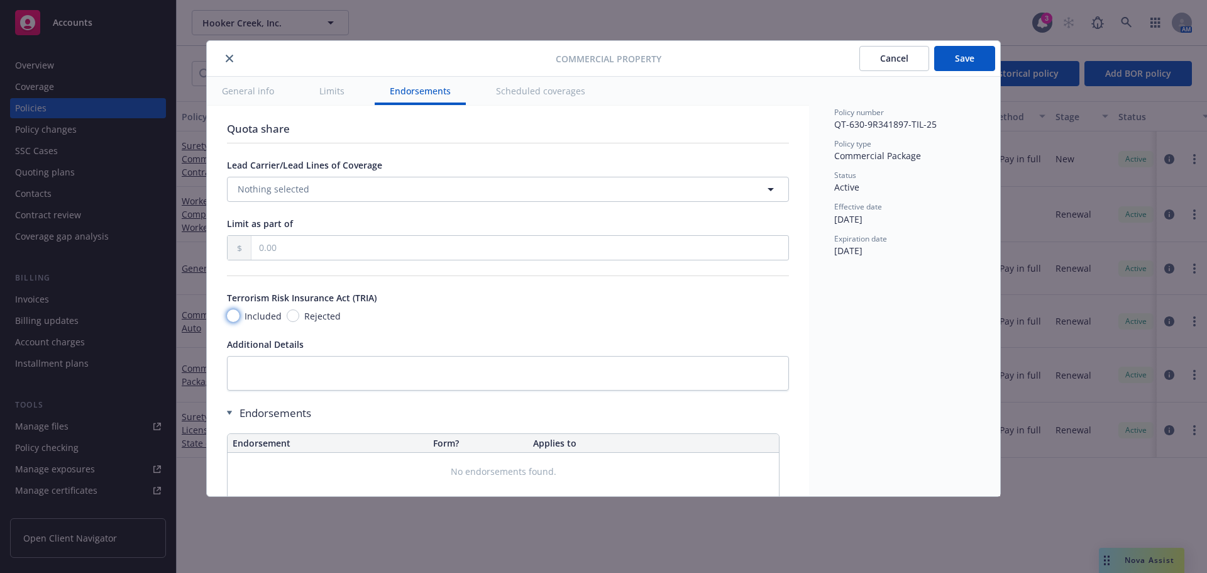
click at [233, 316] on input "Included" at bounding box center [233, 315] width 13 height 13
radio input "true"
click at [952, 57] on button "Save" at bounding box center [964, 58] width 61 height 25
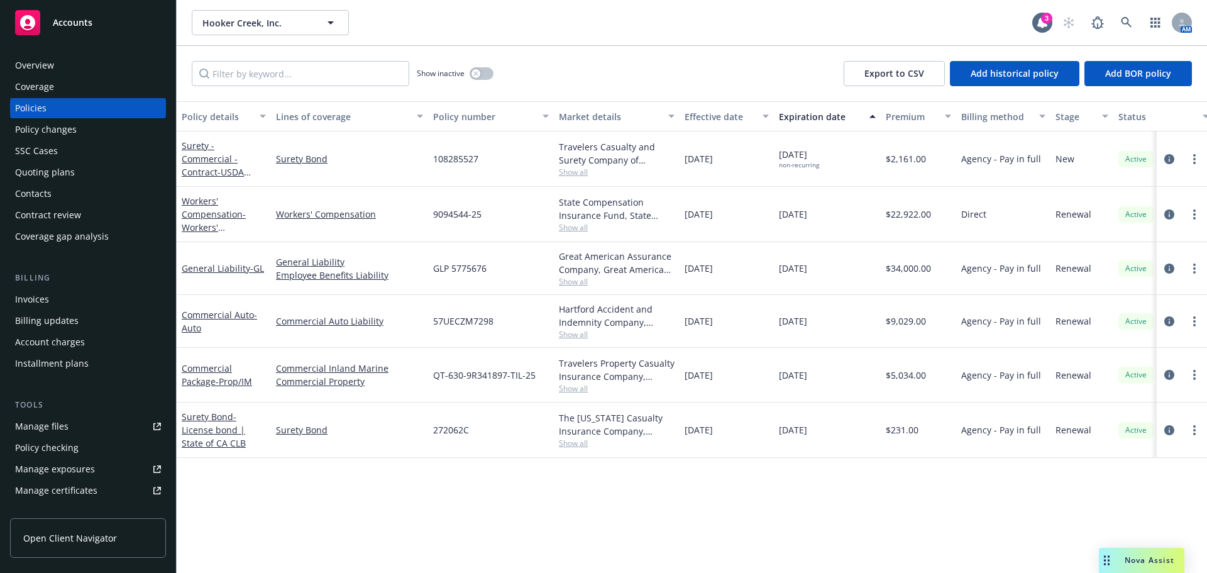
drag, startPoint x: 70, startPoint y: 27, endPoint x: 67, endPoint y: 43, distance: 16.0
click at [70, 27] on span "Accounts" at bounding box center [73, 23] width 40 height 10
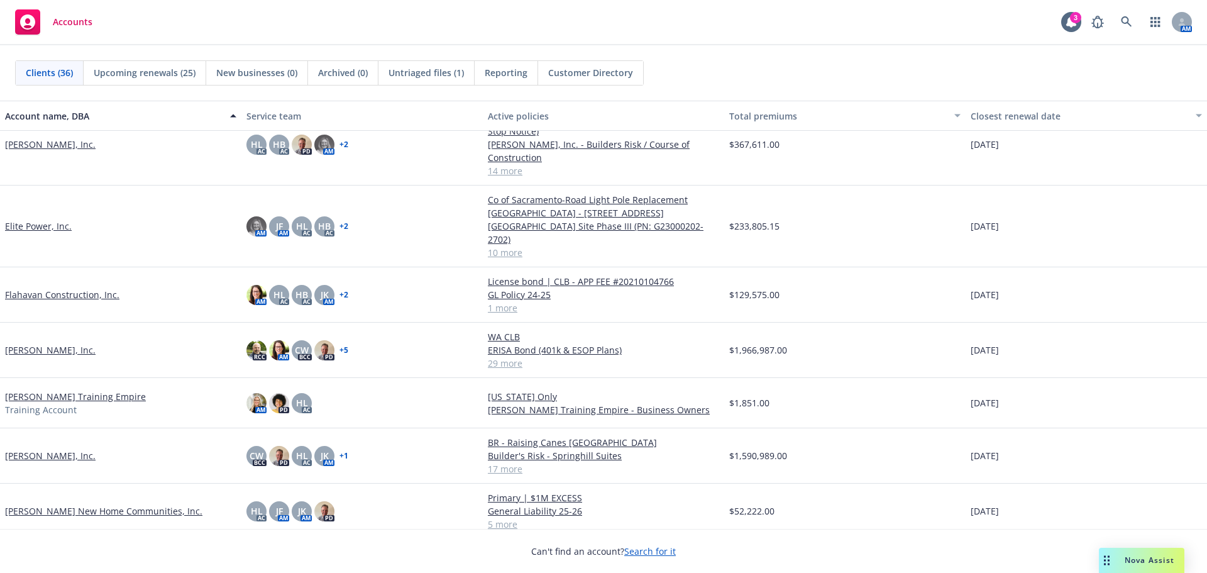
scroll to position [503, 0]
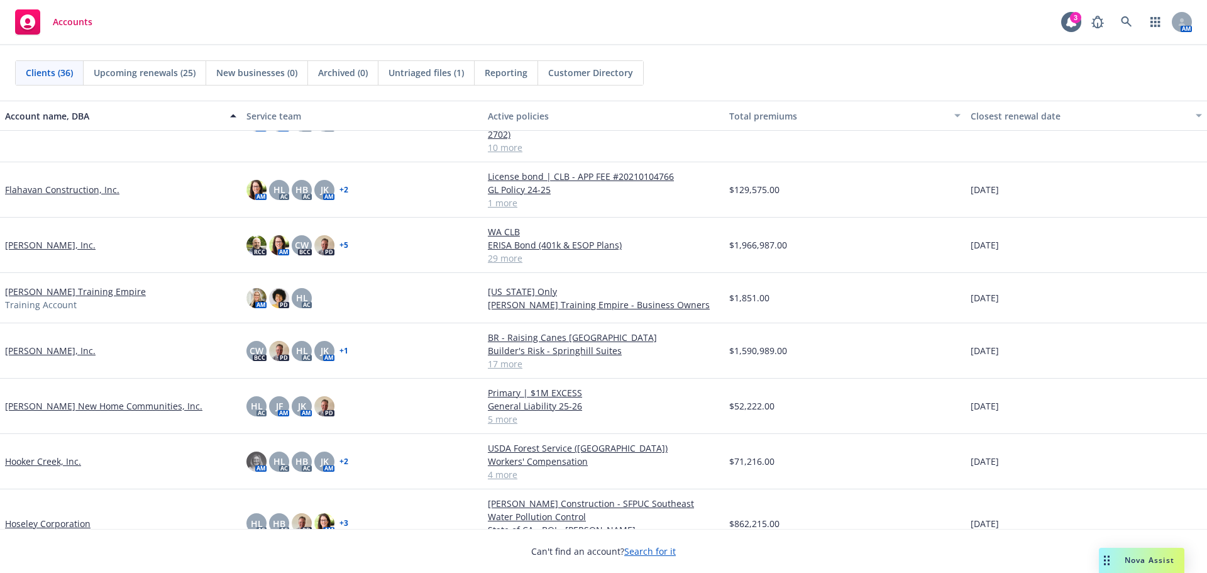
click at [47, 344] on link "[PERSON_NAME], Inc." at bounding box center [50, 350] width 91 height 13
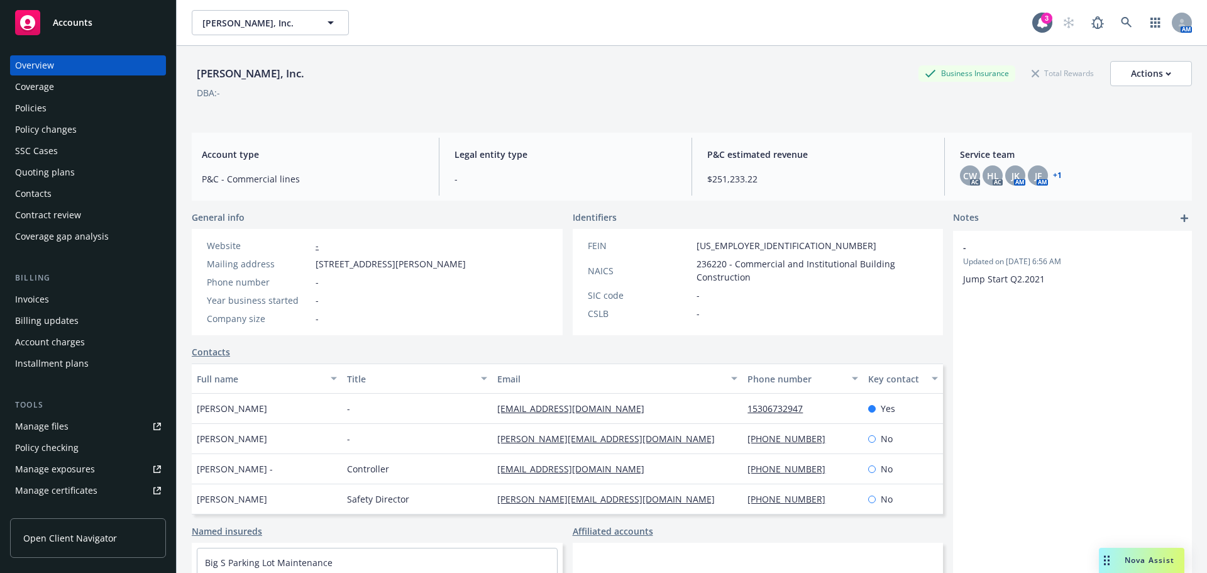
click at [78, 106] on div "Policies" at bounding box center [88, 108] width 146 height 20
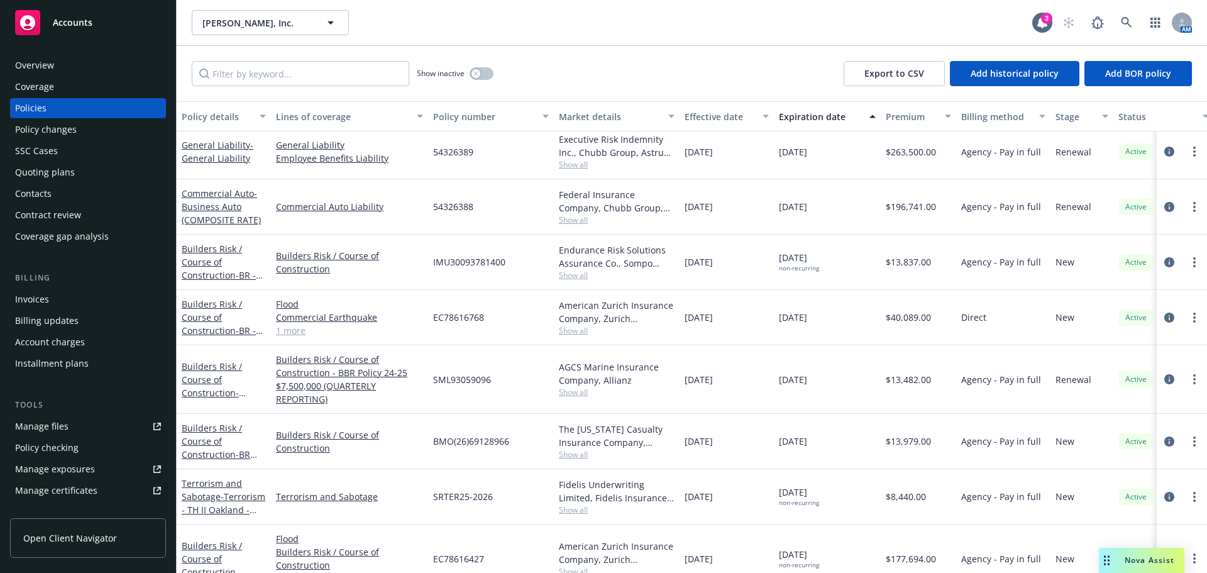
scroll to position [595, 0]
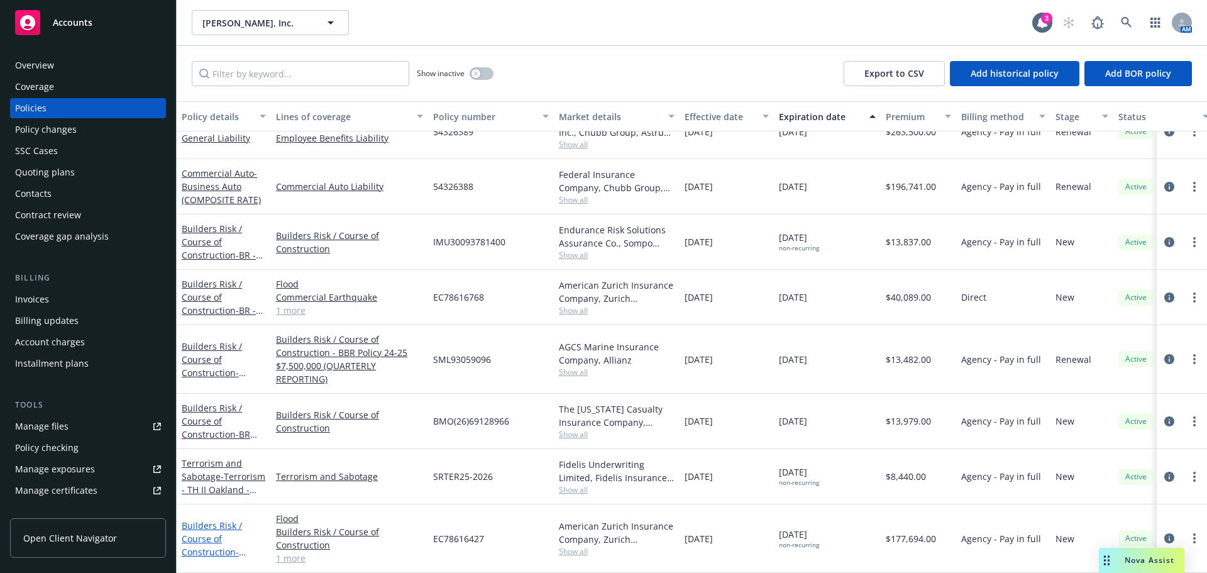
click at [226, 519] on link "Builders Risk / Course of Construction - Builder's Risk - Springhill Suites" at bounding box center [216, 551] width 69 height 65
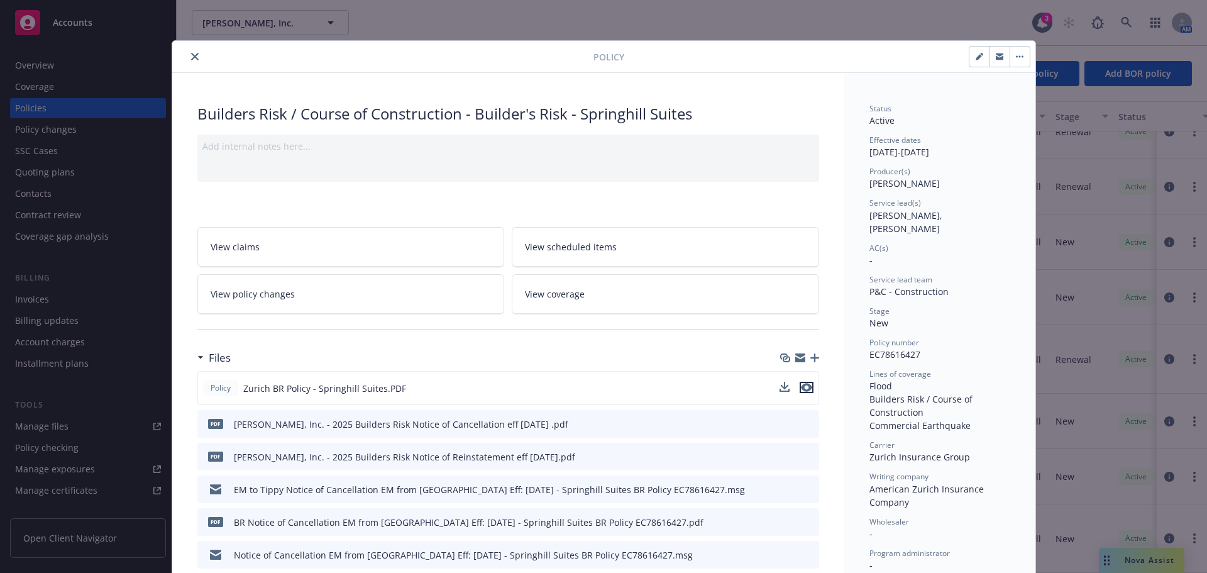
click at [805, 388] on icon "preview file" at bounding box center [806, 387] width 11 height 9
click at [191, 58] on icon "close" at bounding box center [195, 57] width 8 height 8
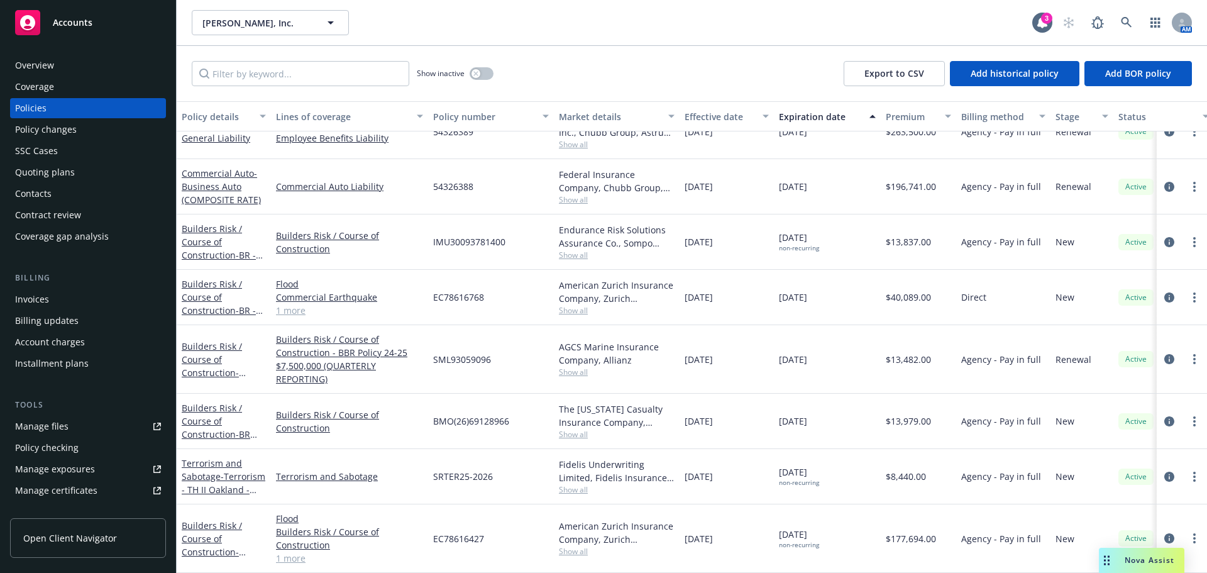
click at [292, 551] on link "1 more" at bounding box center [349, 557] width 147 height 13
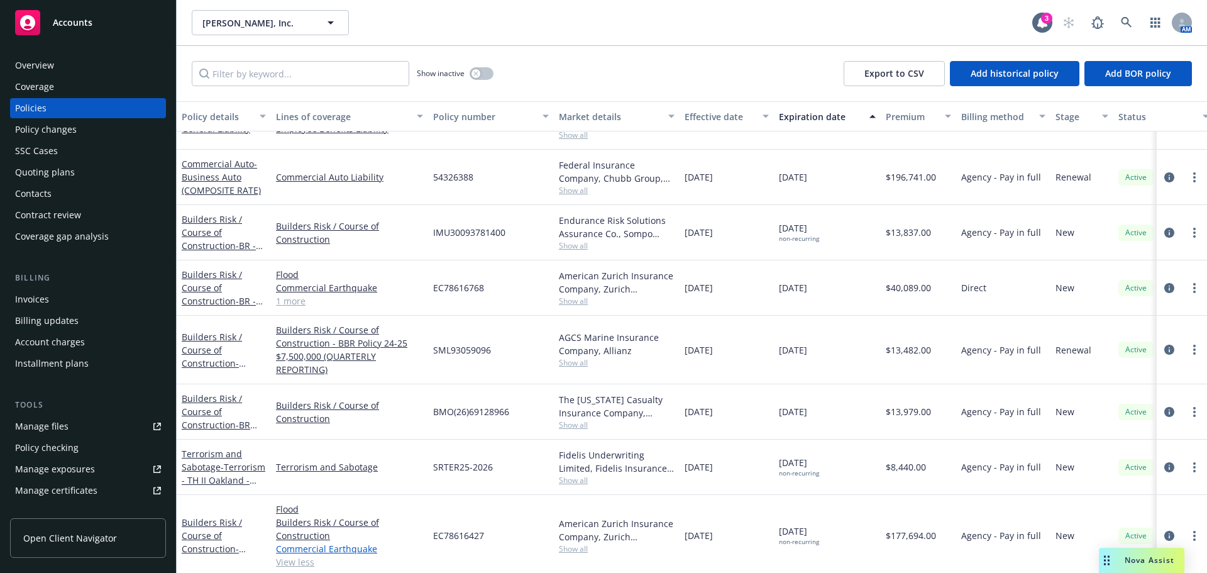
click at [331, 549] on link "Commercial Earthquake" at bounding box center [349, 548] width 147 height 13
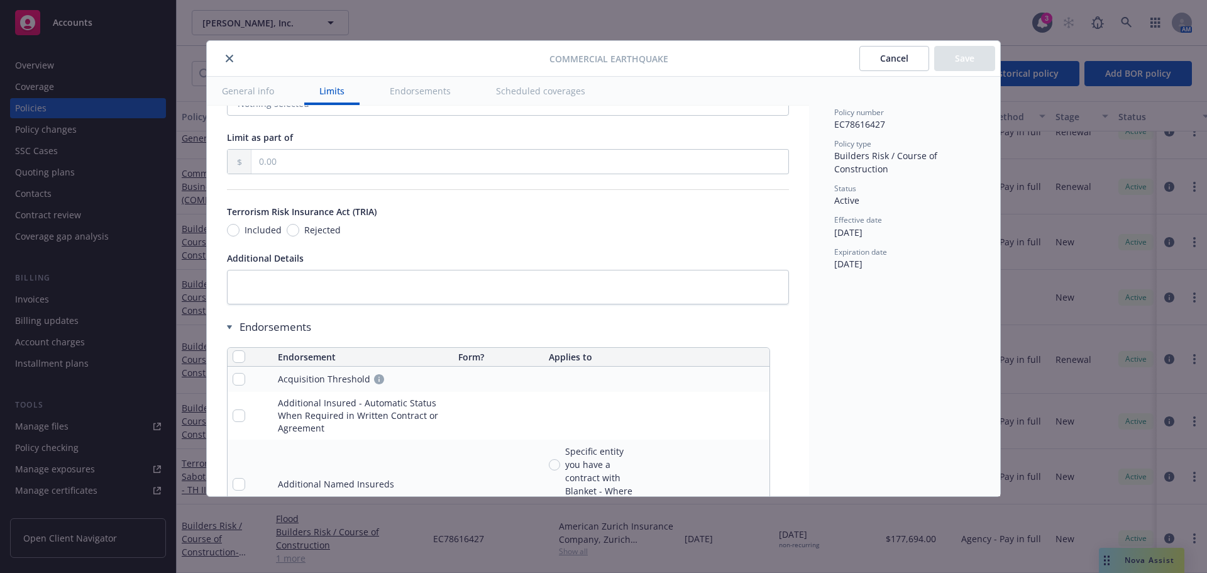
scroll to position [817, 0]
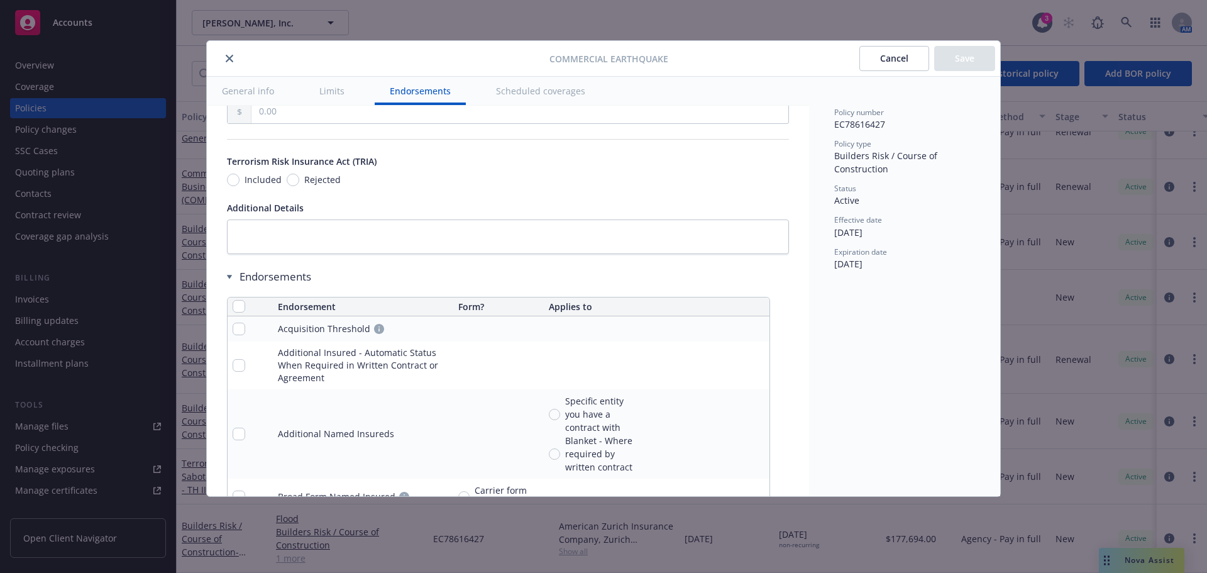
click at [231, 277] on icon at bounding box center [229, 277] width 5 height 4
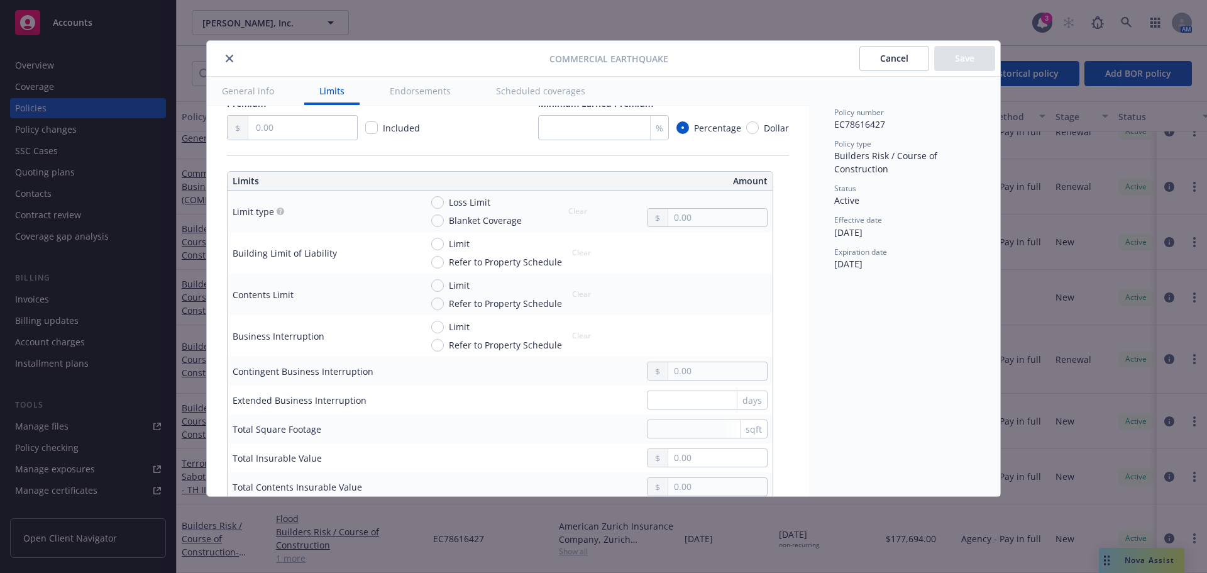
scroll to position [307, 0]
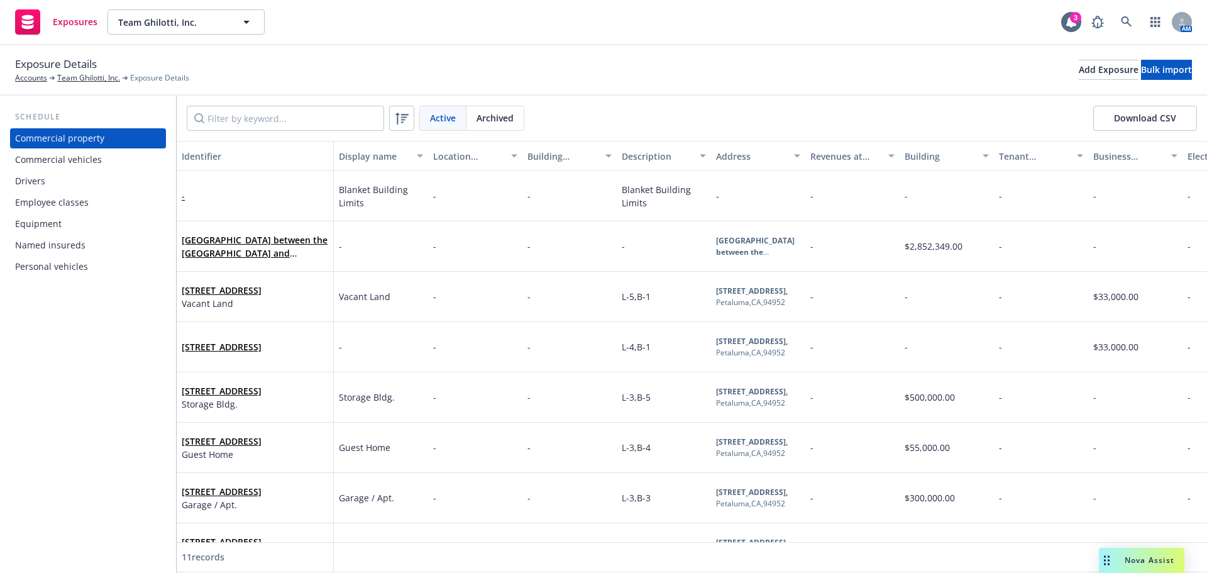
click at [62, 188] on div "Drivers" at bounding box center [88, 181] width 146 height 20
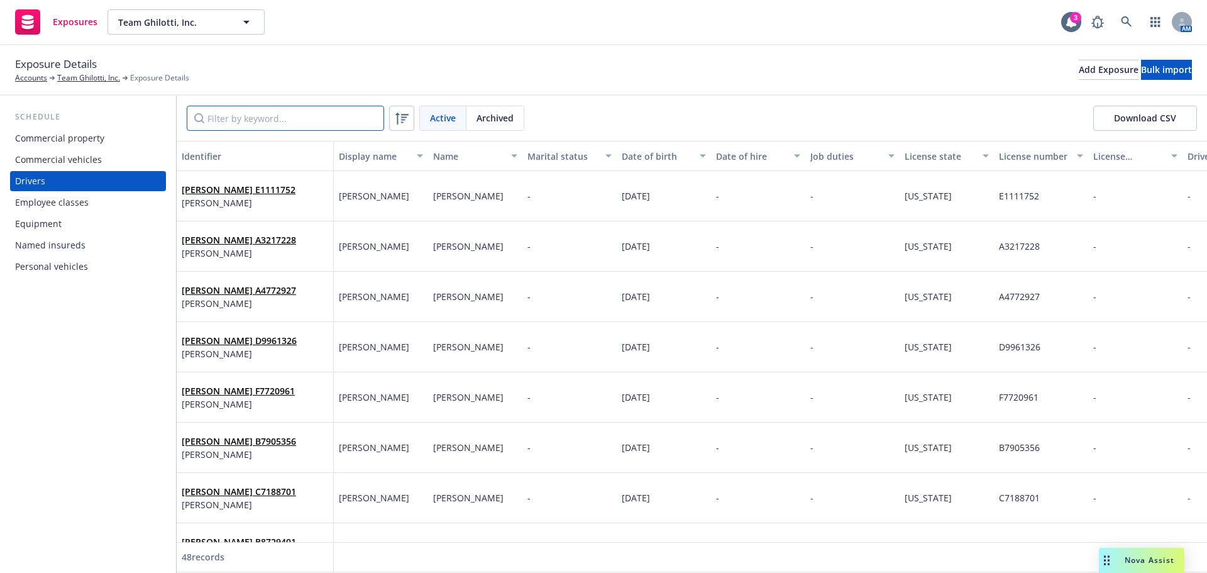
click at [261, 119] on input "Filter by keyword..." at bounding box center [285, 118] width 197 height 25
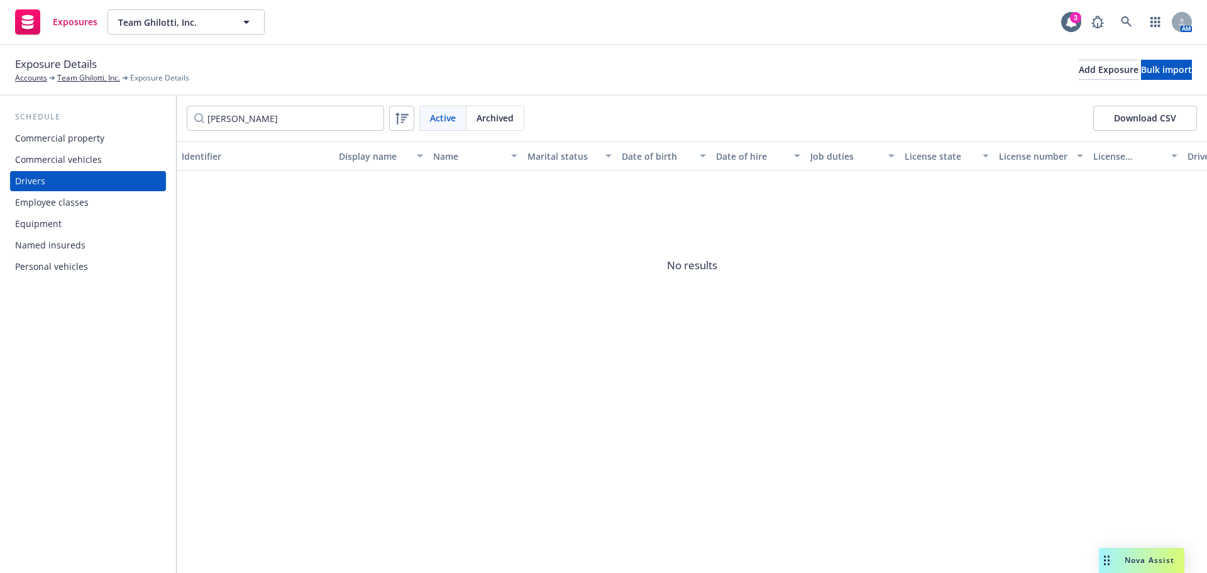
click at [483, 113] on span "Archived" at bounding box center [495, 117] width 37 height 13
click at [440, 117] on span "Active" at bounding box center [443, 117] width 26 height 13
click at [311, 124] on input "walter" at bounding box center [285, 118] width 197 height 25
type input "w"
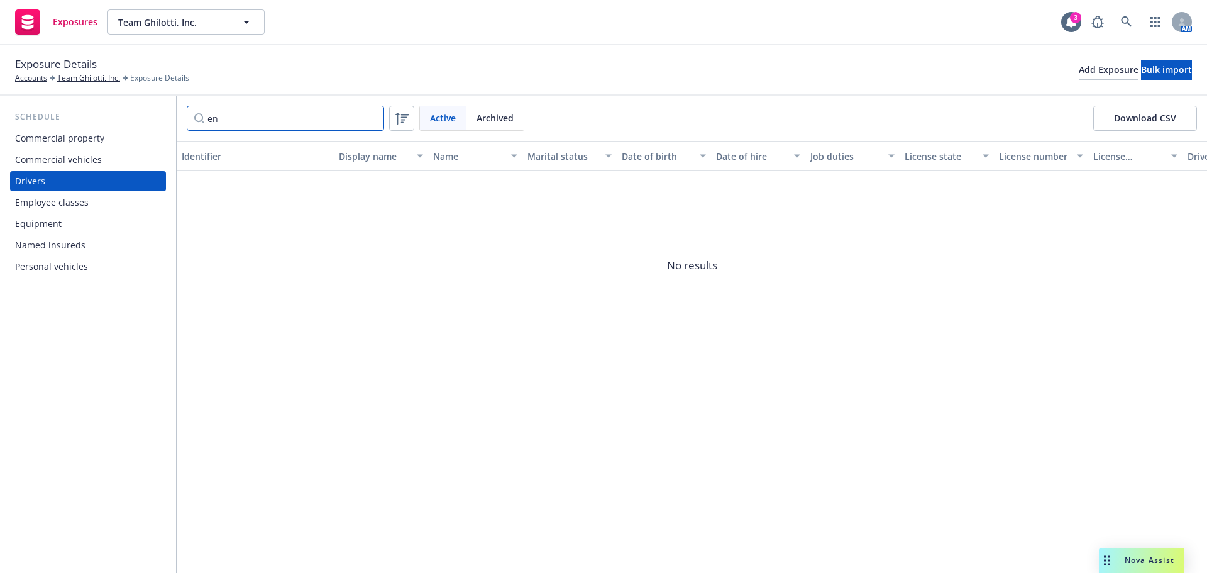
type input "e"
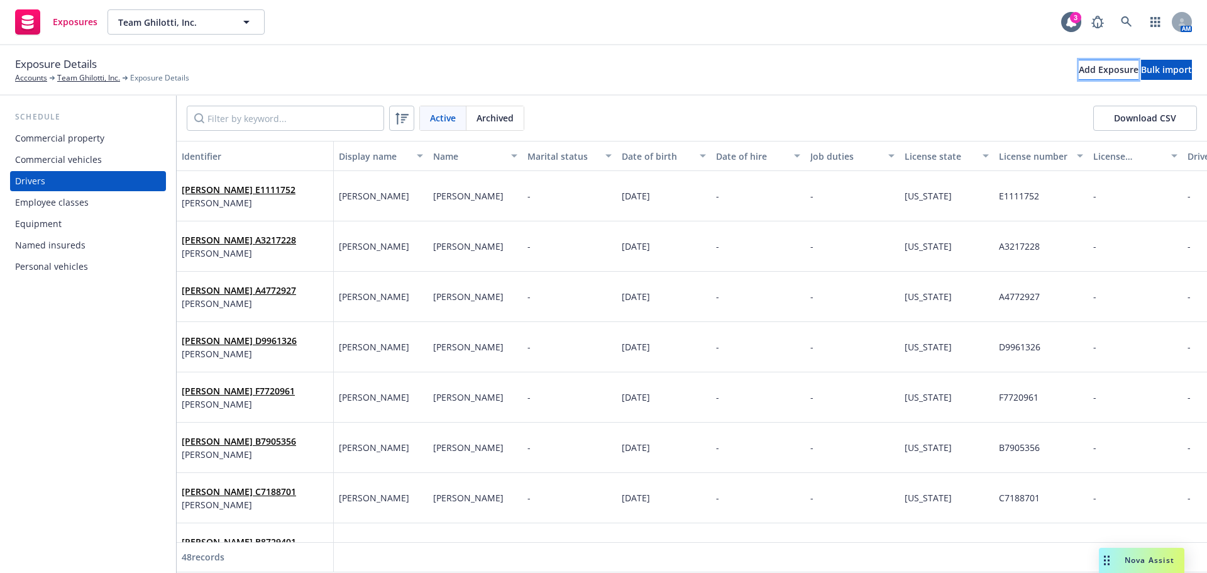
click at [1079, 65] on div "Add Exposure" at bounding box center [1109, 69] width 60 height 19
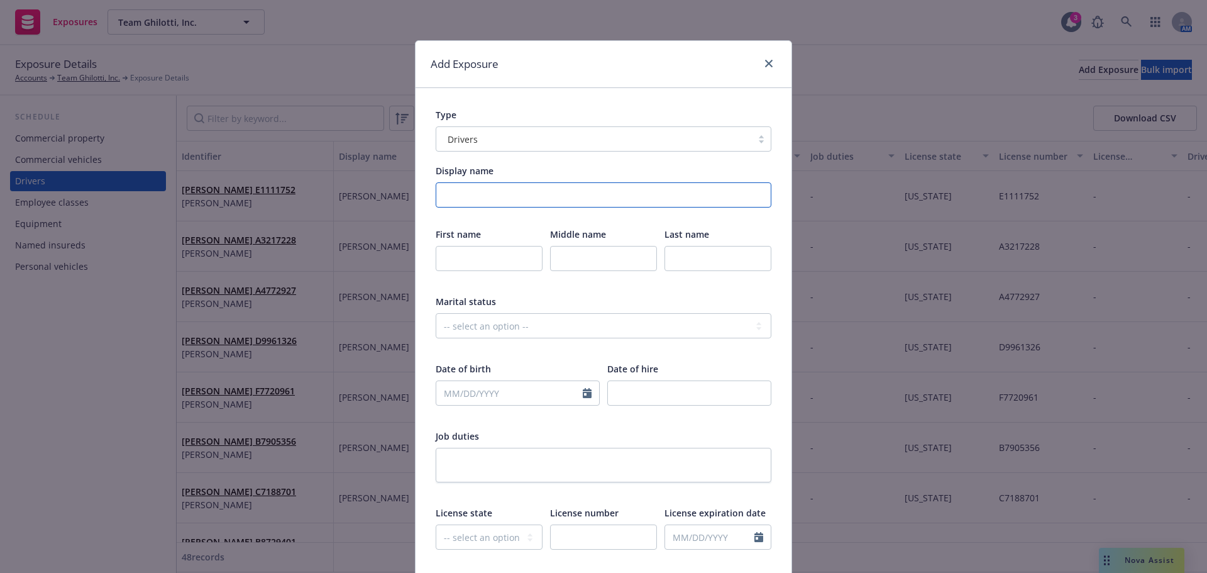
click at [619, 182] on input "Display name" at bounding box center [604, 194] width 336 height 25
click at [575, 197] on input "[PERSON_NAME]" at bounding box center [604, 194] width 336 height 25
paste input "B8299566"
type input "[PERSON_NAME] B8299566"
click at [503, 257] on input "text" at bounding box center [489, 258] width 107 height 25
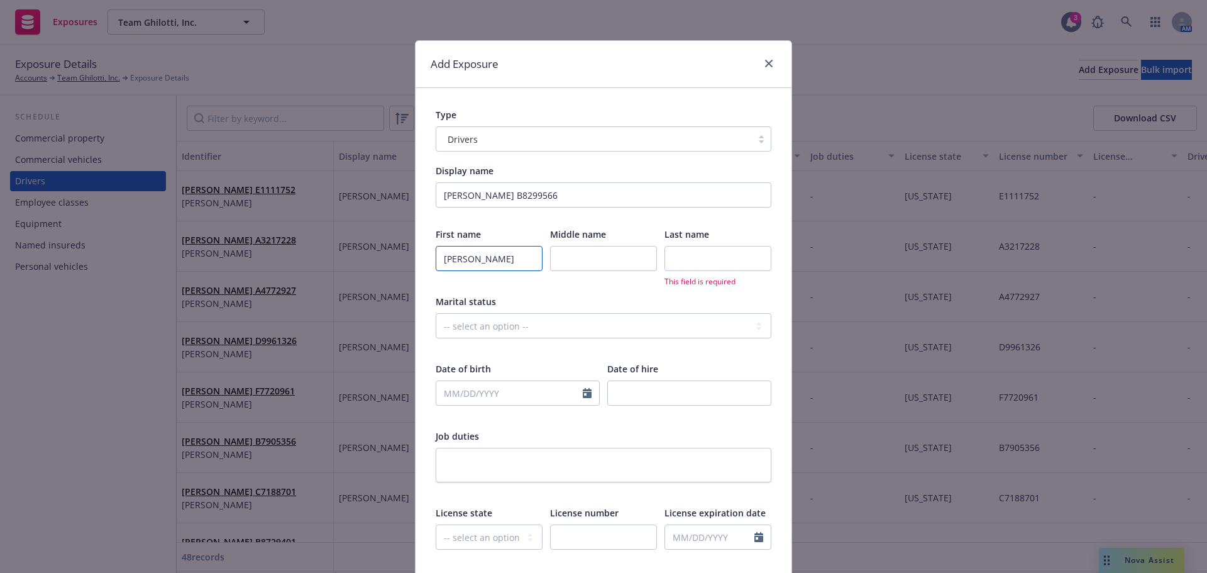
type input "Jose"
click at [680, 248] on input "text" at bounding box center [718, 258] width 107 height 25
type input "Baltaza Zaragoza"
select select "9"
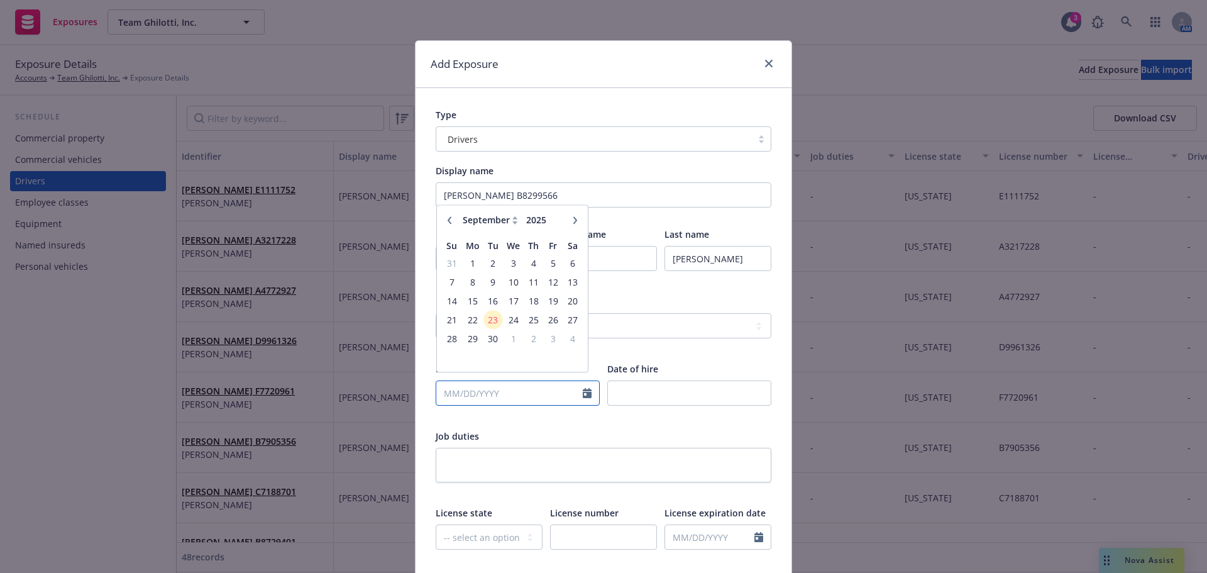
click at [501, 395] on input "text" at bounding box center [509, 393] width 146 height 24
type input "[DATE]"
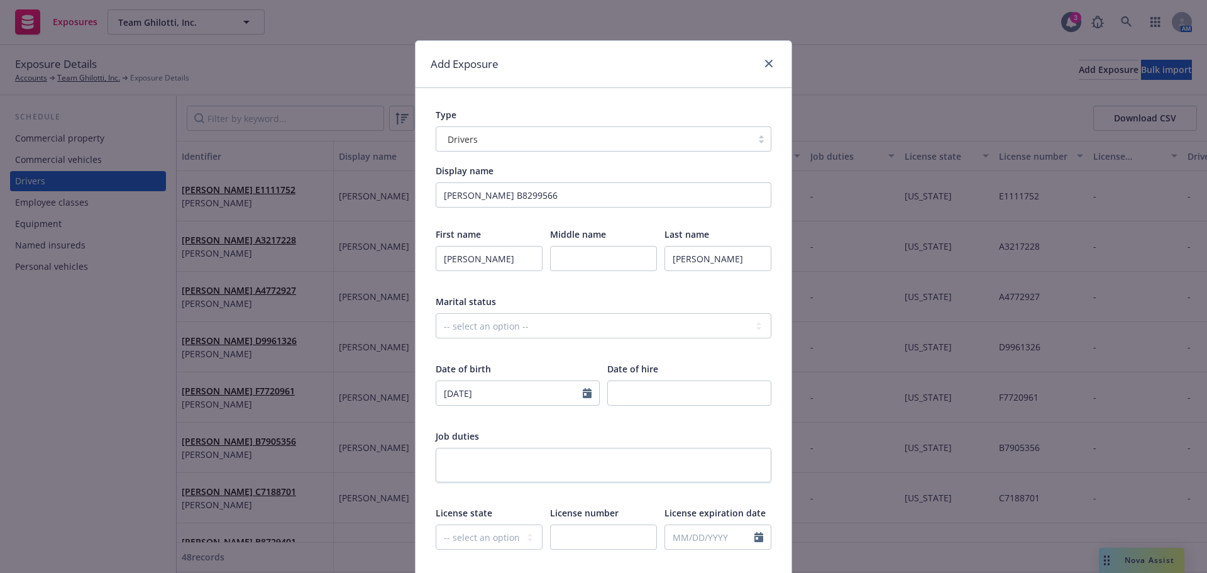
click at [551, 418] on div at bounding box center [518, 416] width 164 height 11
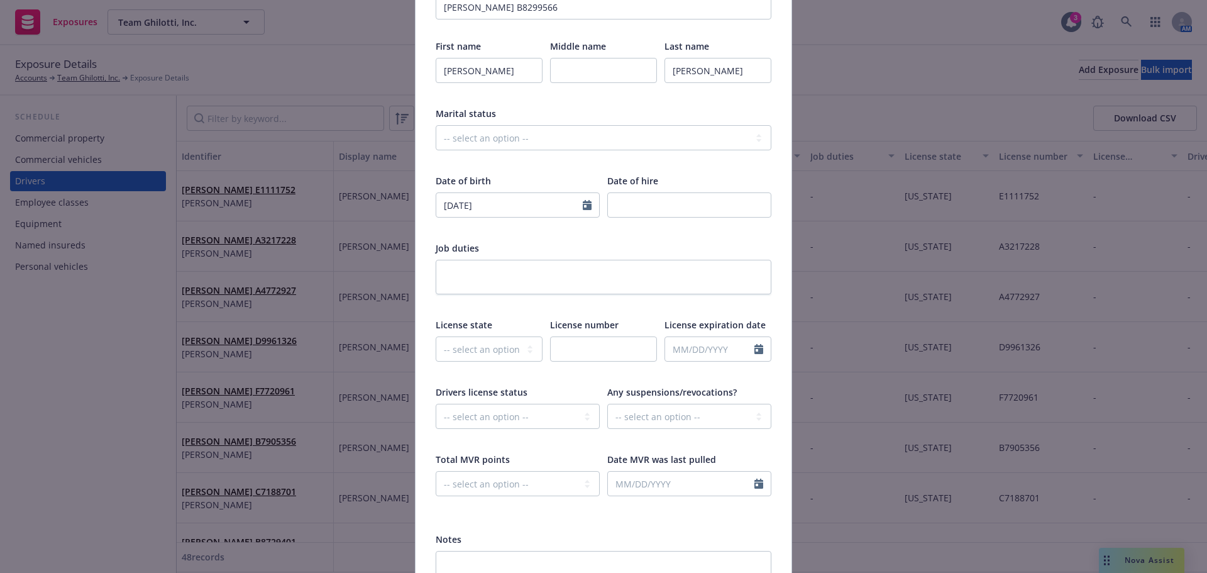
scroll to position [189, 0]
click at [493, 348] on select "-- select an option -- Alaska Alabama Arkansas American Samoa Arizona Californi…" at bounding box center [489, 348] width 107 height 25
select select "CA"
click at [436, 336] on select "-- select an option -- Alaska Alabama Arkansas American Samoa Arizona Californi…" at bounding box center [489, 348] width 107 height 25
click at [606, 350] on input "text" at bounding box center [603, 348] width 107 height 25
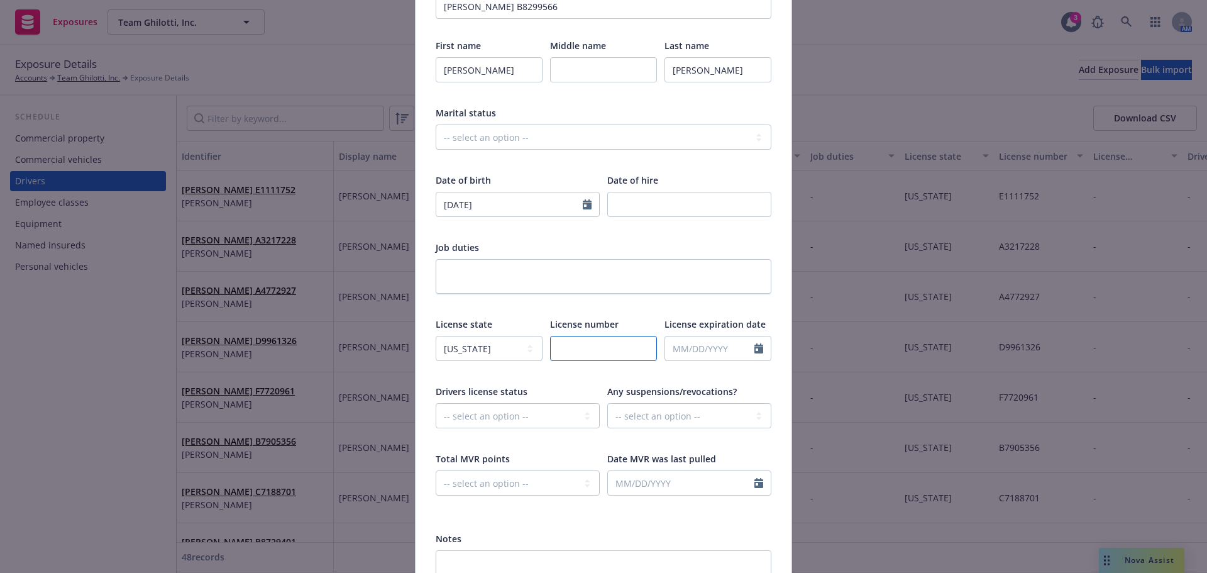
paste input "B8299566"
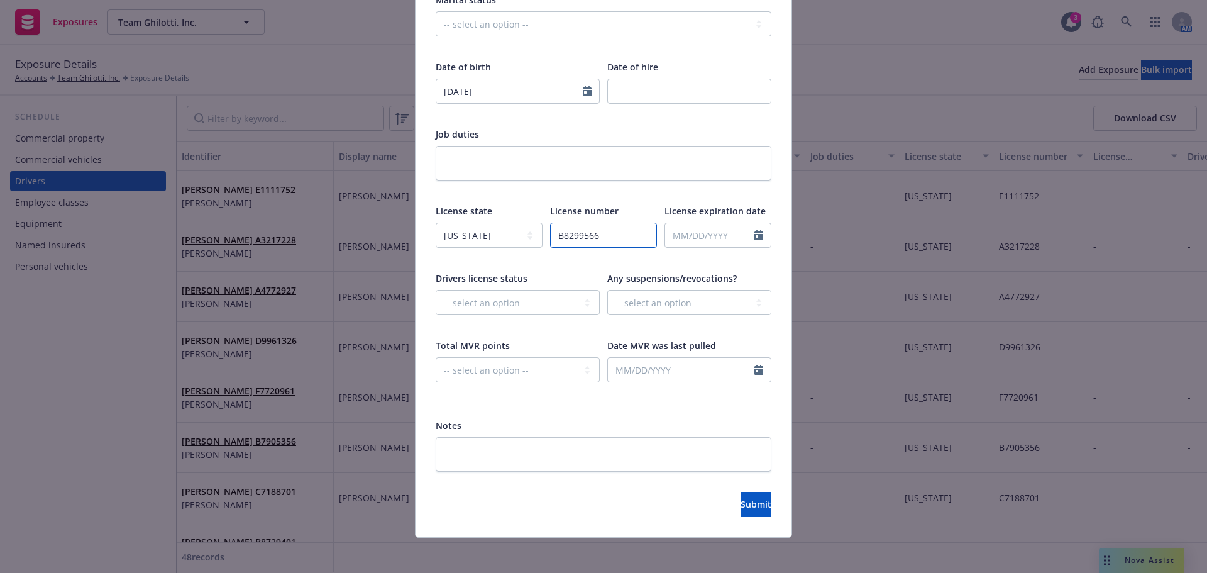
scroll to position [307, 0]
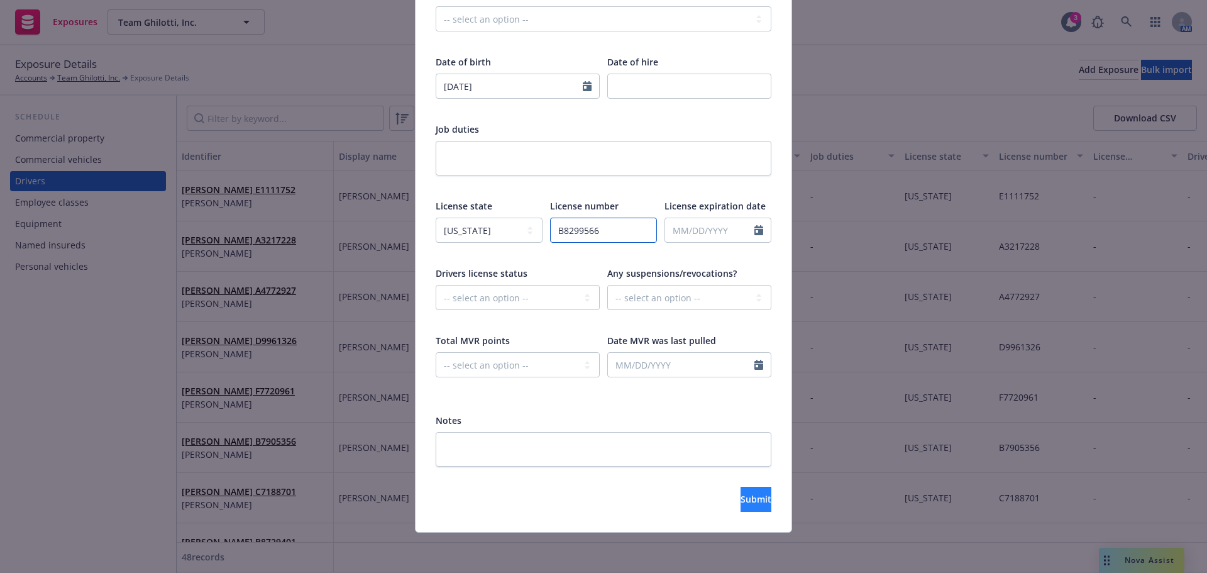
type input "B8299566"
click at [741, 492] on button "Submit" at bounding box center [756, 499] width 31 height 25
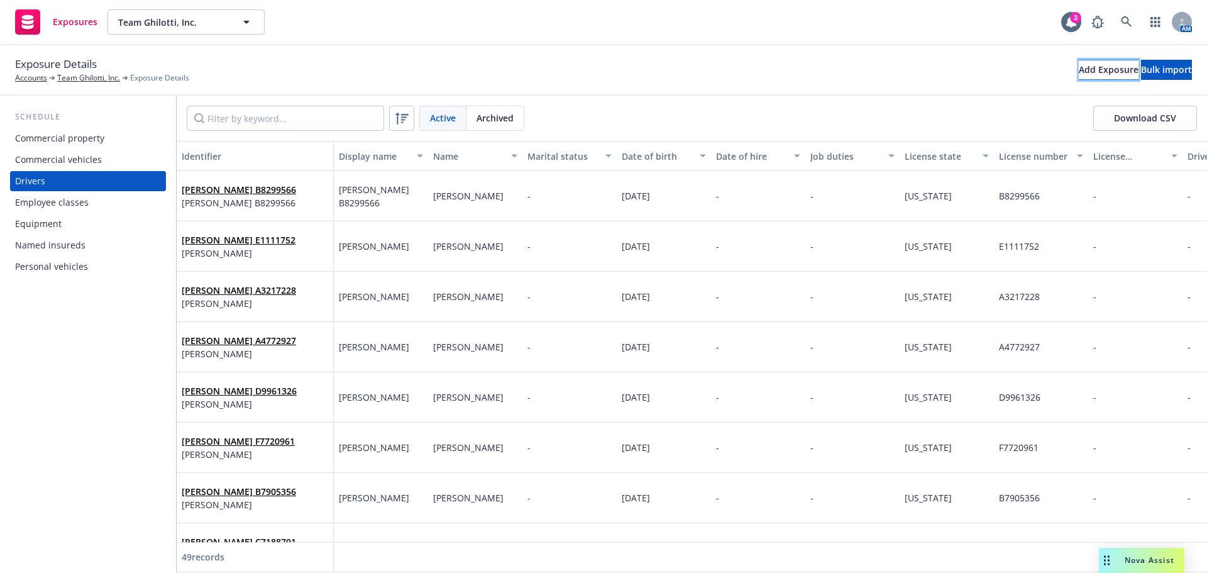
click at [1079, 67] on div "Add Exposure" at bounding box center [1109, 69] width 60 height 19
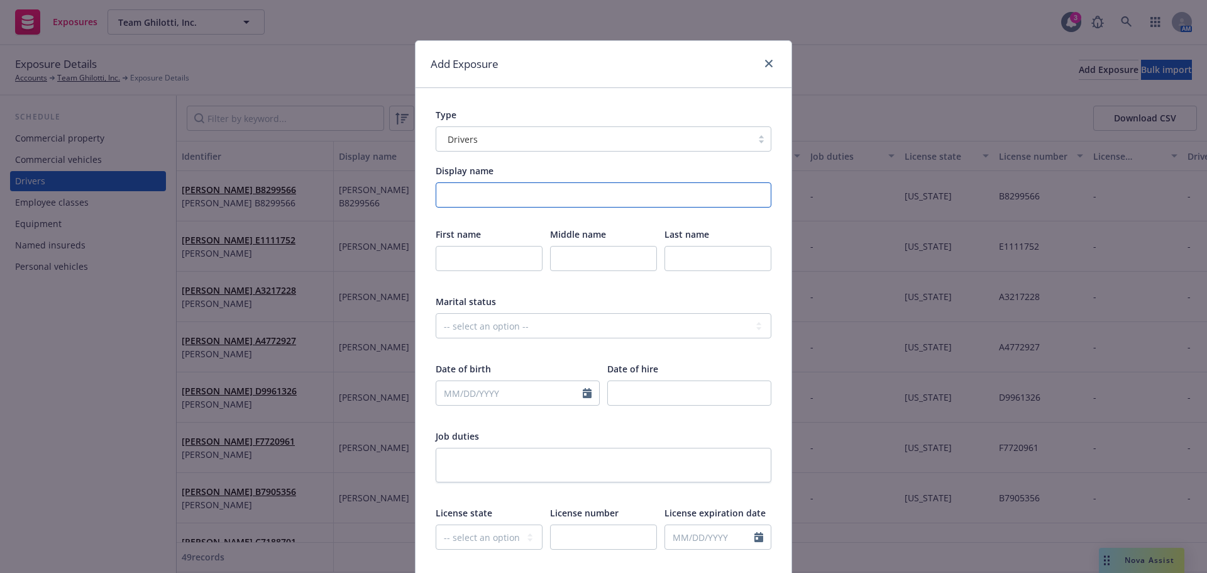
click at [649, 187] on input "Display name" at bounding box center [604, 194] width 336 height 25
click at [555, 200] on input "Wendall Thomas" at bounding box center [604, 194] width 336 height 25
paste input "B5482474"
type input "Wendall Thomas B5482474"
click at [602, 530] on input "text" at bounding box center [603, 536] width 107 height 25
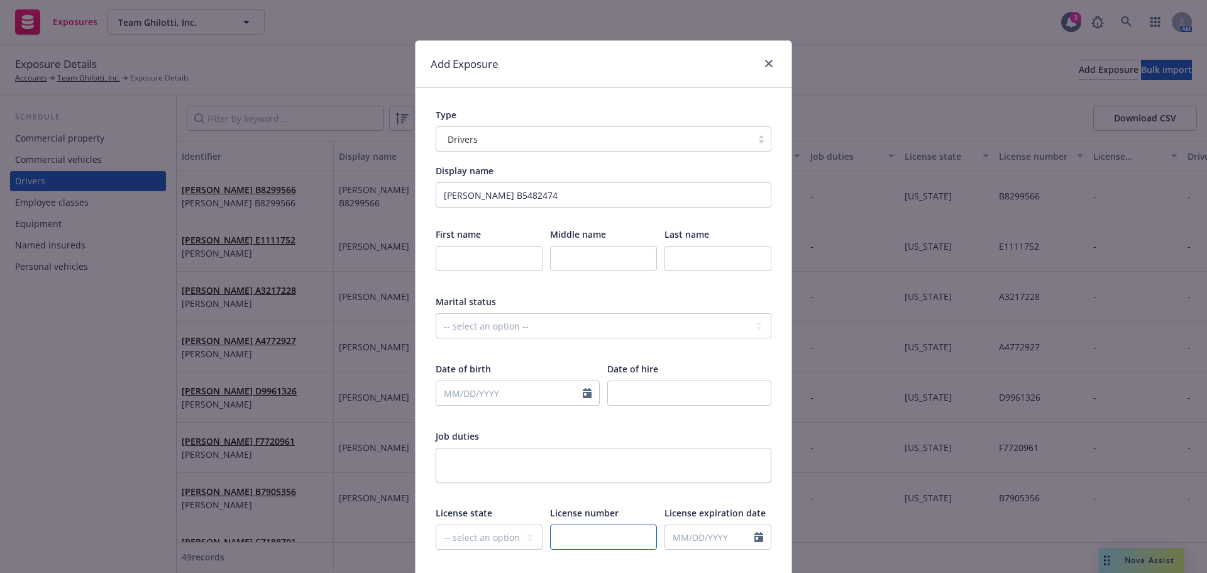
paste input "B5482474"
type input "B5482474"
click at [502, 536] on select "-- select an option -- Alaska Alabama Arkansas American Samoa Arizona Californi…" at bounding box center [489, 536] width 107 height 25
select select "CA"
click at [436, 524] on select "-- select an option -- Alaska Alabama Arkansas American Samoa Arizona Californi…" at bounding box center [489, 536] width 107 height 25
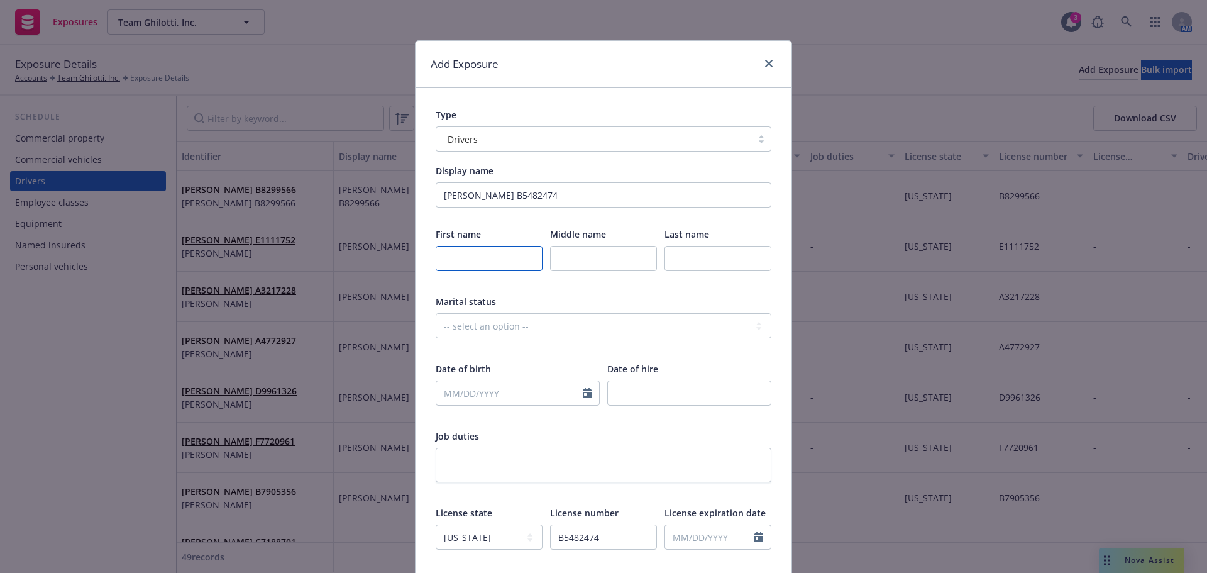
click at [490, 257] on input "text" at bounding box center [489, 258] width 107 height 25
type input "Wendall"
click at [712, 267] on input "text" at bounding box center [718, 258] width 107 height 25
type input "Thomas"
select select "9"
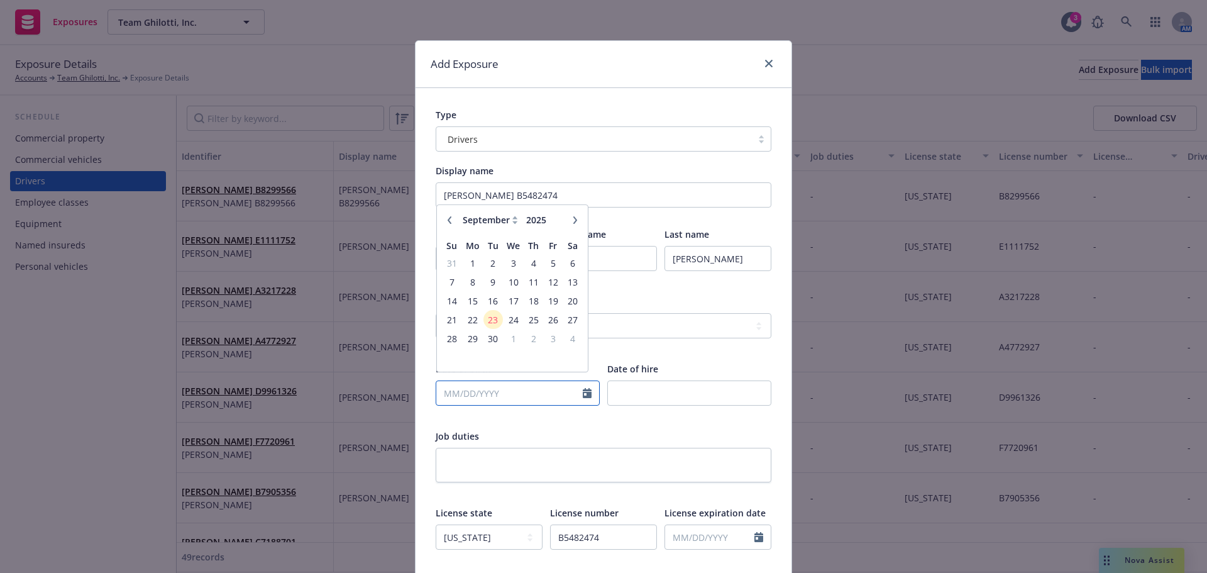
click at [571, 394] on input "text" at bounding box center [509, 393] width 146 height 24
type input "04/12/1975"
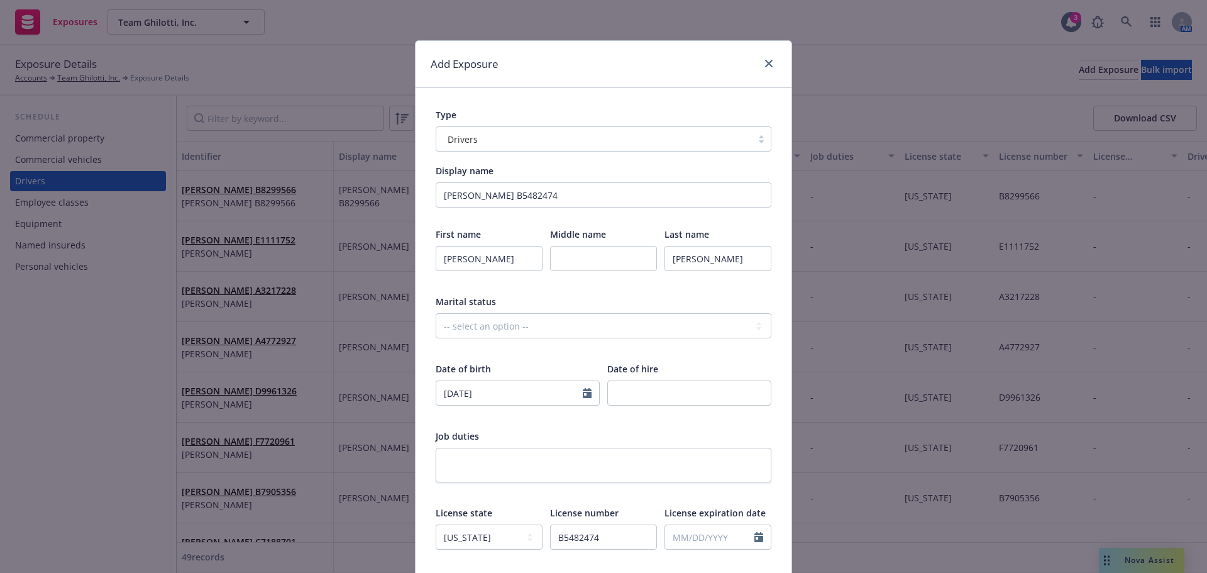
click at [591, 433] on div "Job duties" at bounding box center [604, 435] width 336 height 13
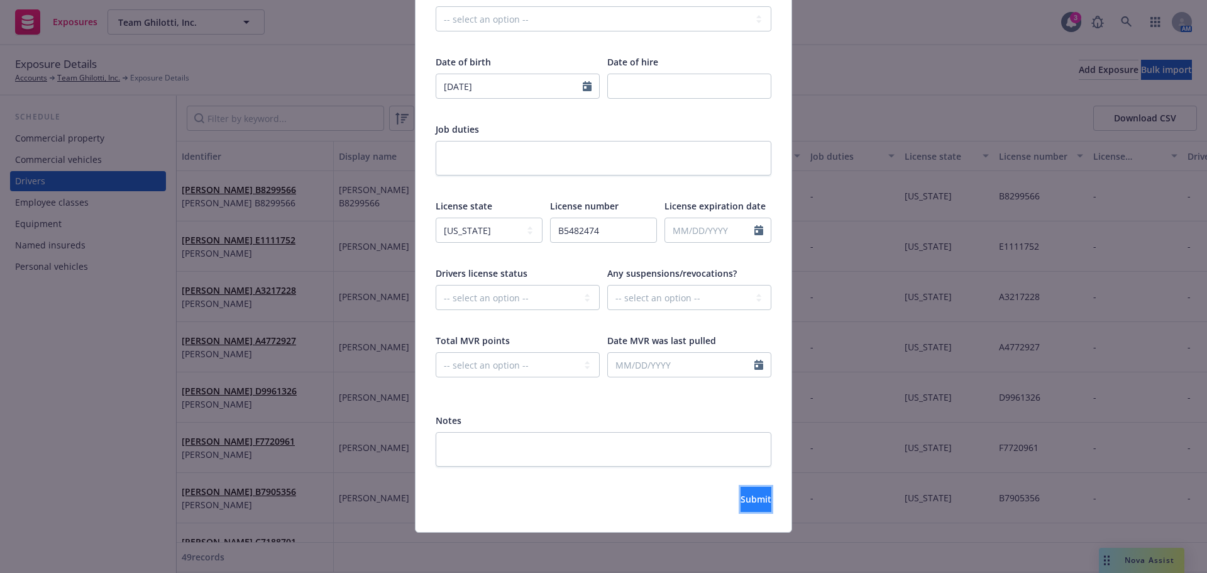
click at [741, 495] on span "Submit" at bounding box center [756, 499] width 31 height 12
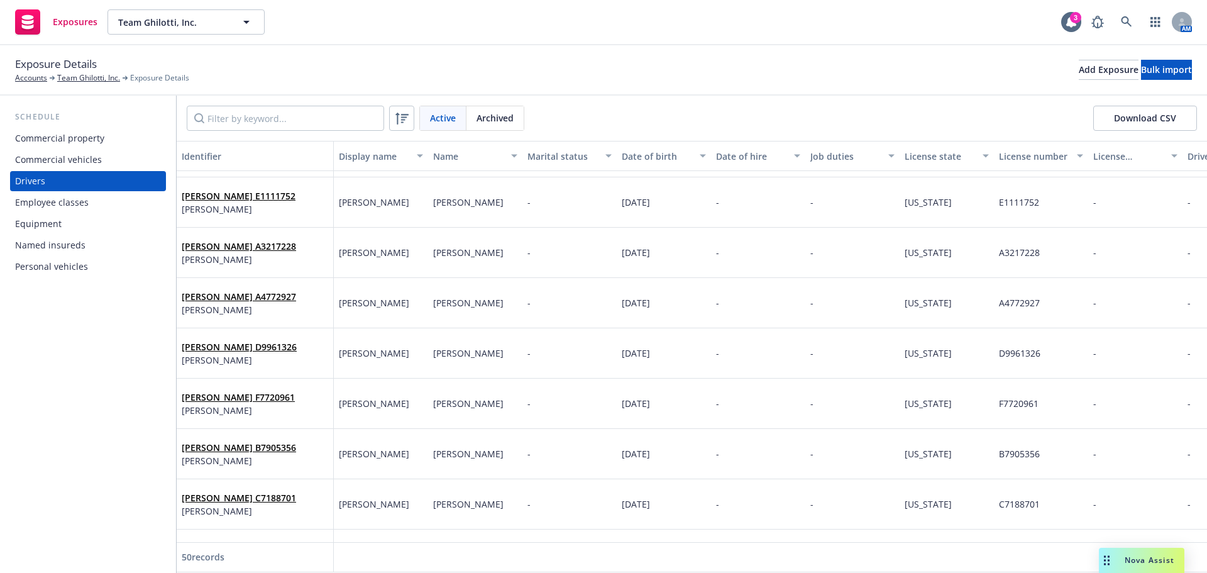
scroll to position [0, 0]
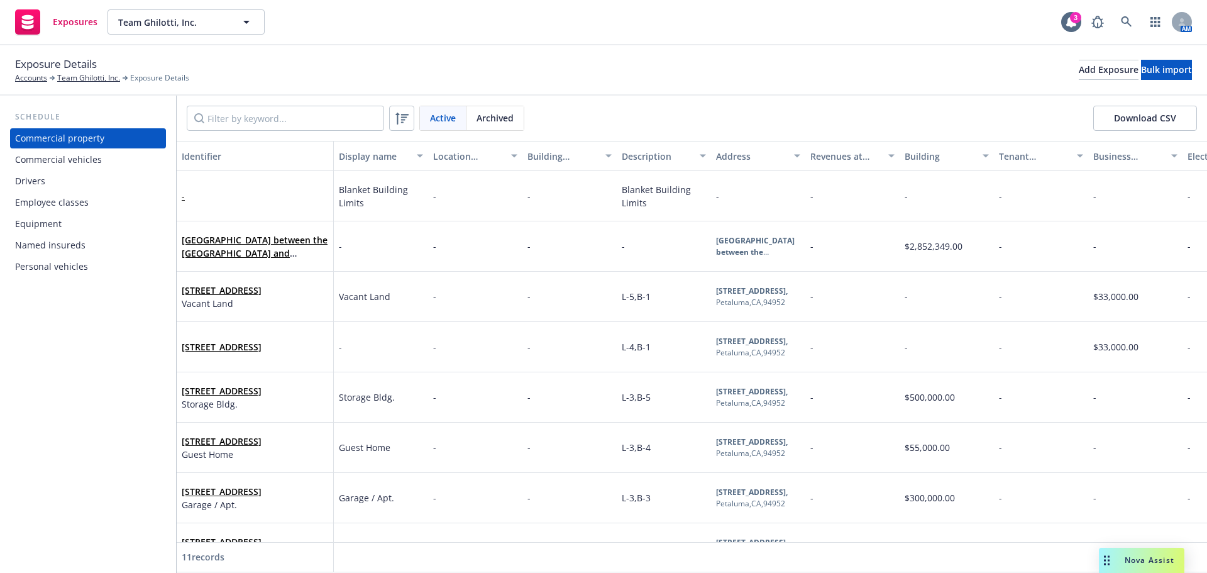
click at [63, 187] on div "Drivers" at bounding box center [88, 181] width 146 height 20
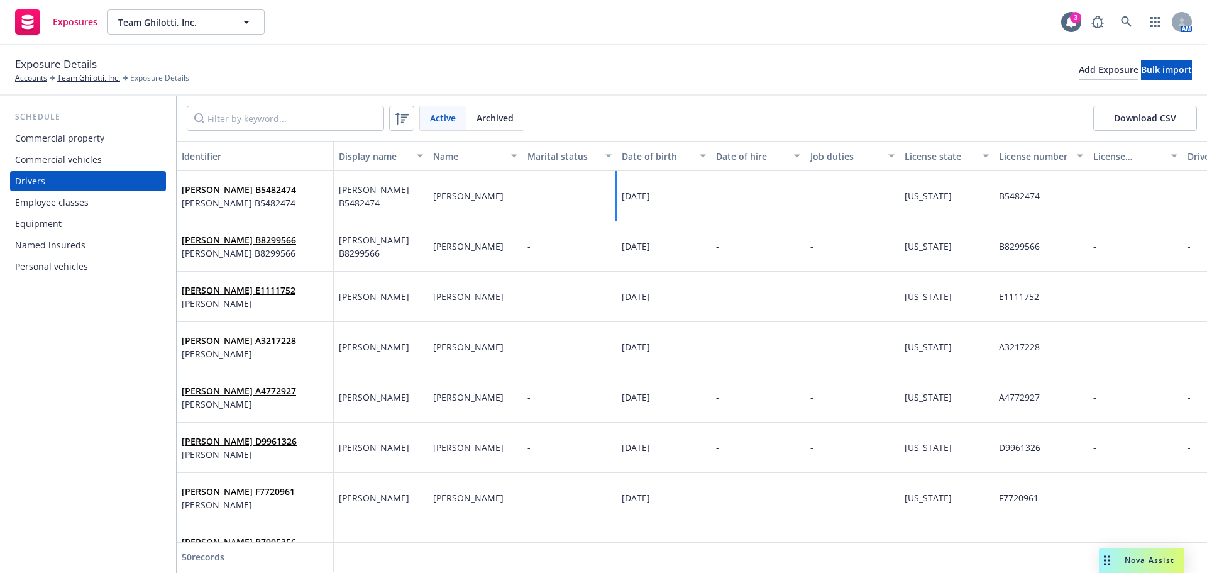
click at [650, 194] on span "04/12/1975" at bounding box center [636, 196] width 28 height 12
click at [257, 192] on link "Wendall Thomas B5482474" at bounding box center [239, 190] width 114 height 12
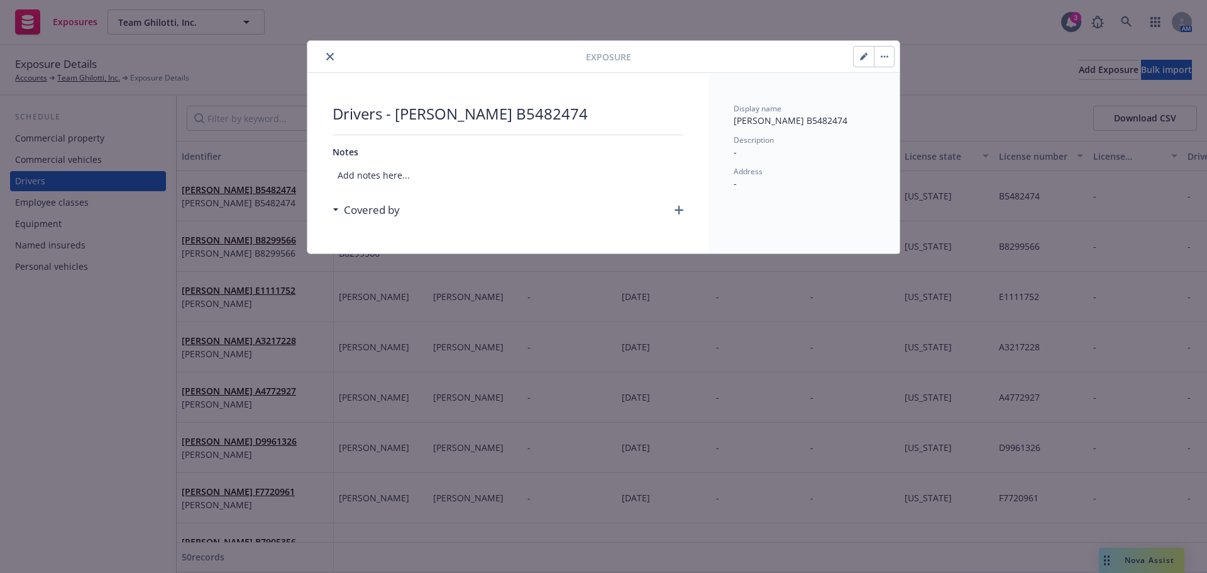
click at [864, 53] on icon "button" at bounding box center [864, 57] width 8 height 8
select select "CA"
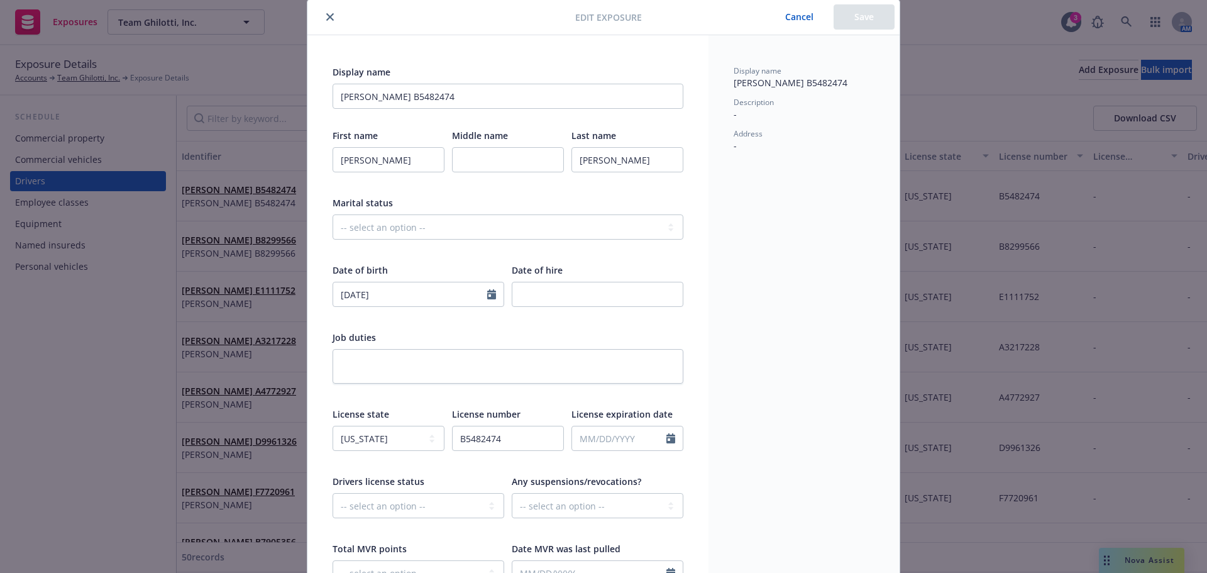
scroll to position [63, 0]
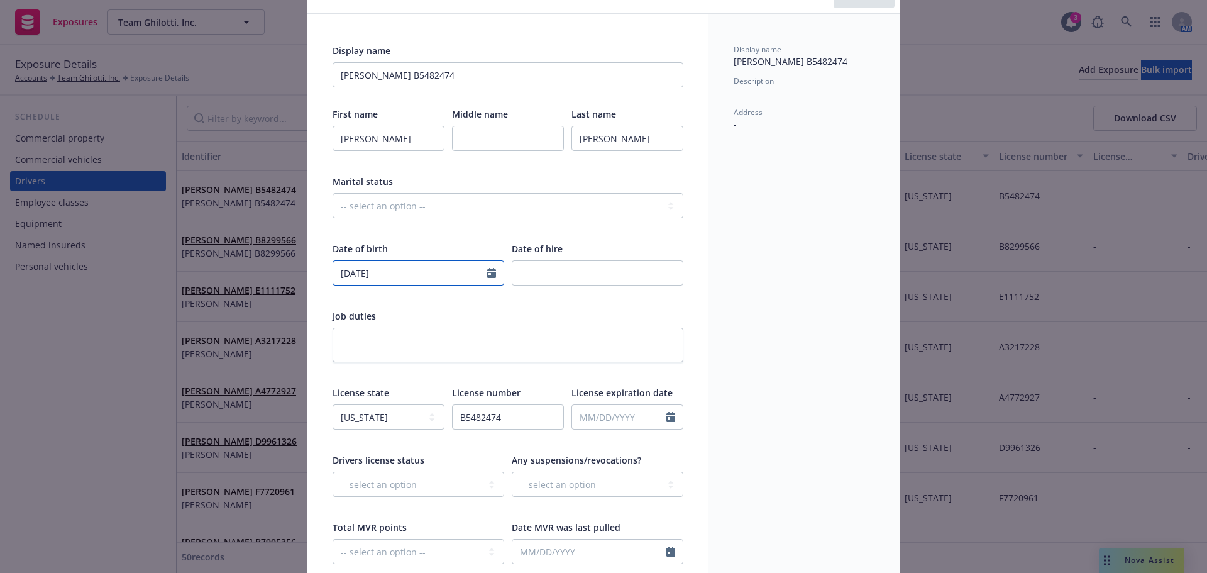
select select "4"
click at [426, 278] on input "04/12/1975" at bounding box center [410, 273] width 154 height 24
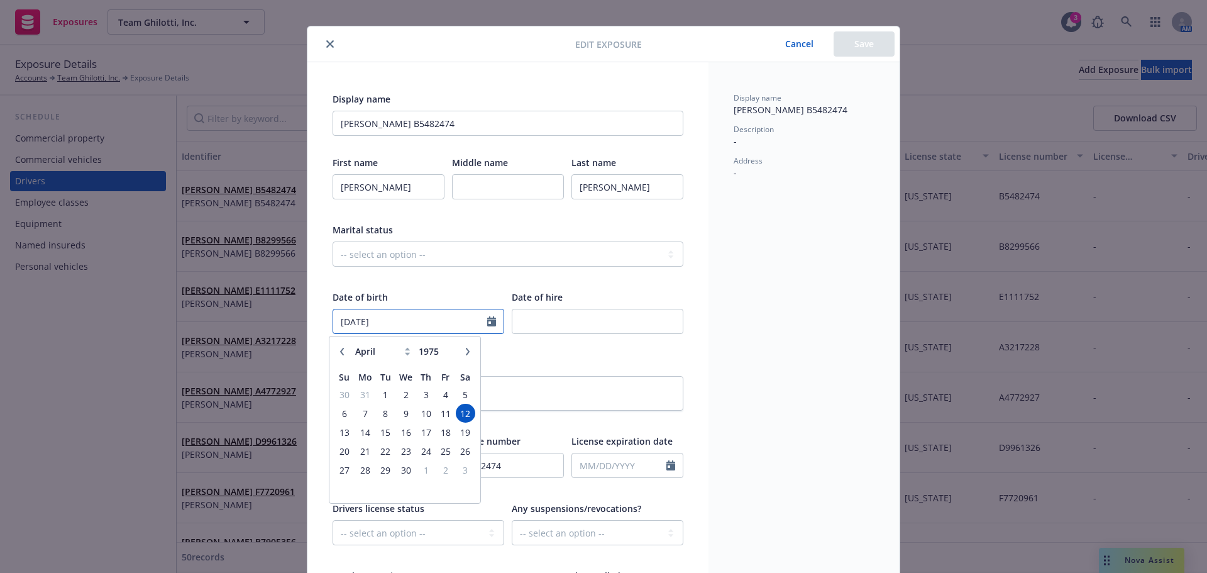
scroll to position [0, 0]
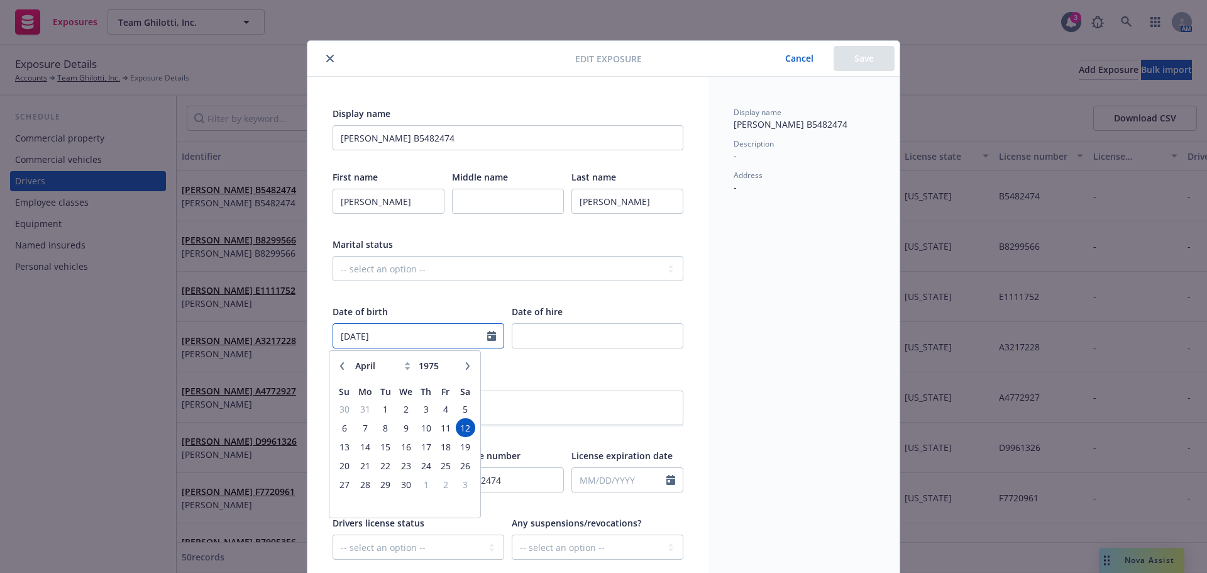
type input "04/12/1971"
click at [436, 292] on div at bounding box center [508, 291] width 351 height 11
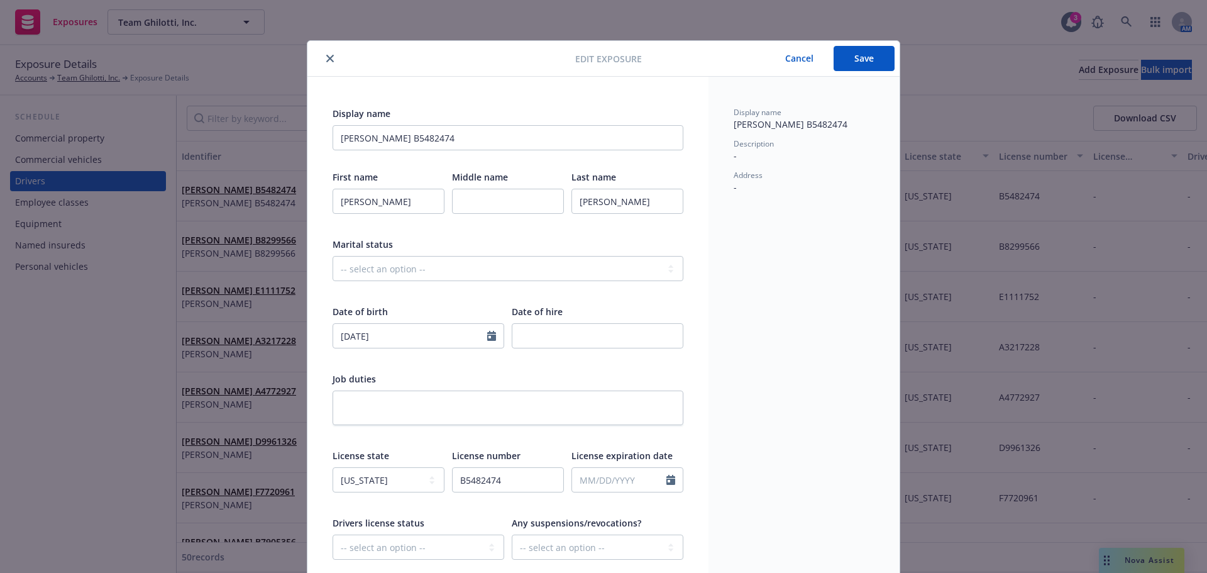
click at [853, 57] on button "Save" at bounding box center [864, 58] width 61 height 25
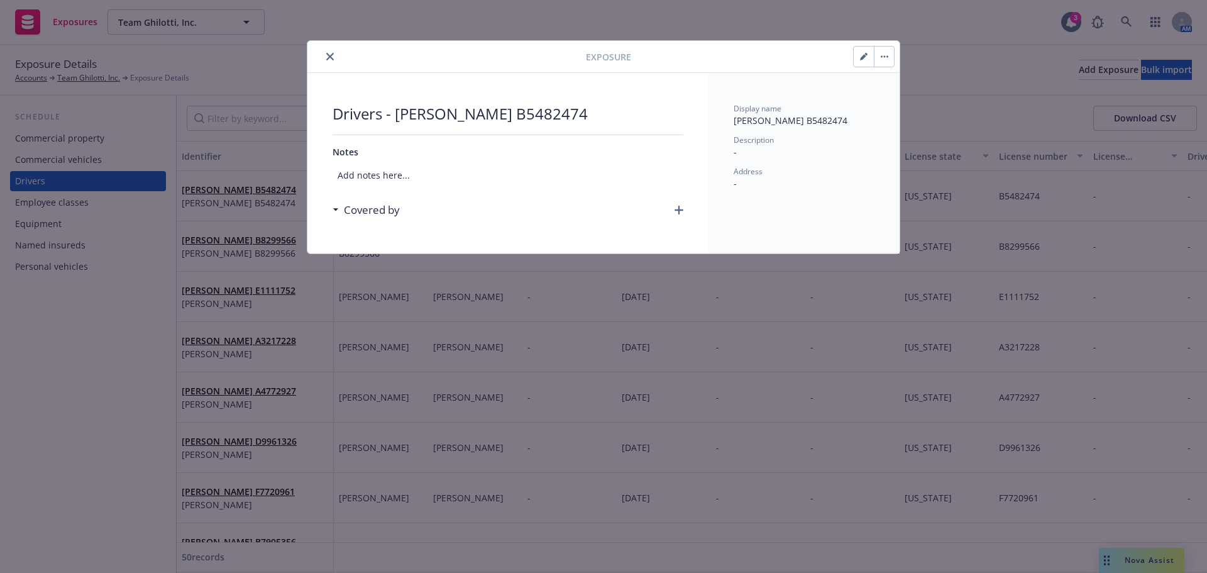
click at [328, 54] on icon "close" at bounding box center [330, 57] width 8 height 8
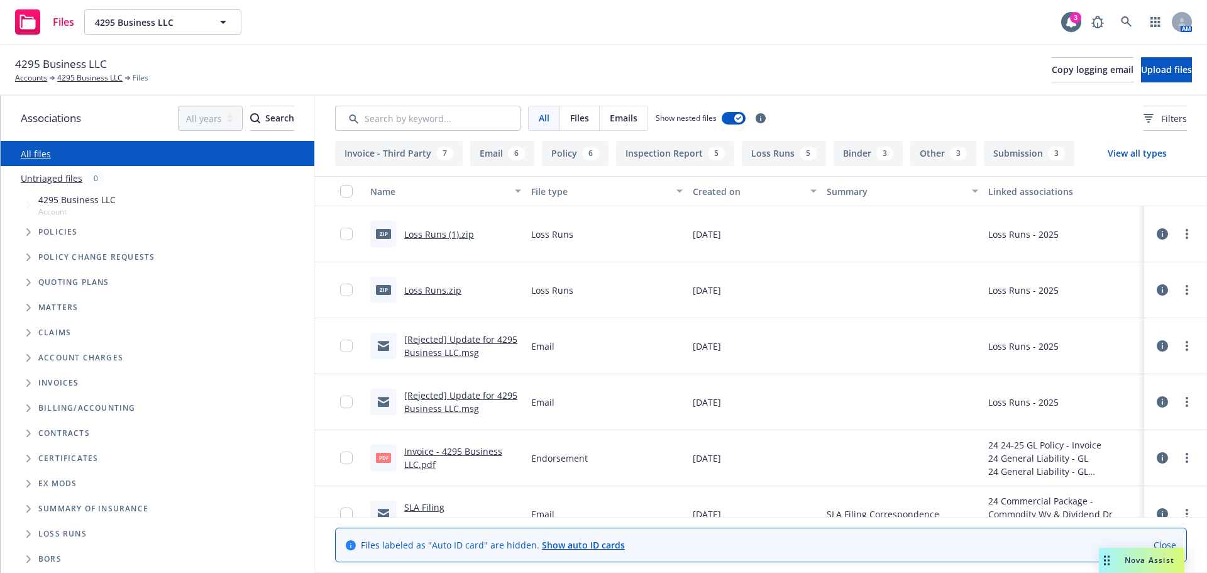
click at [30, 538] on span "Folder Tree Example" at bounding box center [28, 534] width 20 height 20
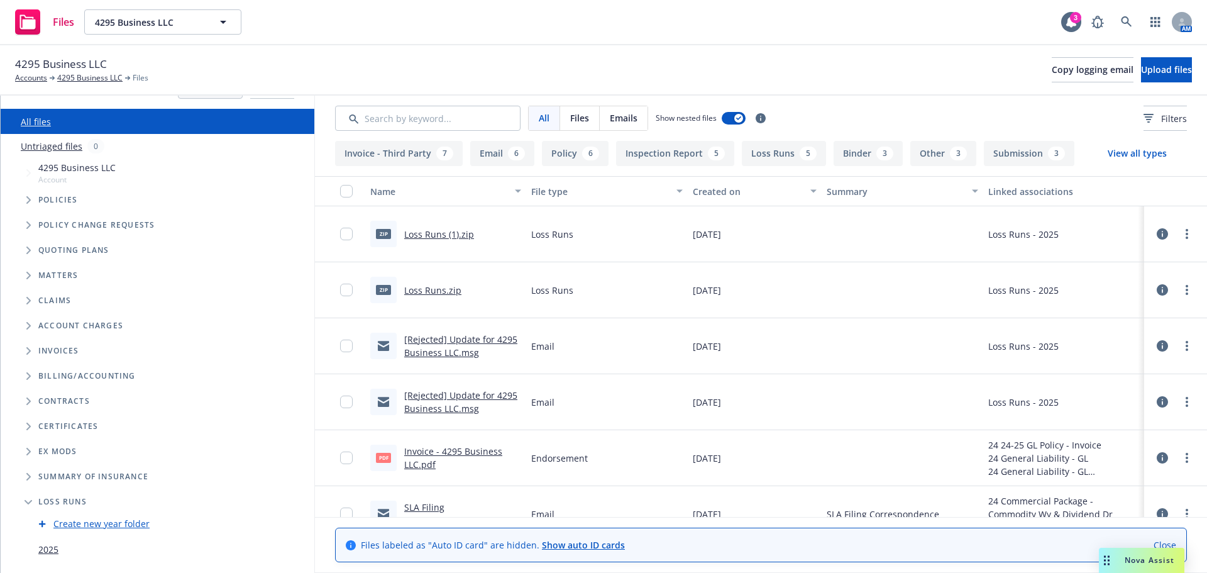
scroll to position [50, 0]
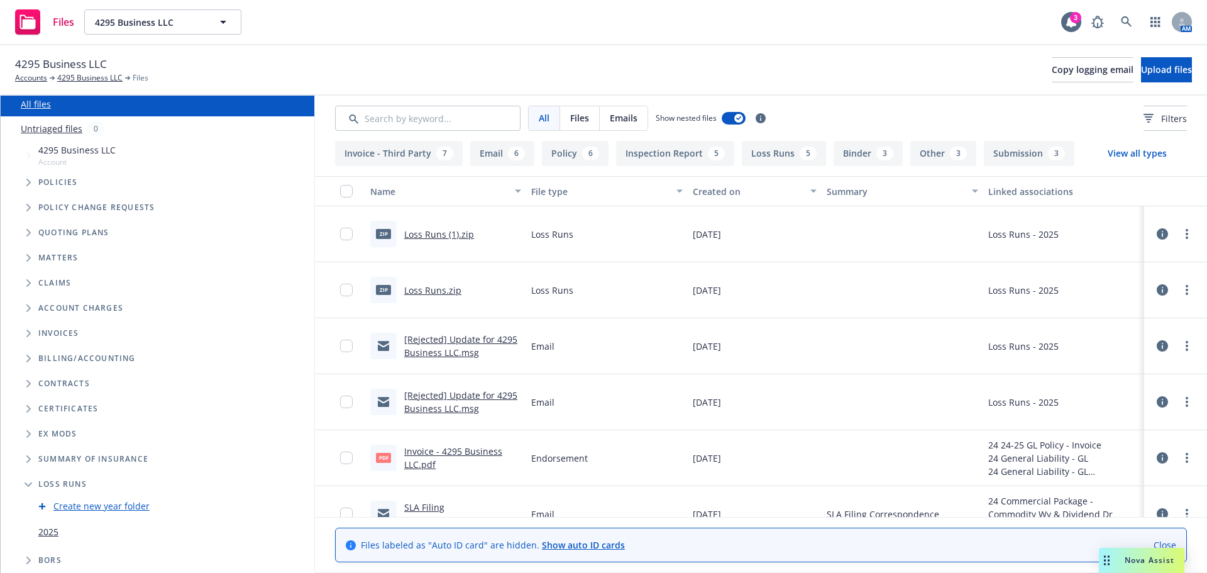
click at [47, 534] on link "2025" at bounding box center [48, 531] width 20 height 13
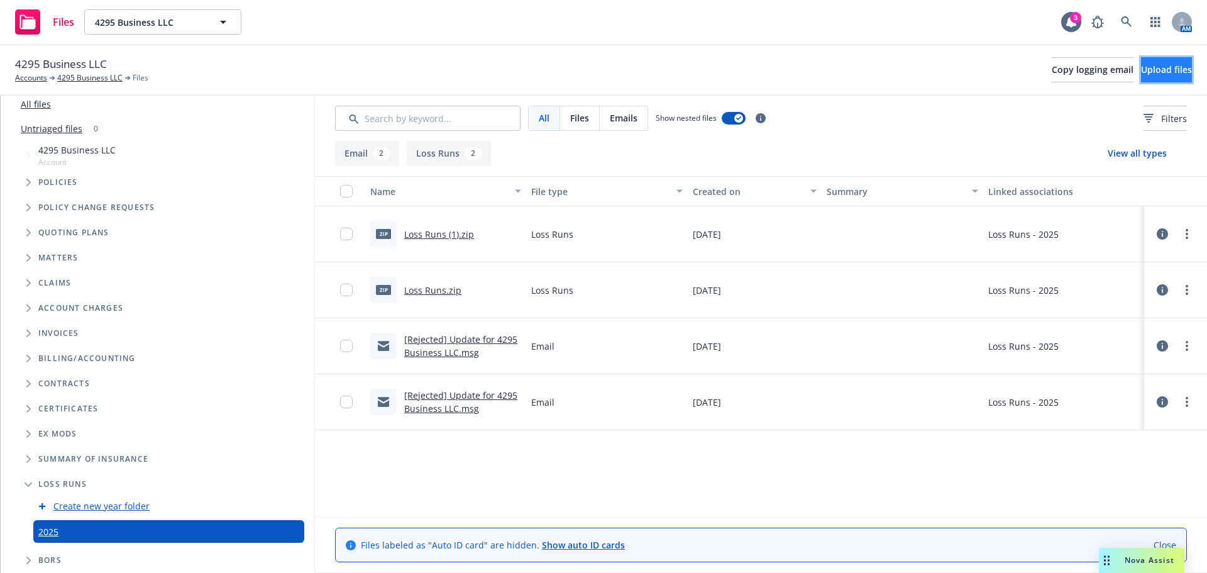
click at [1141, 74] on span "Upload files" at bounding box center [1166, 69] width 51 height 12
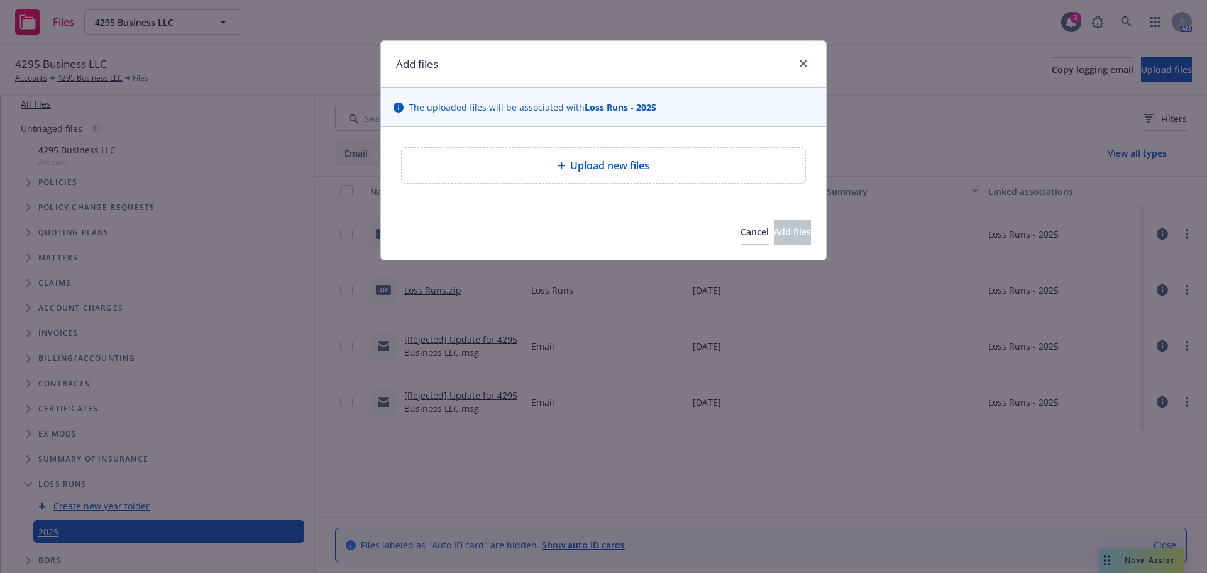
click at [671, 167] on div "Upload new files" at bounding box center [604, 165] width 384 height 15
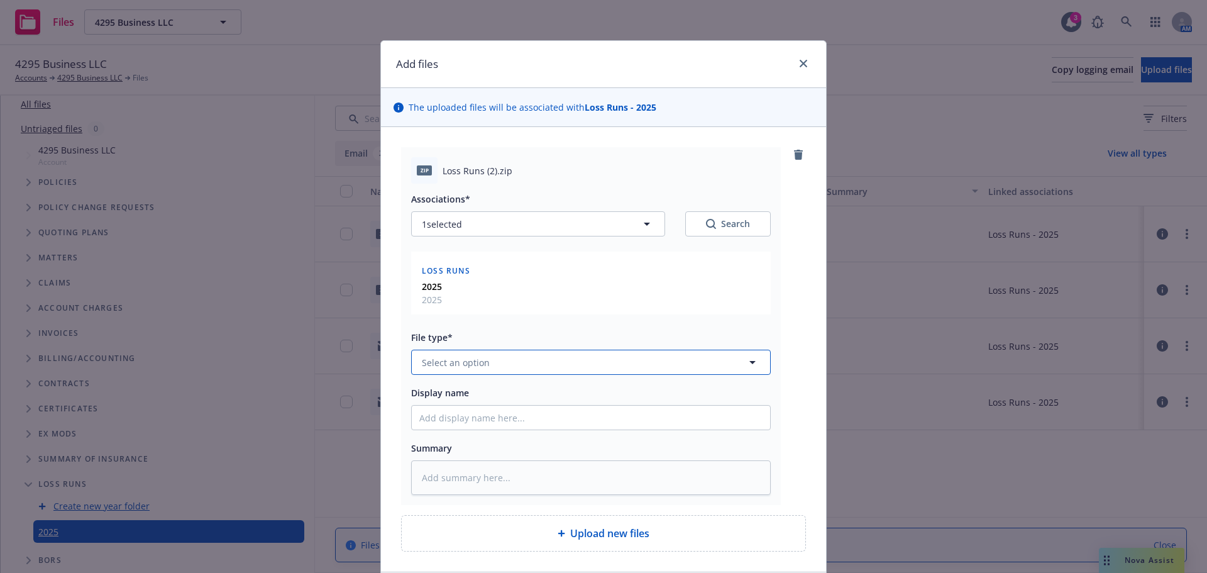
click at [507, 363] on button "Select an option" at bounding box center [591, 362] width 360 height 25
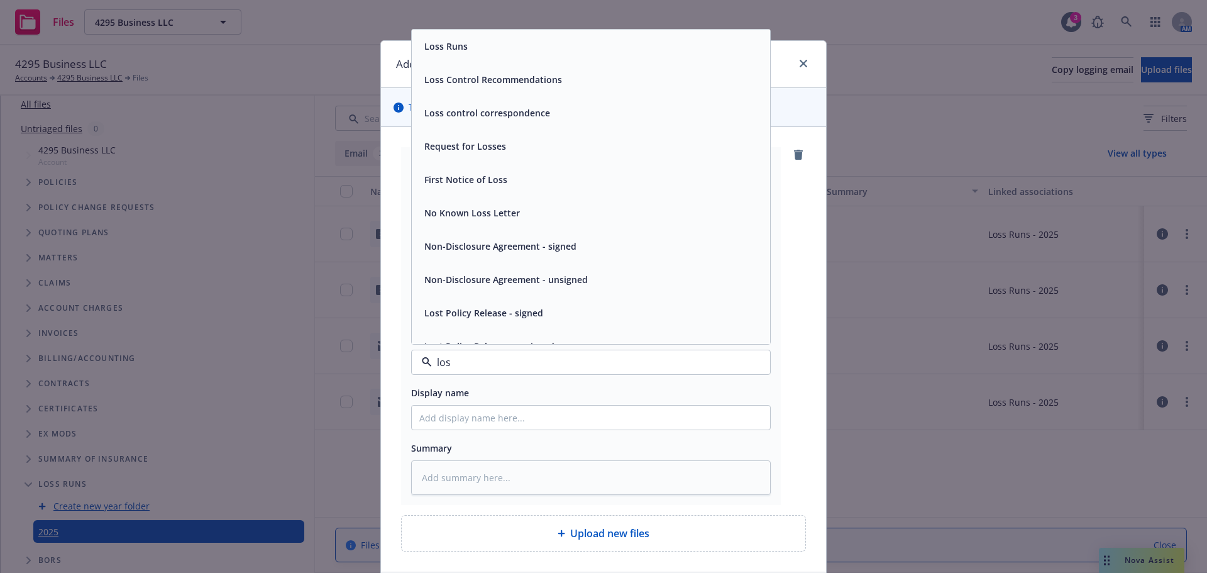
type input "loss"
click at [501, 58] on div "Loss Runs" at bounding box center [591, 46] width 358 height 33
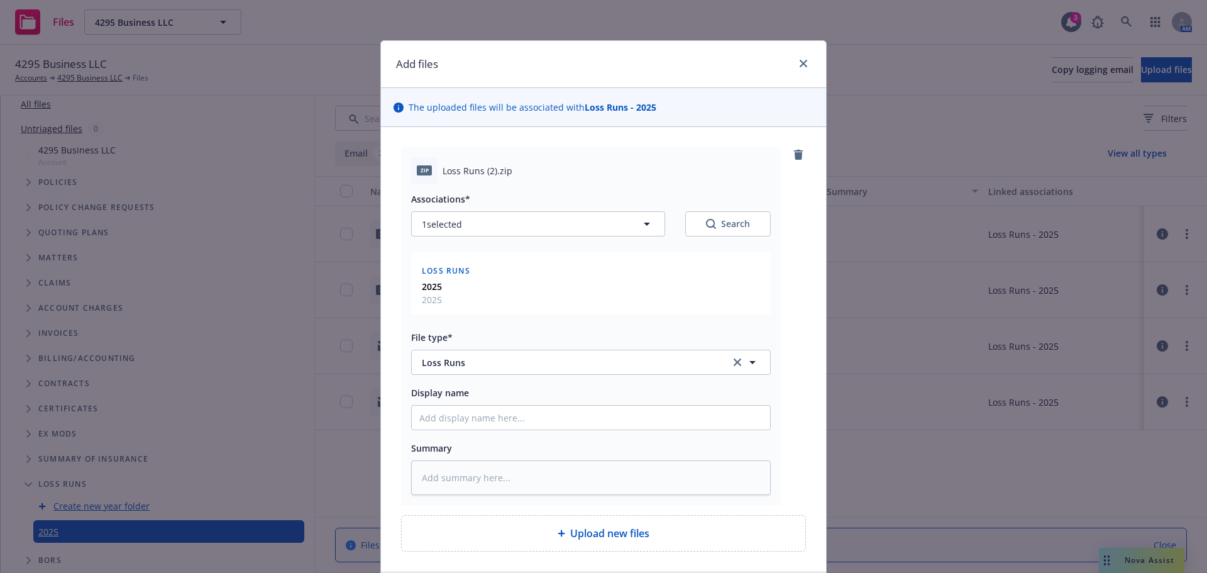
scroll to position [96, 0]
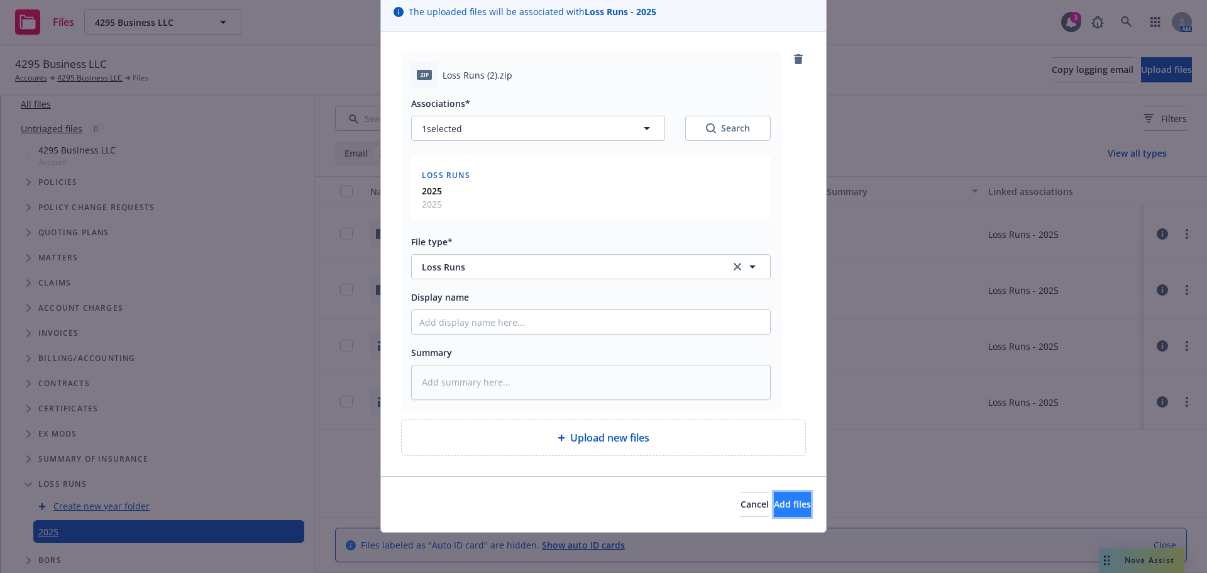
click at [774, 497] on button "Add files" at bounding box center [792, 504] width 37 height 25
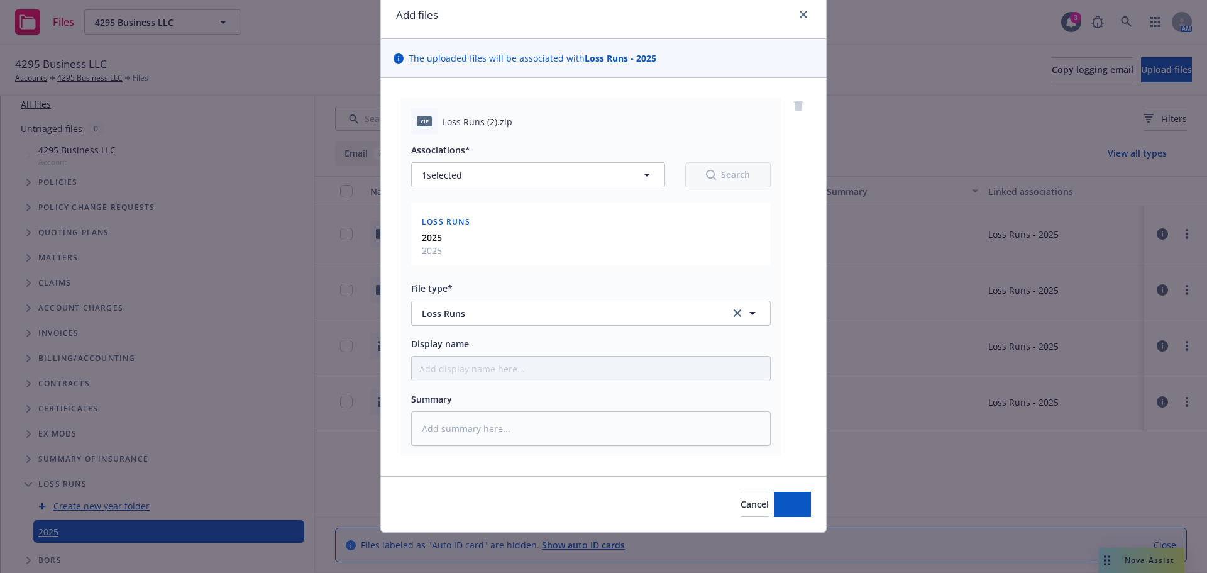
scroll to position [49, 0]
type textarea "x"
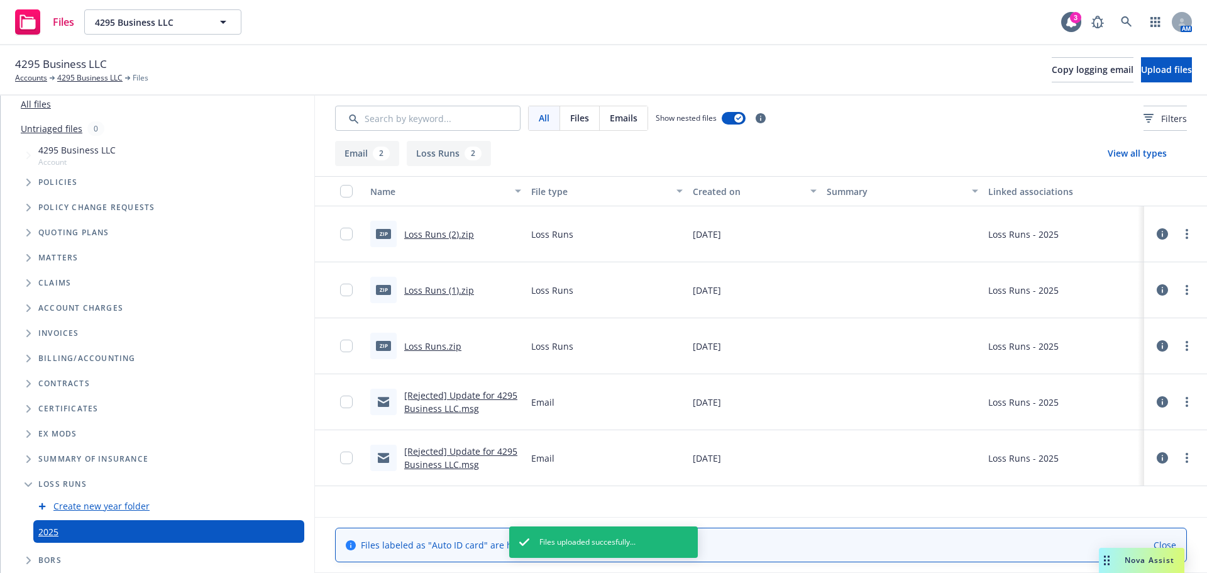
click at [456, 233] on link "Loss Runs (2).zip" at bounding box center [439, 234] width 70 height 12
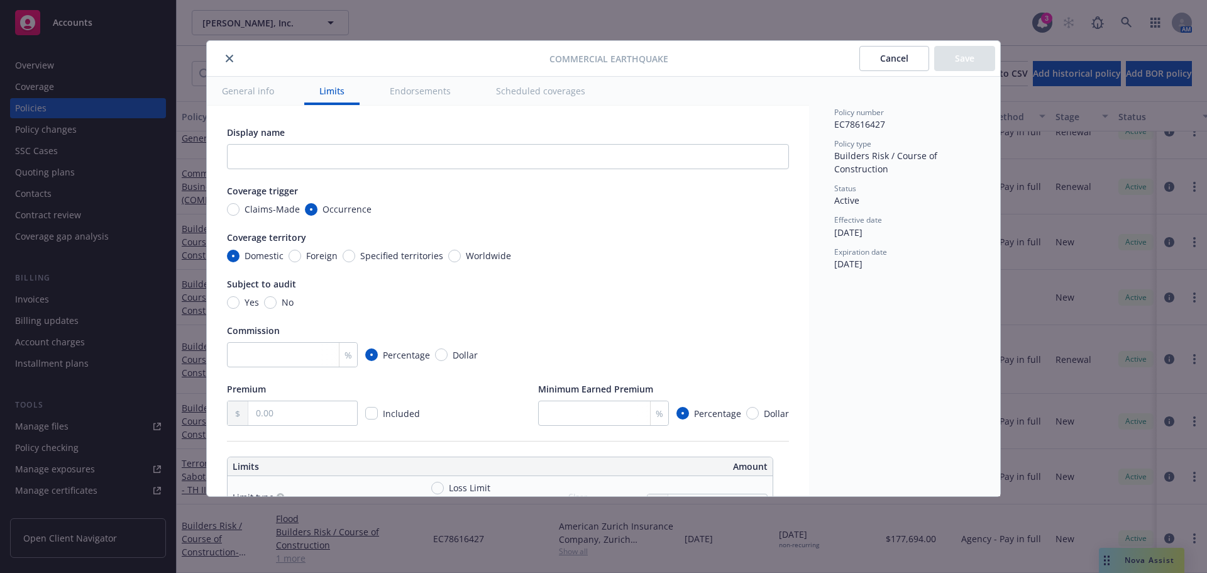
scroll to position [307, 0]
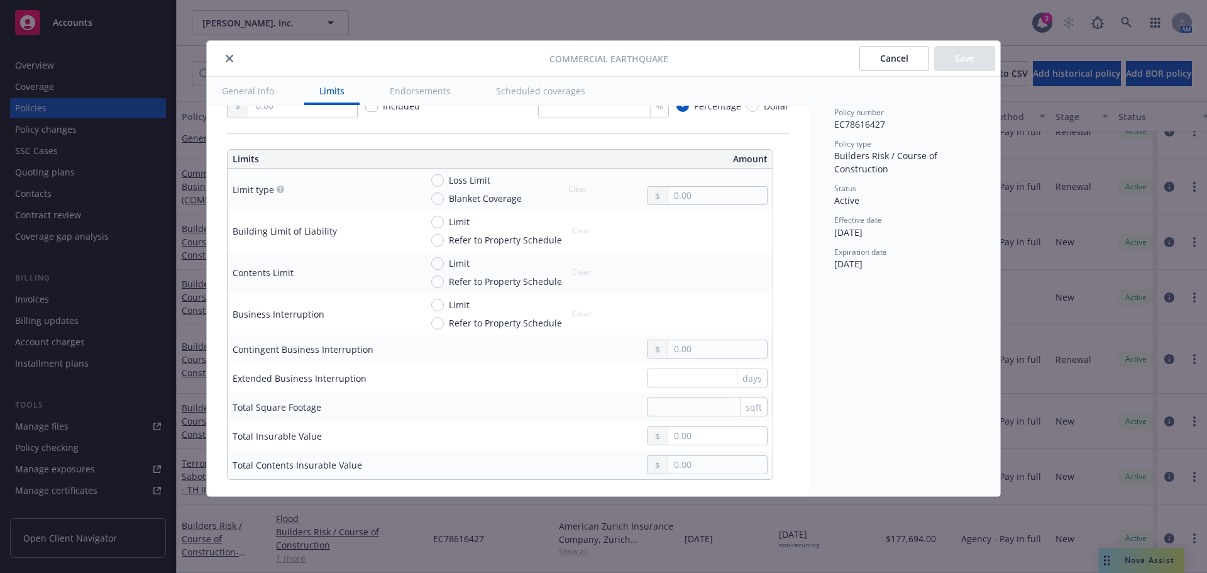
click at [231, 58] on icon "close" at bounding box center [230, 59] width 8 height 8
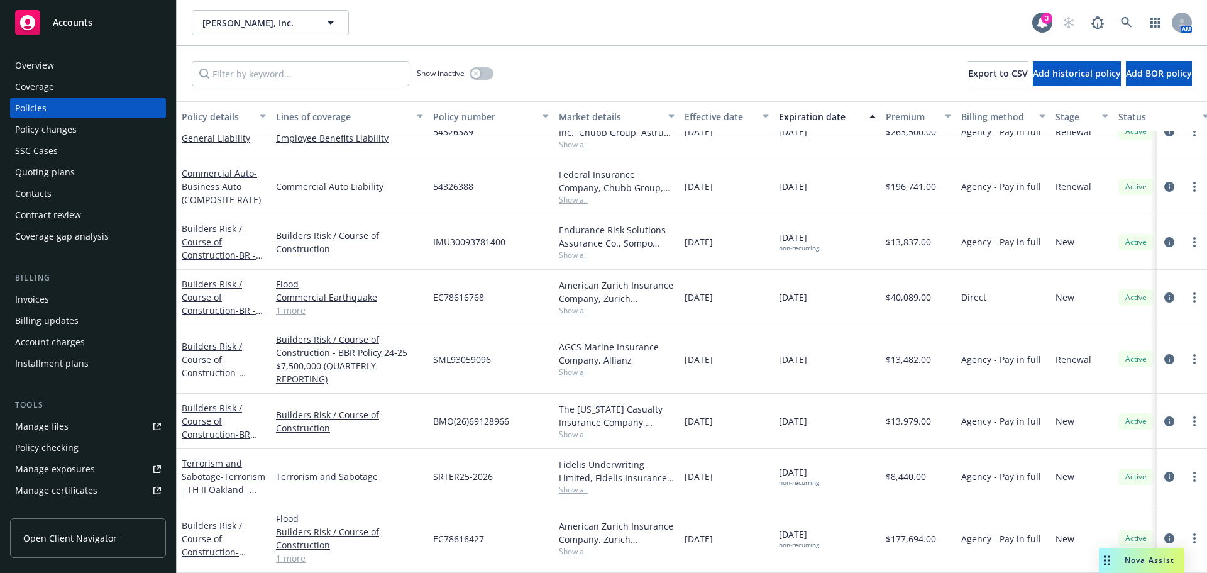
click at [130, 21] on div "Accounts" at bounding box center [88, 22] width 146 height 25
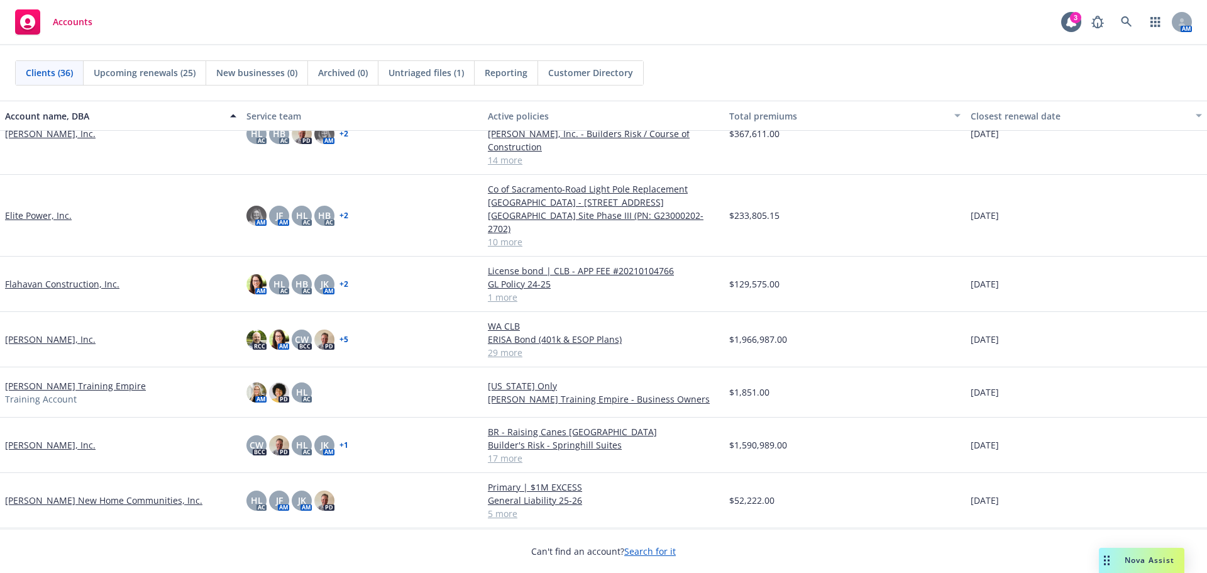
scroll to position [754, 0]
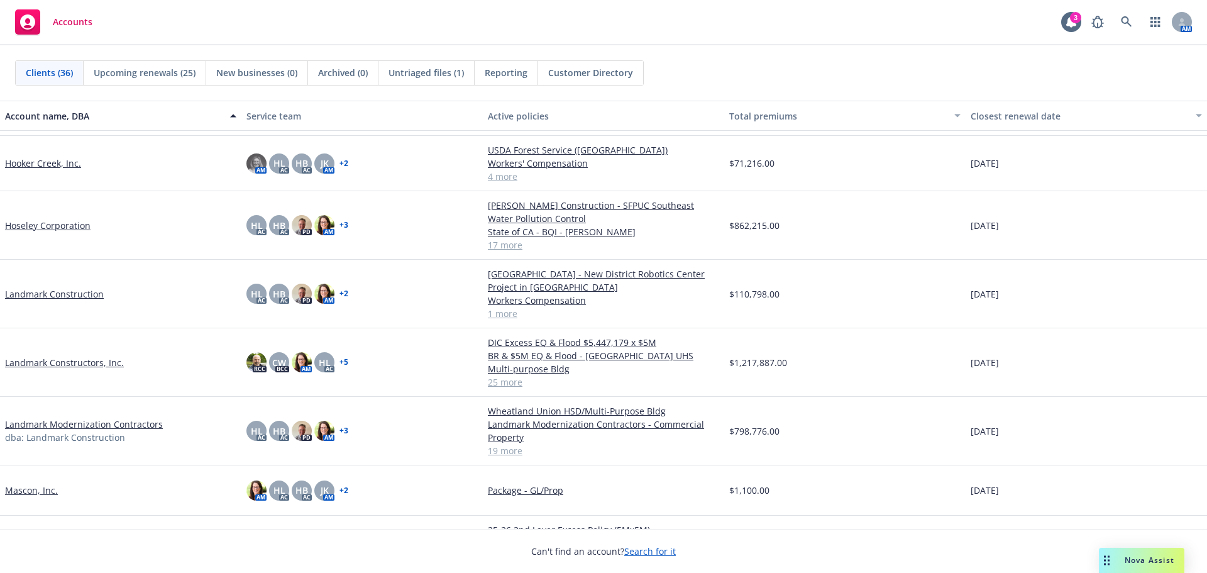
click at [91, 365] on link "Landmark Constructors, Inc." at bounding box center [64, 362] width 119 height 13
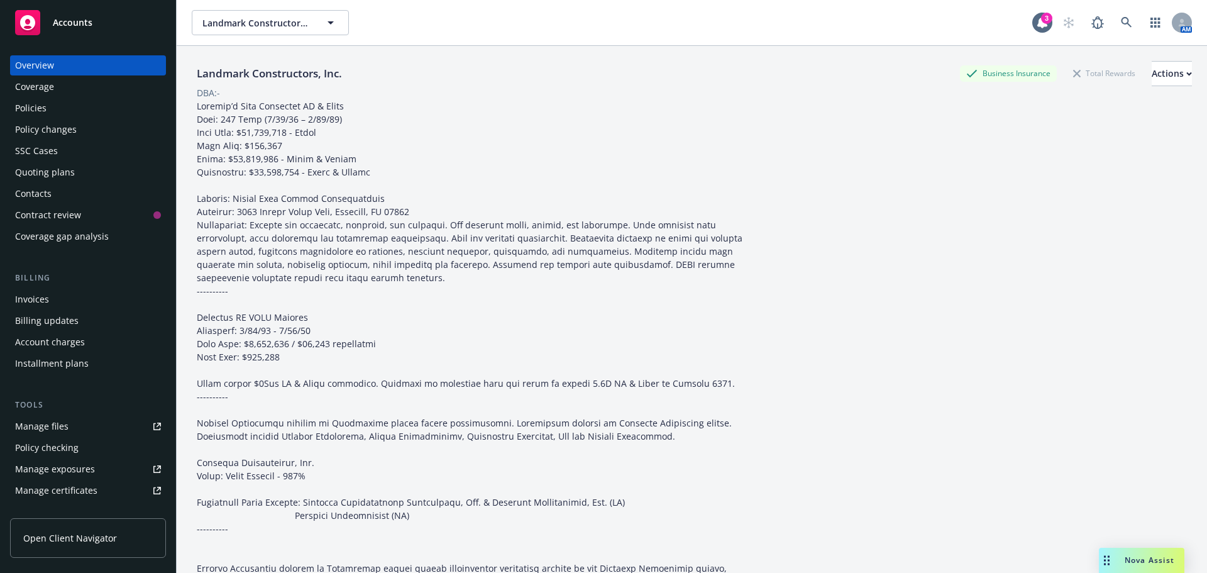
click at [56, 105] on div "Policies" at bounding box center [88, 108] width 146 height 20
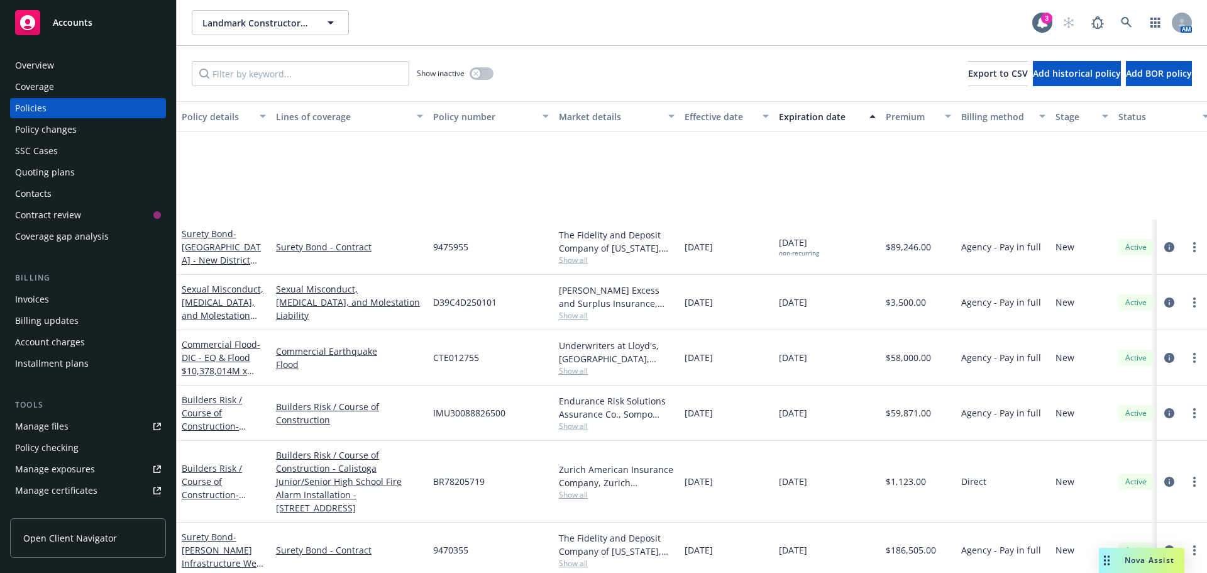
scroll to position [1006, 0]
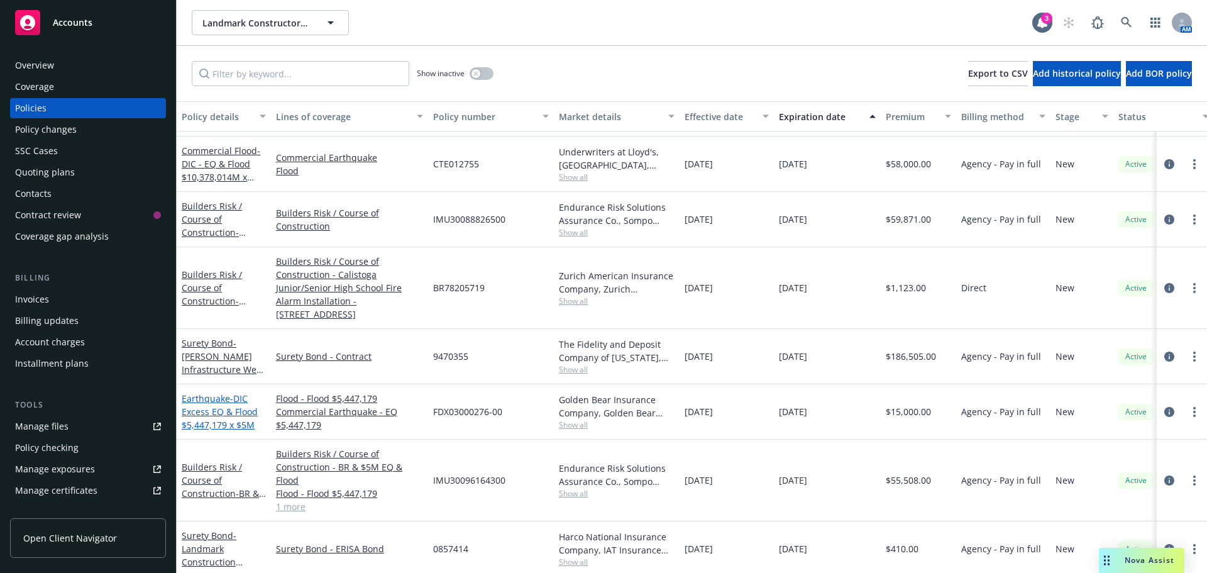
click at [230, 416] on span "- DIC Excess EQ & Flood $5,447,179 x $5M" at bounding box center [220, 411] width 76 height 38
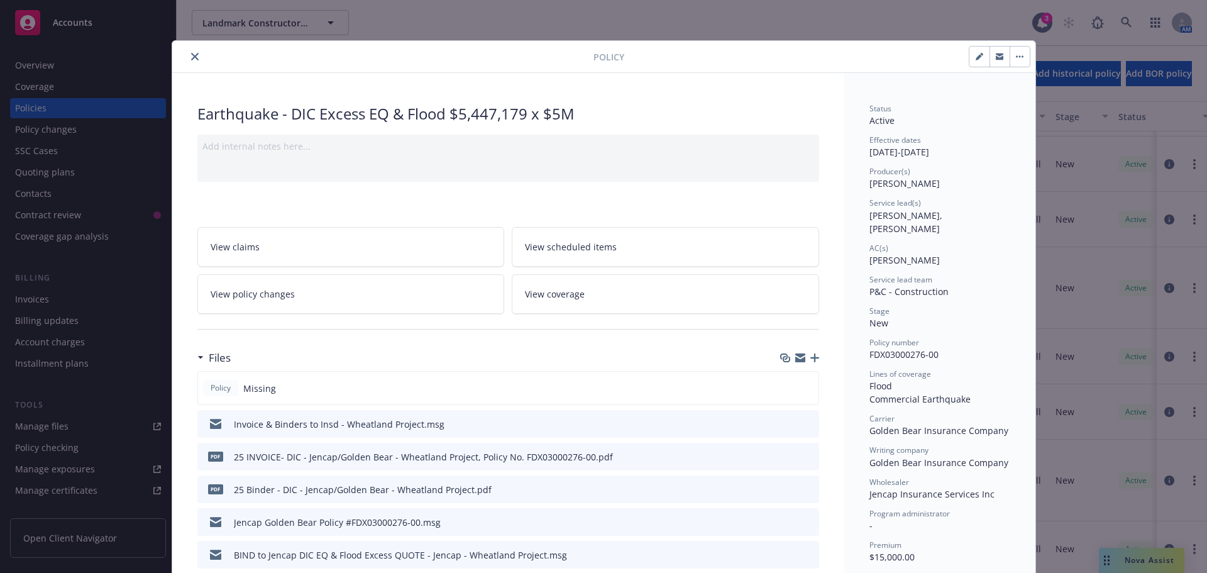
click at [811, 358] on icon "button" at bounding box center [814, 357] width 9 height 9
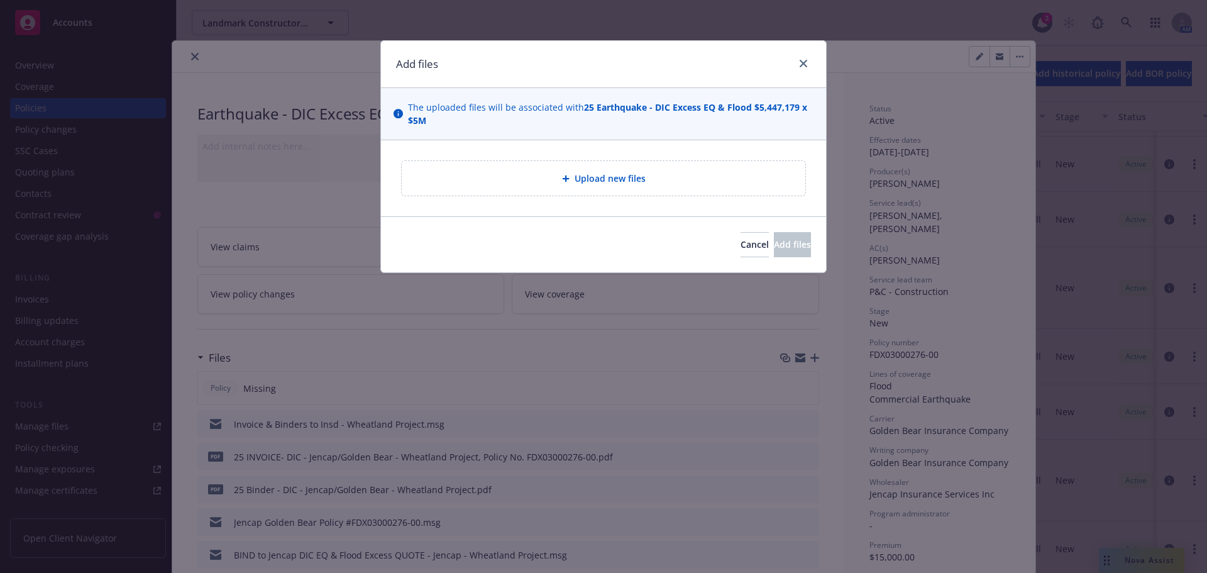
type textarea "x"
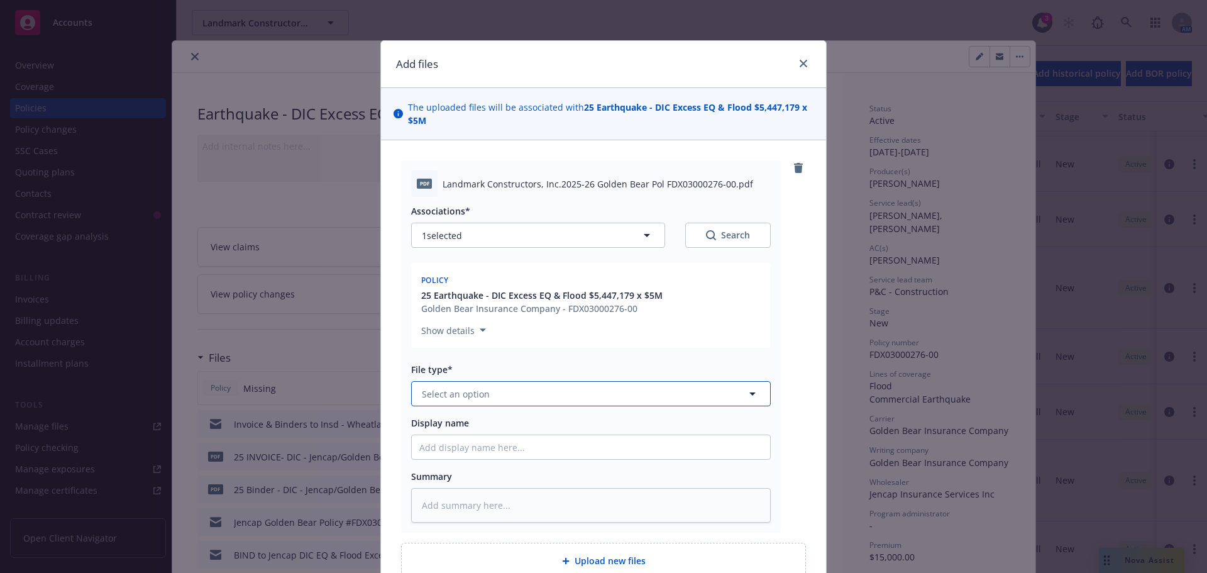
click at [550, 395] on button "Select an option" at bounding box center [591, 393] width 360 height 25
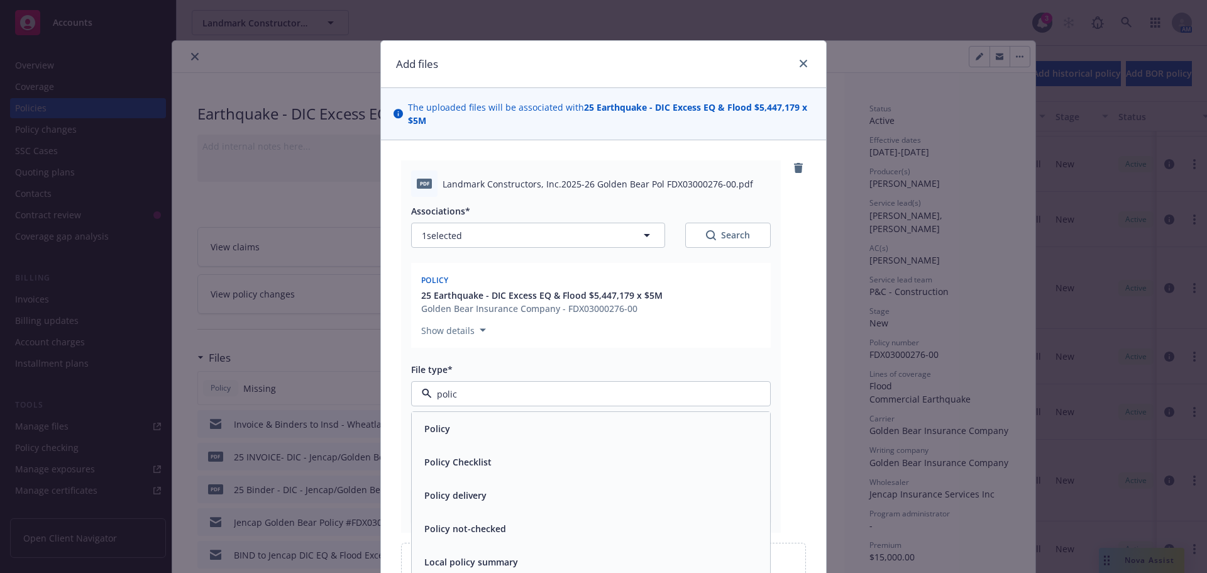
type input "policy"
click at [524, 421] on div "Policy" at bounding box center [590, 428] width 343 height 18
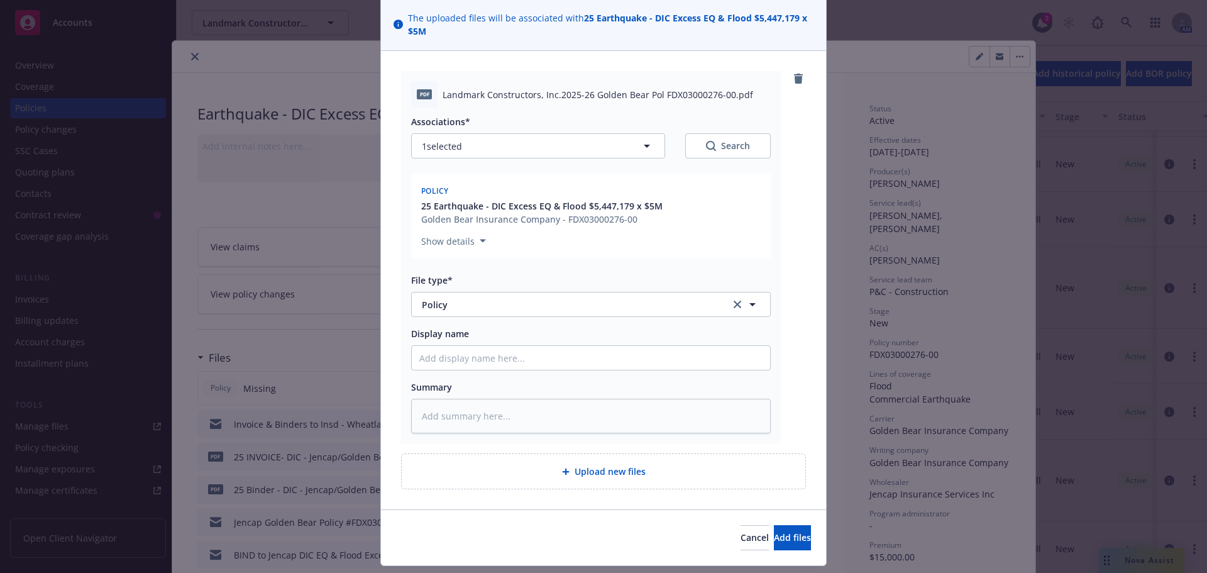
scroll to position [123, 0]
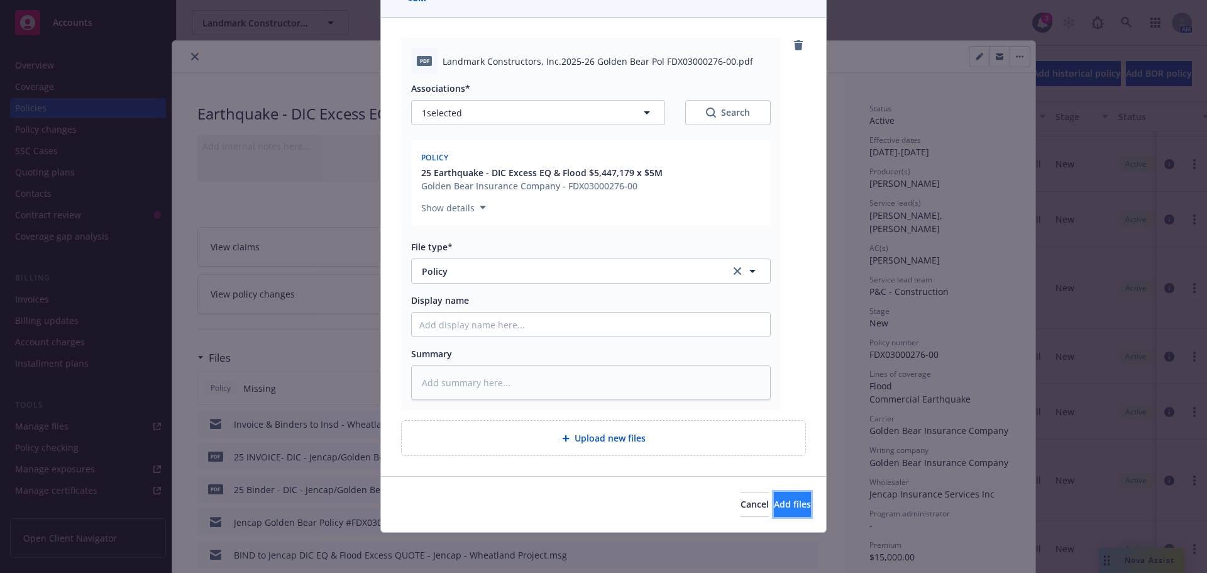
click at [774, 509] on span "Add files" at bounding box center [792, 504] width 37 height 12
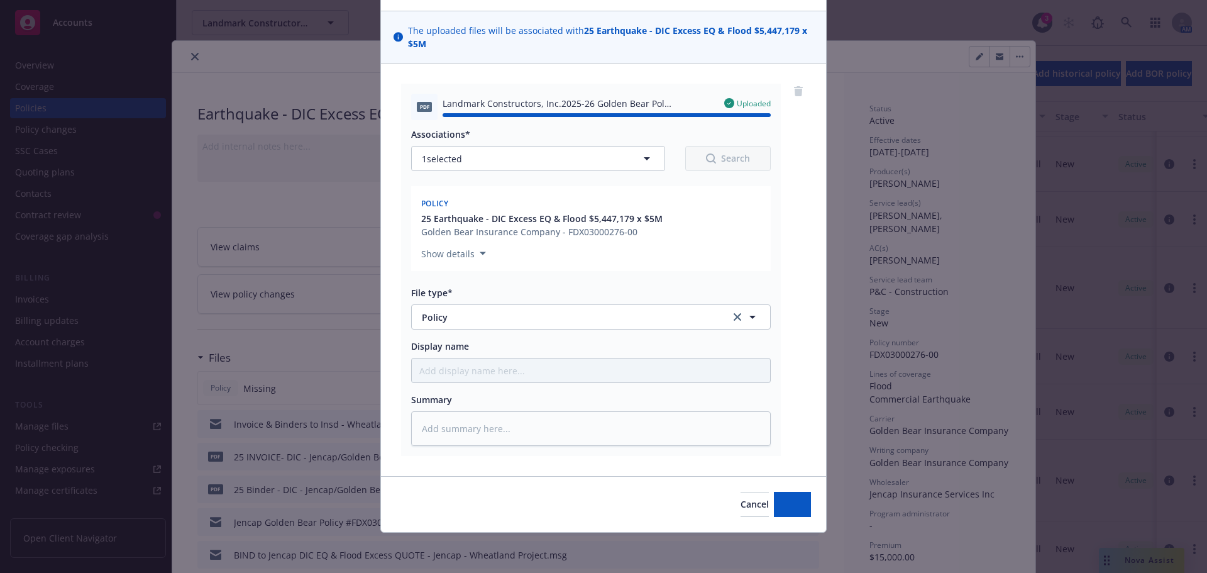
type textarea "x"
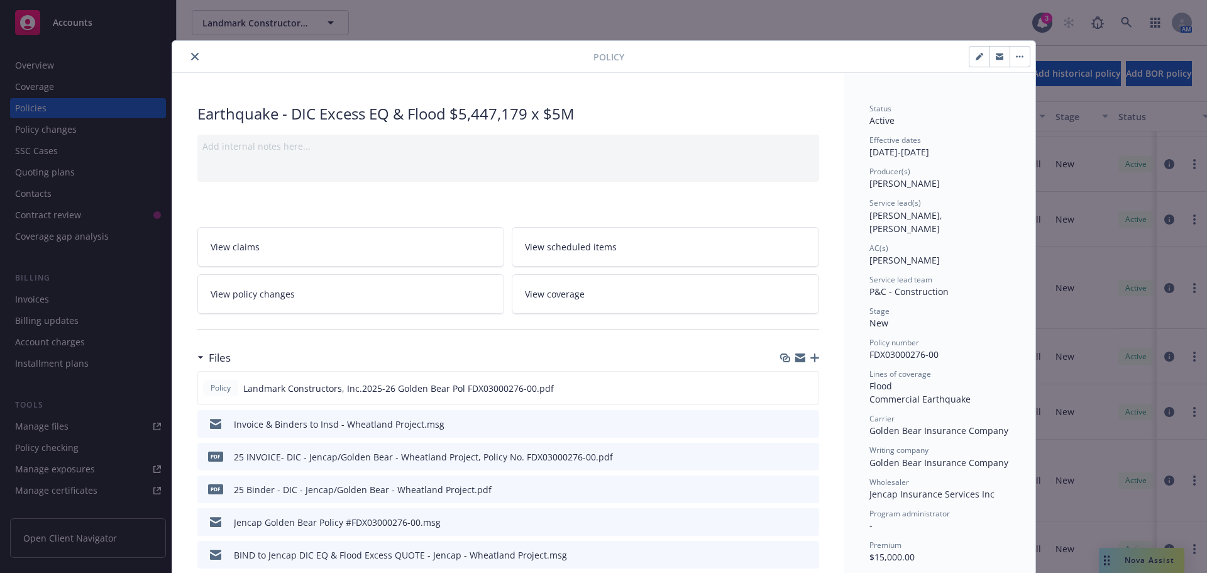
click at [185, 63] on div at bounding box center [385, 56] width 416 height 15
drag, startPoint x: 430, startPoint y: 381, endPoint x: 542, endPoint y: 380, distance: 111.9
click at [545, 381] on div "Policy Landmark Constructors, Inc.2025-26 Golden Bear Pol FDX03000276-00.pdf" at bounding box center [508, 388] width 622 height 34
click at [585, 350] on div "Files" at bounding box center [508, 358] width 622 height 26
click at [192, 60] on button "close" at bounding box center [194, 56] width 15 height 15
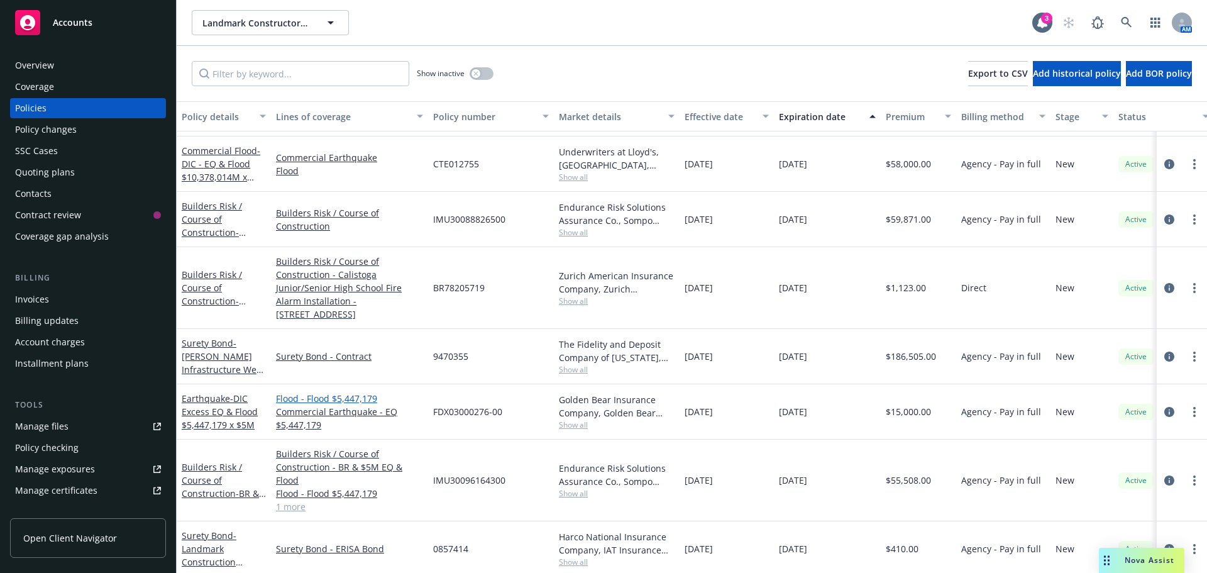
click at [351, 400] on link "Flood - Flood $5,447,179" at bounding box center [349, 398] width 147 height 13
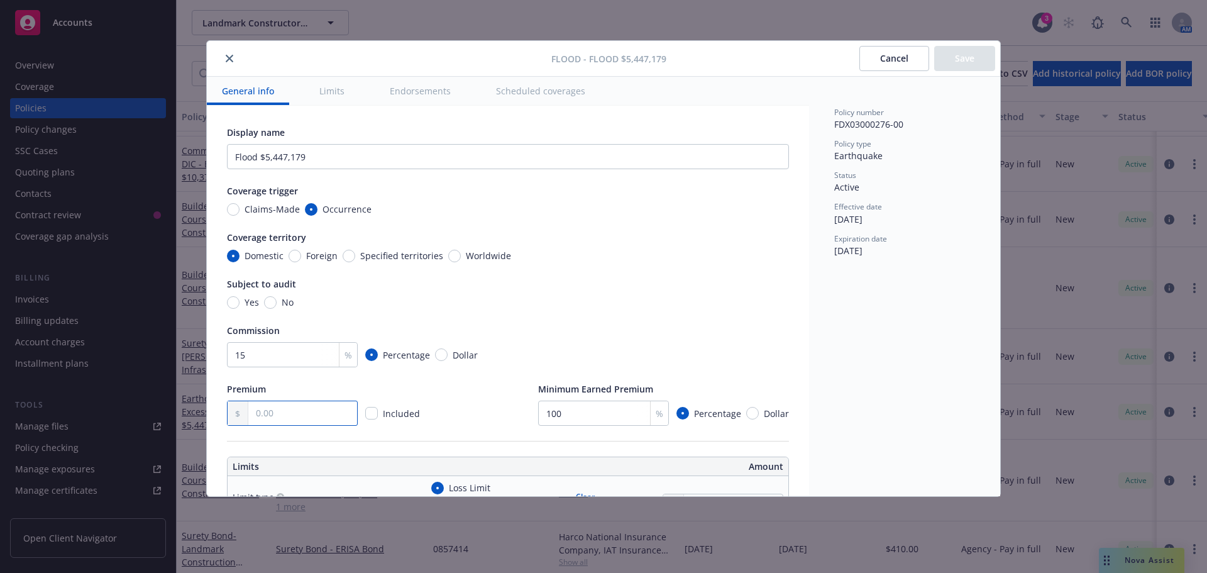
click at [280, 417] on input "text" at bounding box center [302, 413] width 109 height 24
type input "15,000.00"
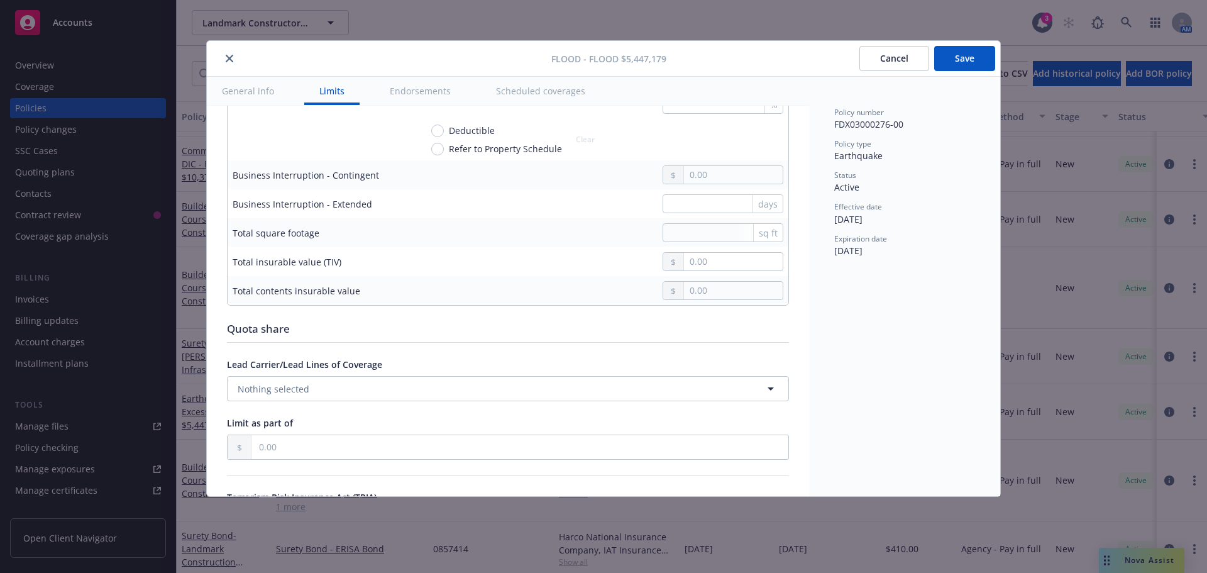
scroll to position [692, 0]
click at [960, 60] on button "Save" at bounding box center [964, 58] width 61 height 25
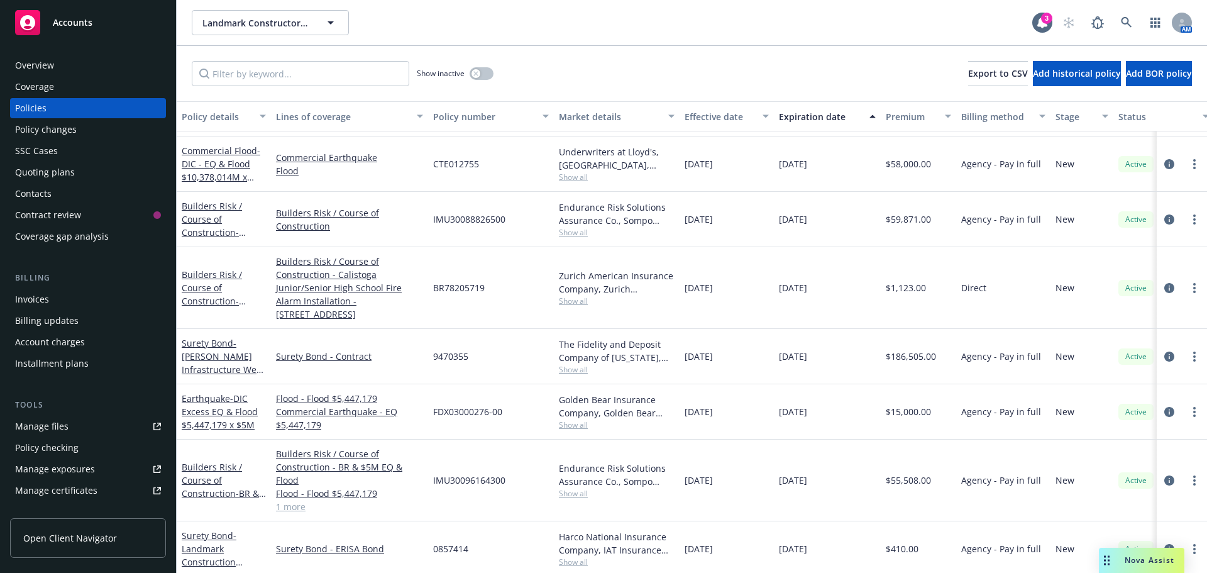
click at [128, 22] on div "Accounts" at bounding box center [88, 22] width 146 height 25
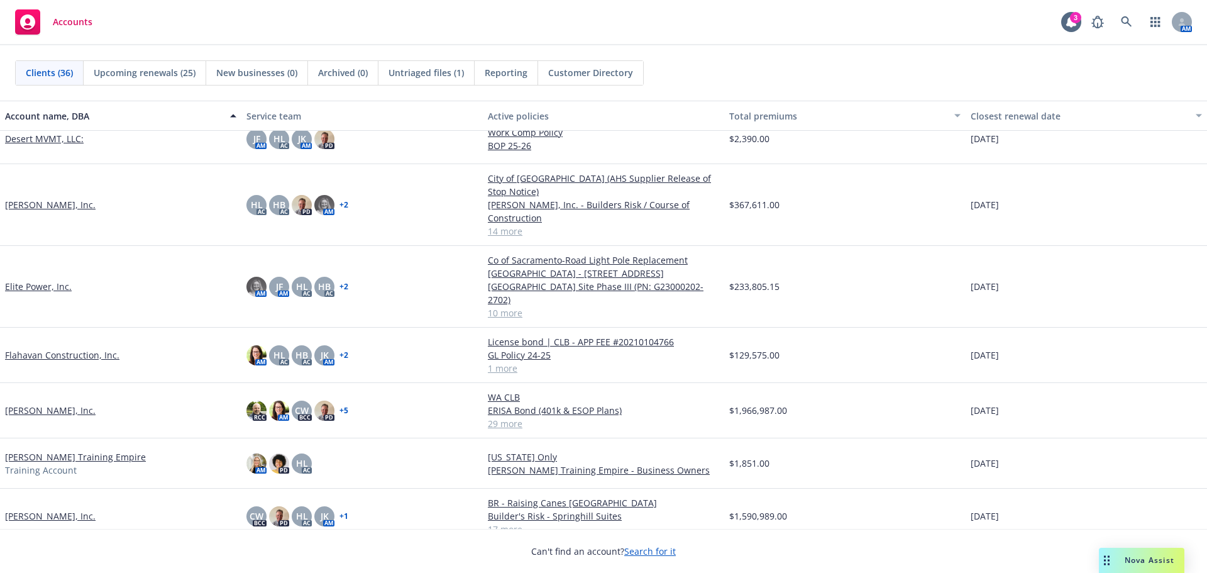
scroll to position [377, 0]
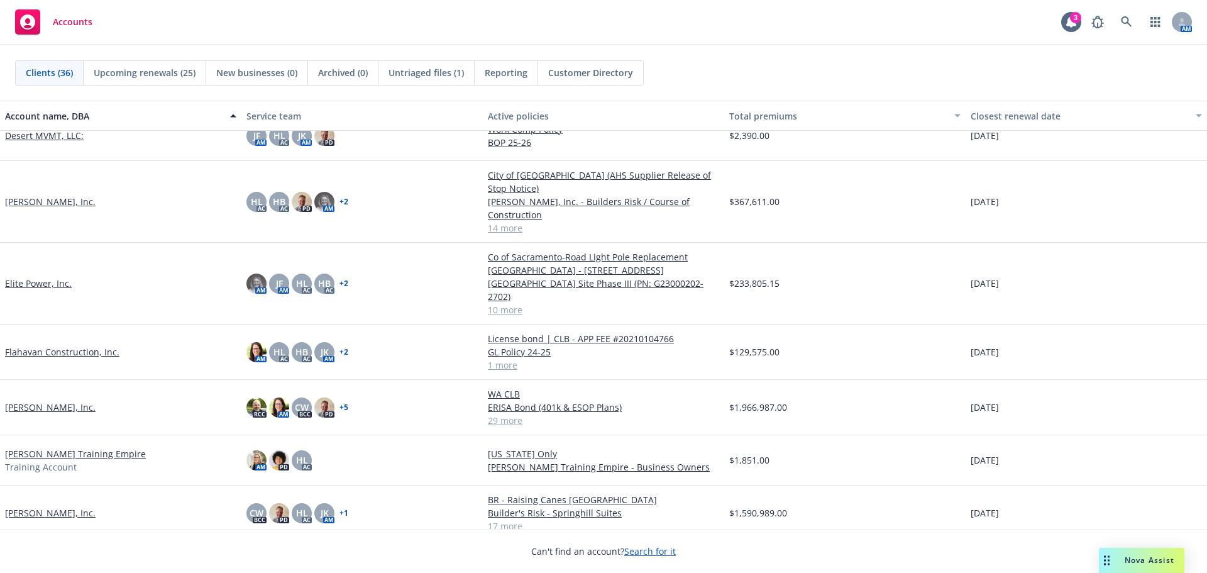
click at [31, 506] on link "[PERSON_NAME], Inc." at bounding box center [50, 512] width 91 height 13
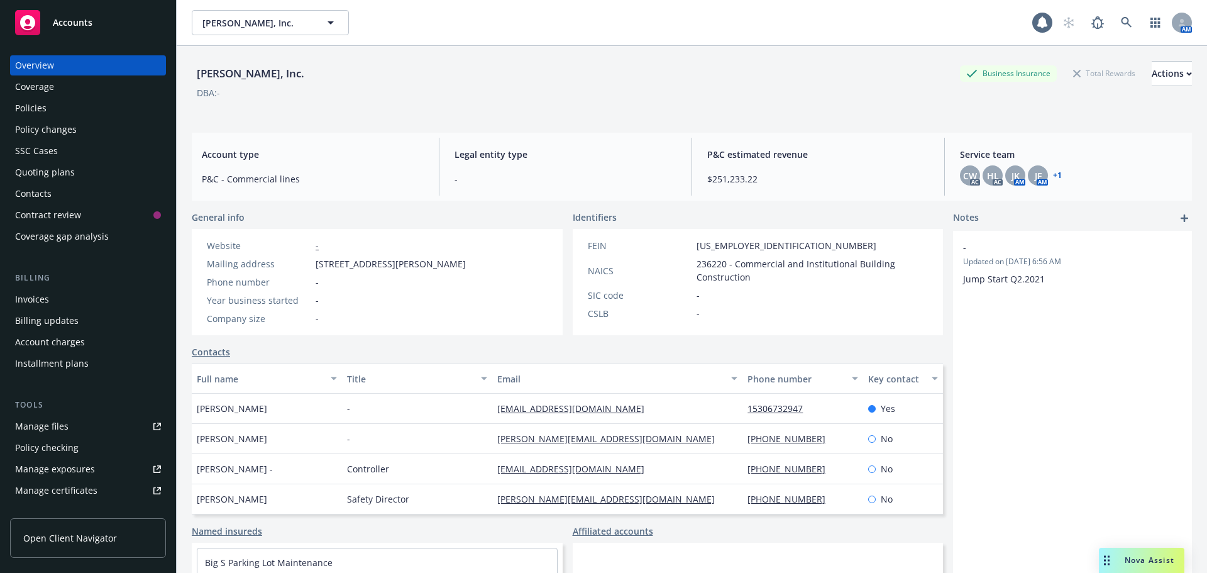
click at [79, 104] on div "Policies" at bounding box center [88, 108] width 146 height 20
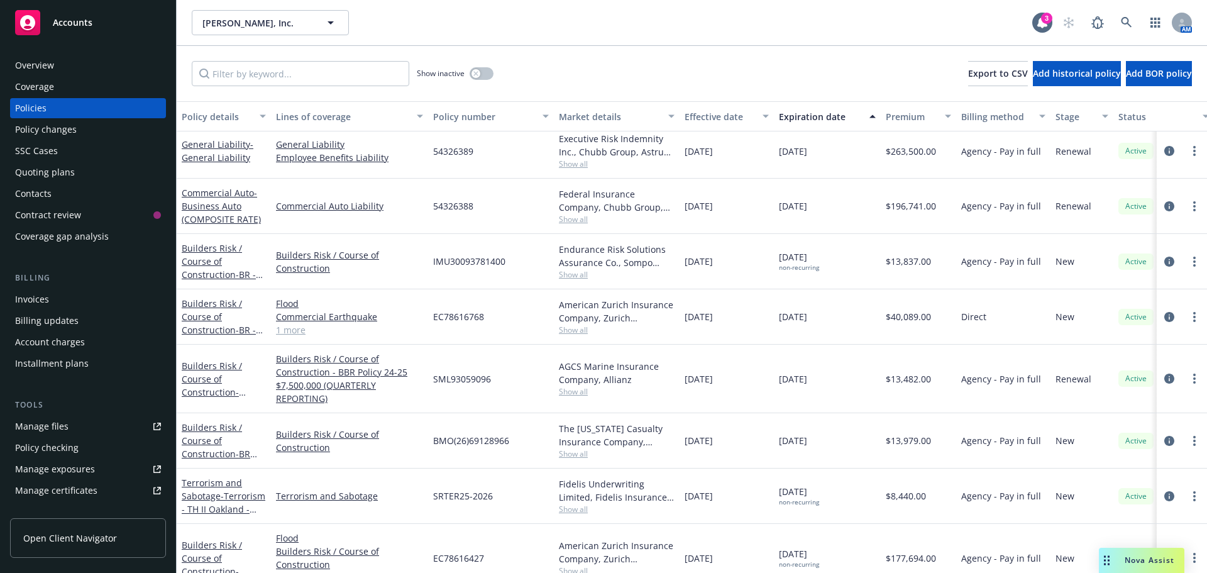
scroll to position [595, 0]
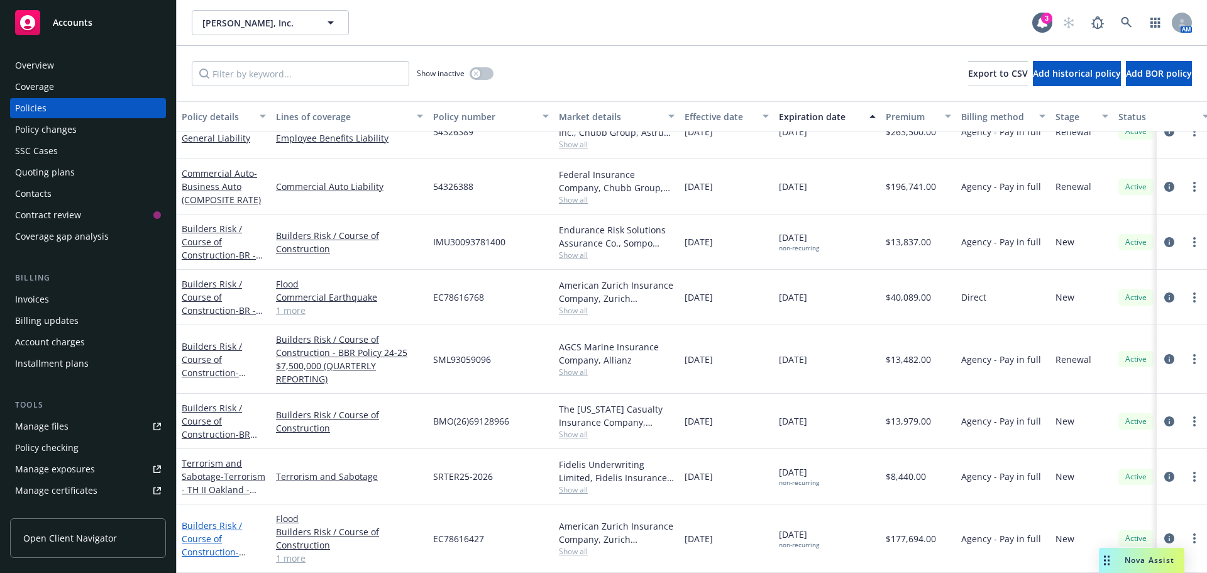
click at [209, 519] on link "Builders Risk / Course of Construction - Builder's Risk - Springhill Suites" at bounding box center [216, 551] width 69 height 65
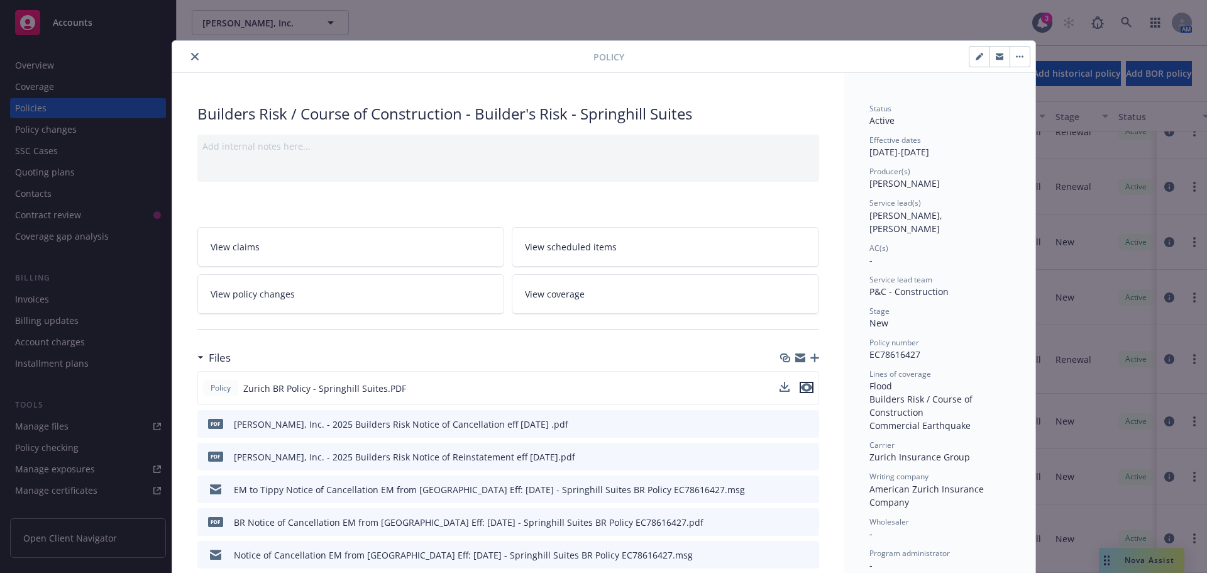
click at [805, 387] on icon "preview file" at bounding box center [806, 387] width 11 height 9
click at [191, 53] on icon "close" at bounding box center [195, 57] width 8 height 8
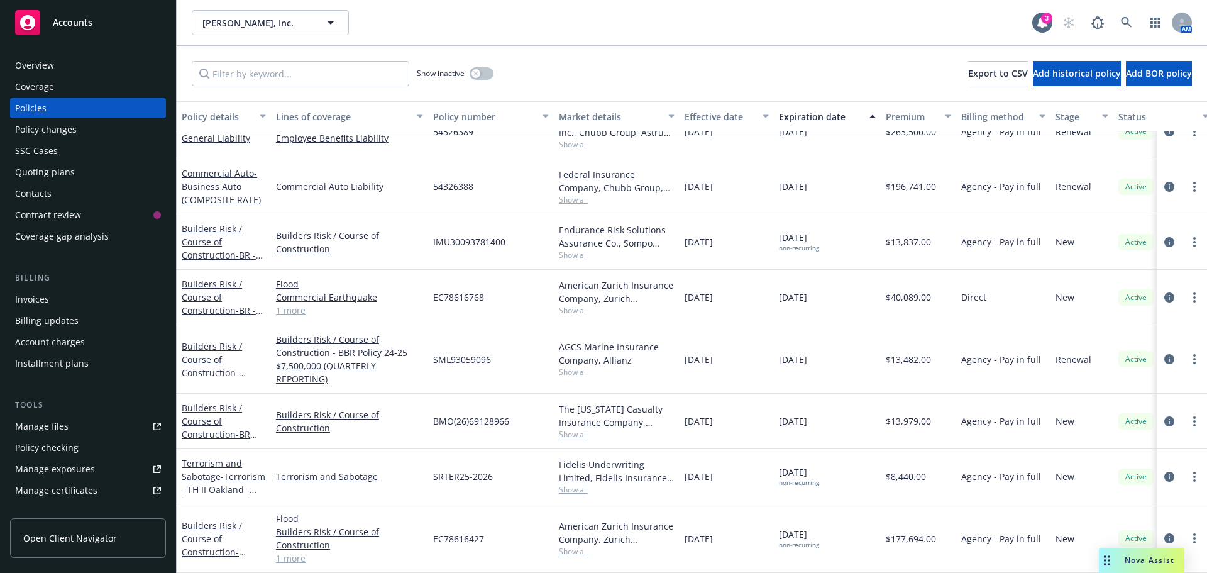
click at [297, 551] on link "1 more" at bounding box center [349, 557] width 147 height 13
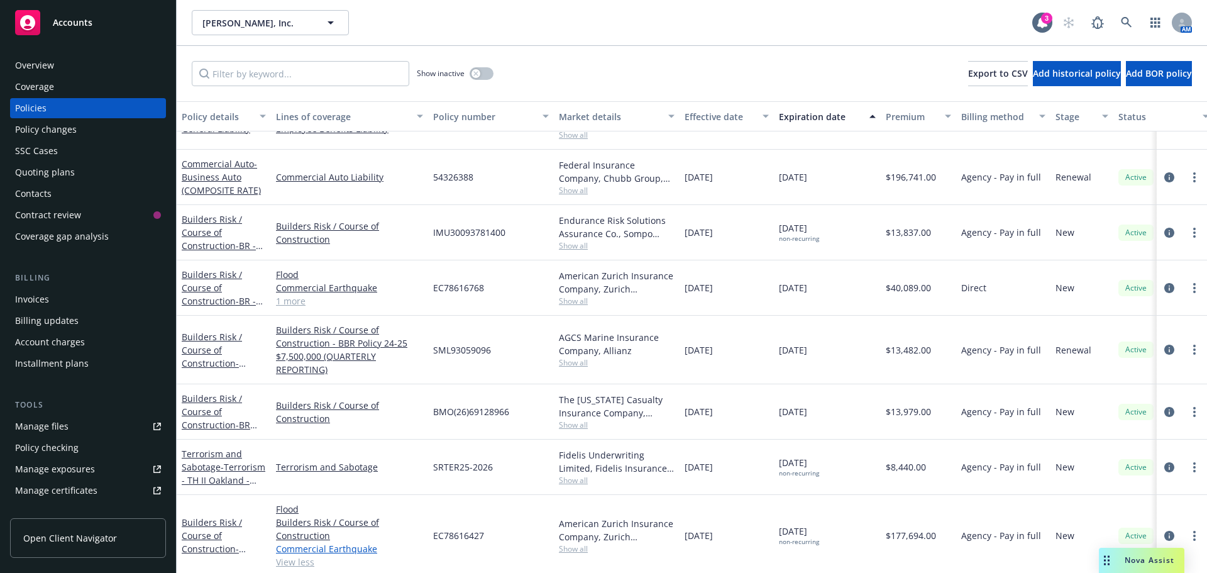
click at [323, 549] on link "Commercial Earthquake" at bounding box center [349, 548] width 147 height 13
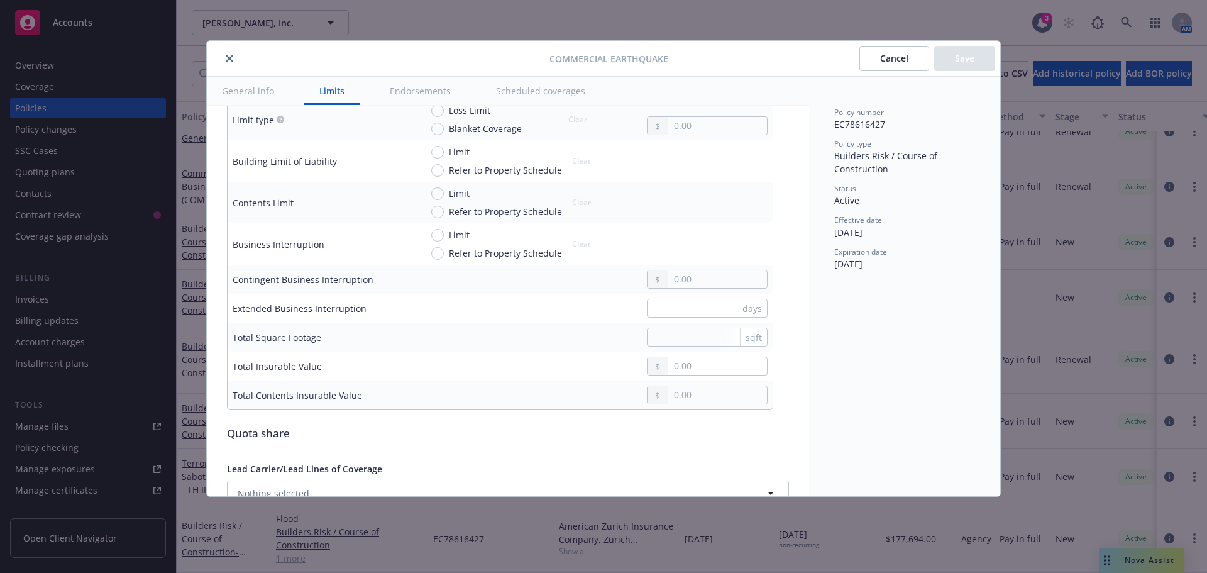
scroll to position [314, 0]
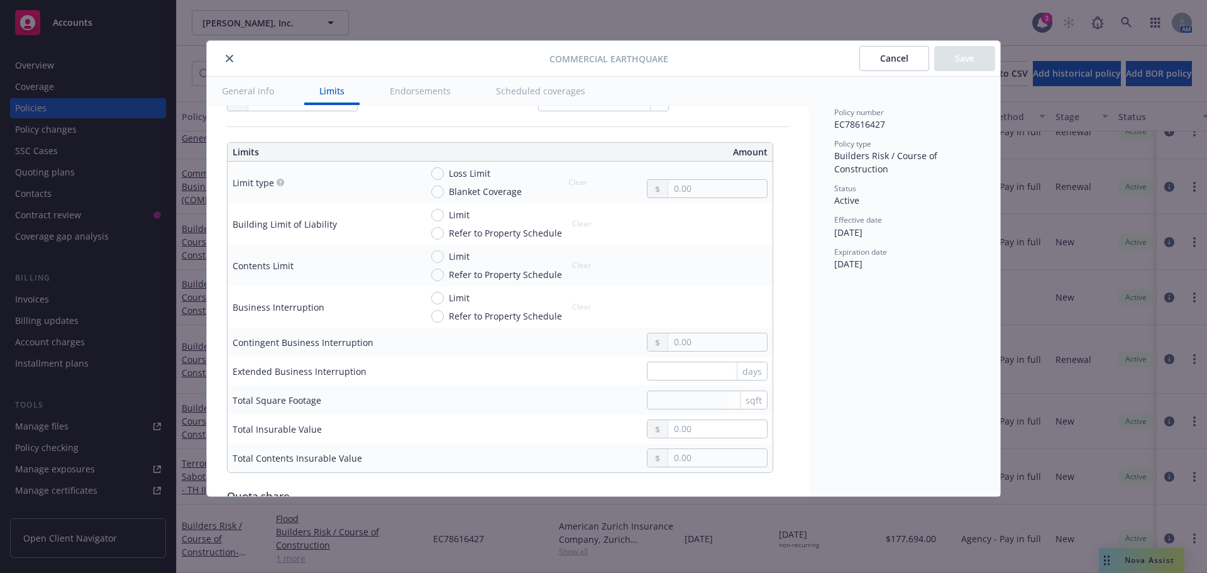
click at [881, 61] on button "Cancel" at bounding box center [894, 58] width 70 height 25
